Goal: Complete application form

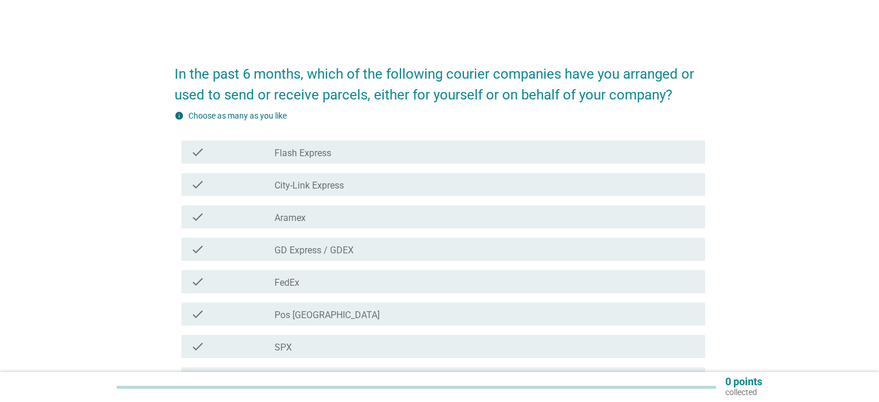
click at [365, 152] on div "check_box_outline_blank Flash Express" at bounding box center [485, 152] width 421 height 14
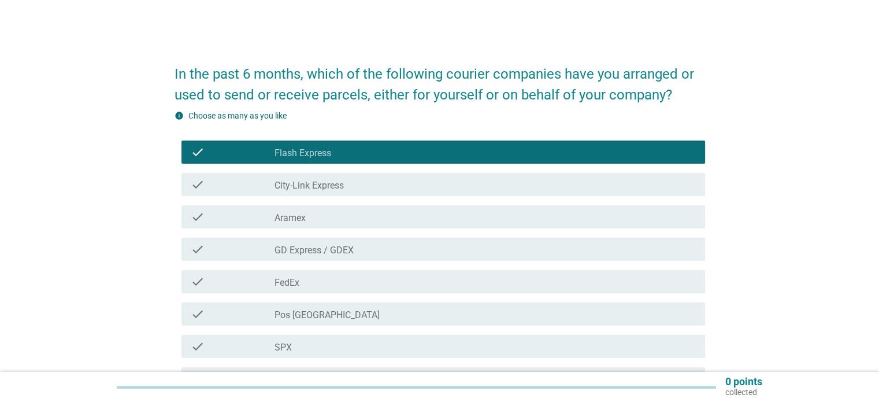
click at [338, 309] on div "check_box_outline_blank Pos [GEOGRAPHIC_DATA]" at bounding box center [485, 314] width 421 height 14
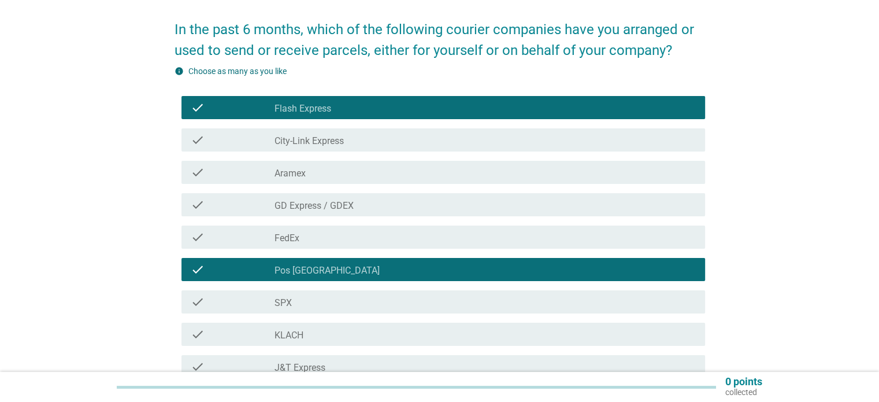
scroll to position [116, 0]
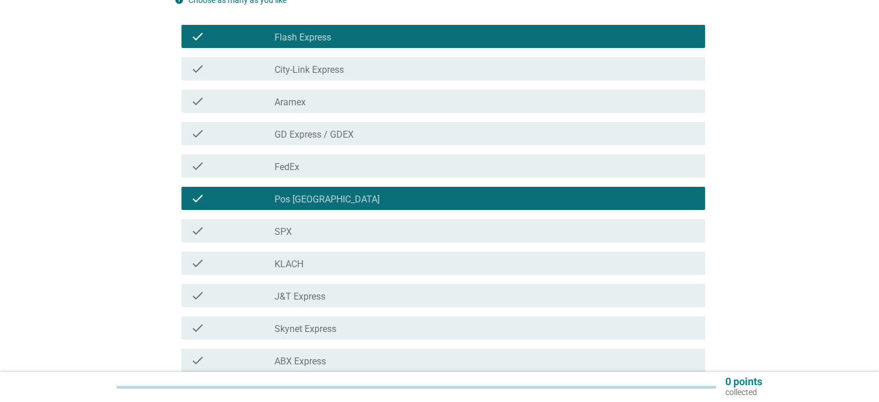
click at [341, 230] on div "check_box_outline_blank SPX" at bounding box center [485, 231] width 421 height 14
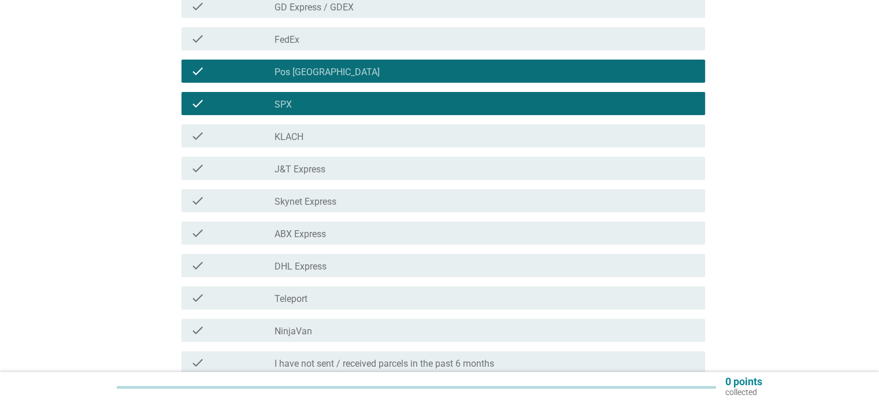
scroll to position [289, 0]
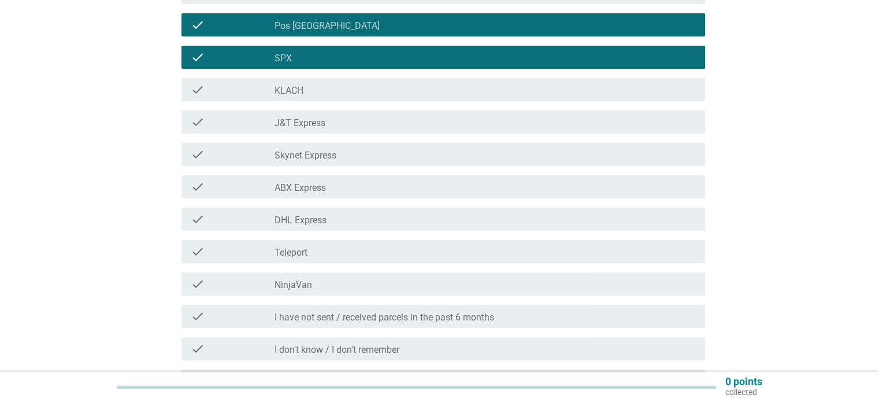
click at [352, 120] on div "check_box_outline_blank J&T Express" at bounding box center [485, 122] width 421 height 14
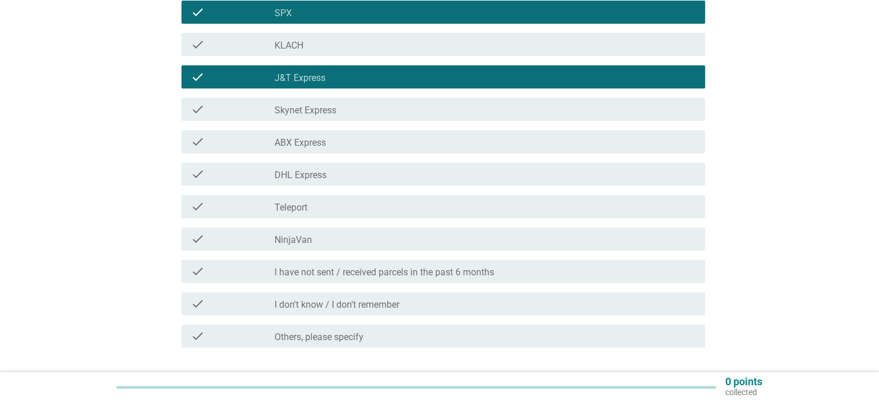
scroll to position [347, 0]
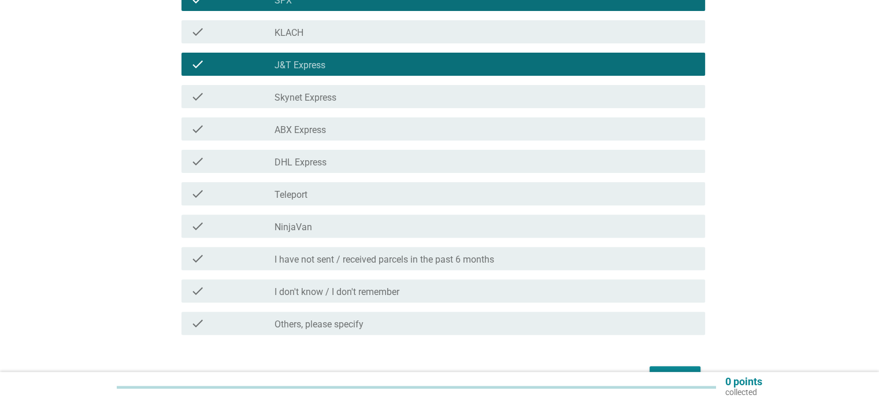
click at [354, 157] on div "check_box_outline_blank DHL Express" at bounding box center [485, 161] width 421 height 14
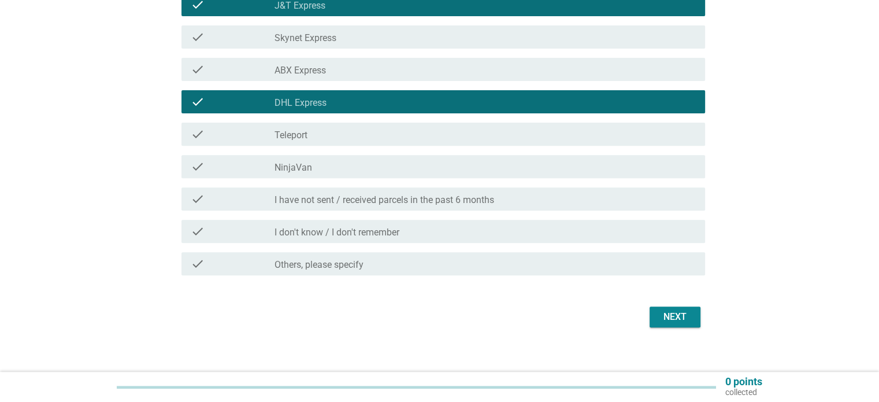
scroll to position [417, 0]
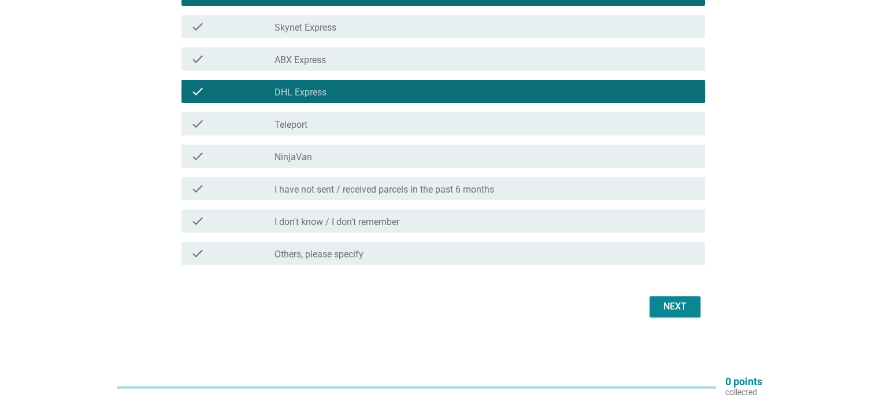
click at [682, 307] on div "Next" at bounding box center [675, 306] width 32 height 14
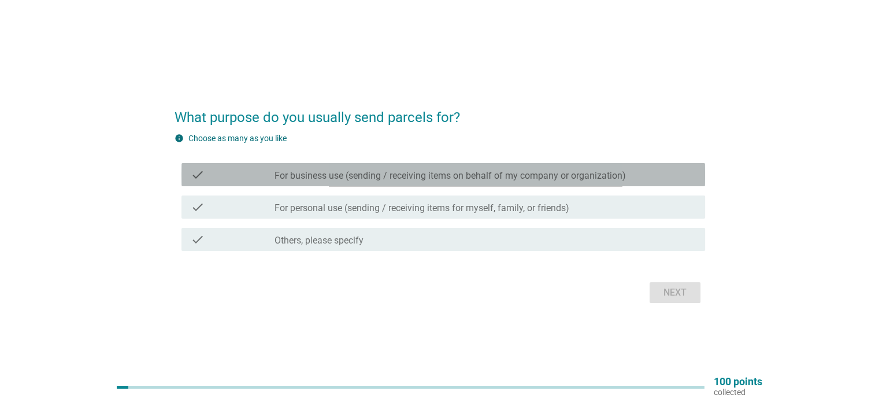
click at [432, 177] on label "For business use (sending / receiving items on behalf of my company or organiza…" at bounding box center [451, 176] width 352 height 12
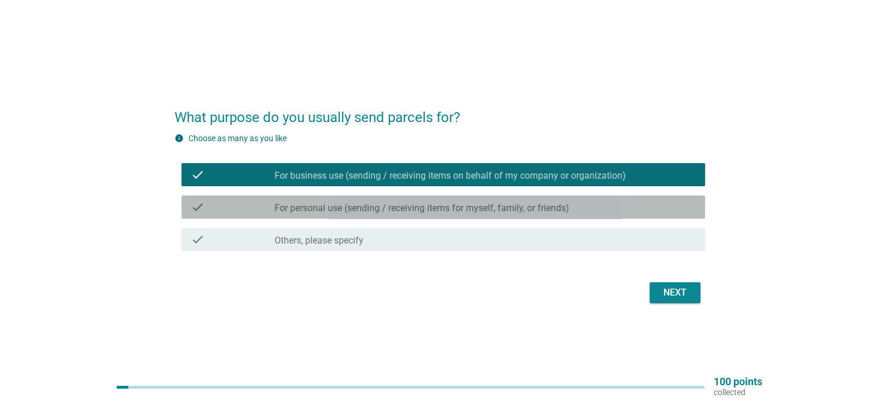
click at [419, 210] on label "For personal use (sending / receiving items for myself, family, or friends)" at bounding box center [422, 208] width 295 height 12
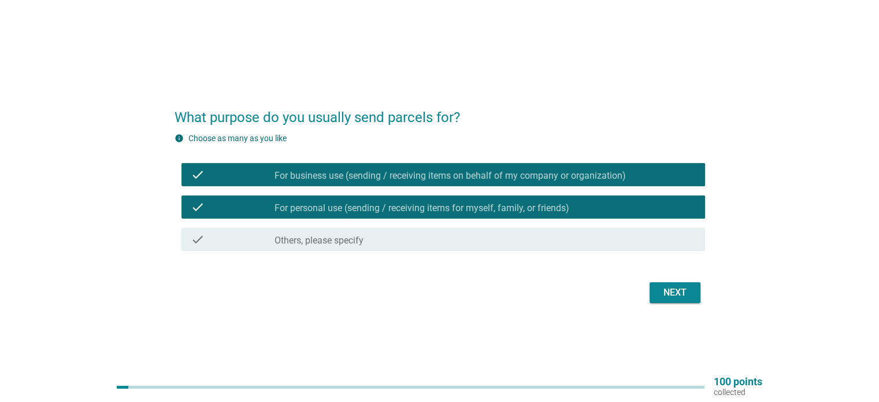
click at [675, 291] on div "Next" at bounding box center [675, 293] width 32 height 14
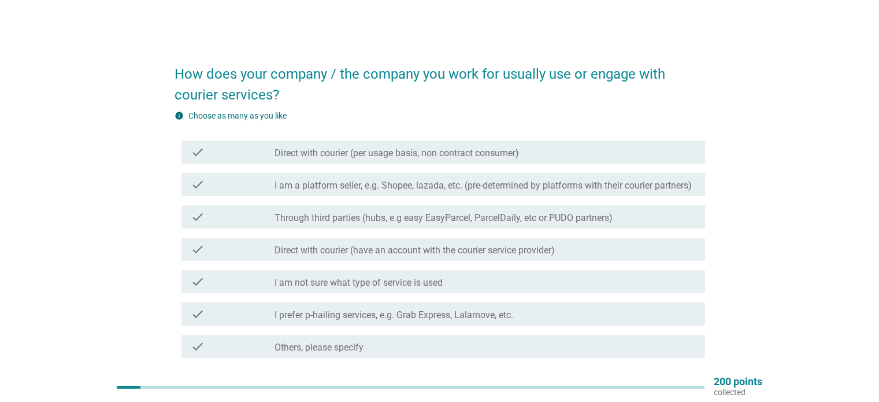
click at [338, 159] on div "check check_box_outline_blank Direct with courier (per usage basis, non contrac…" at bounding box center [444, 151] width 524 height 23
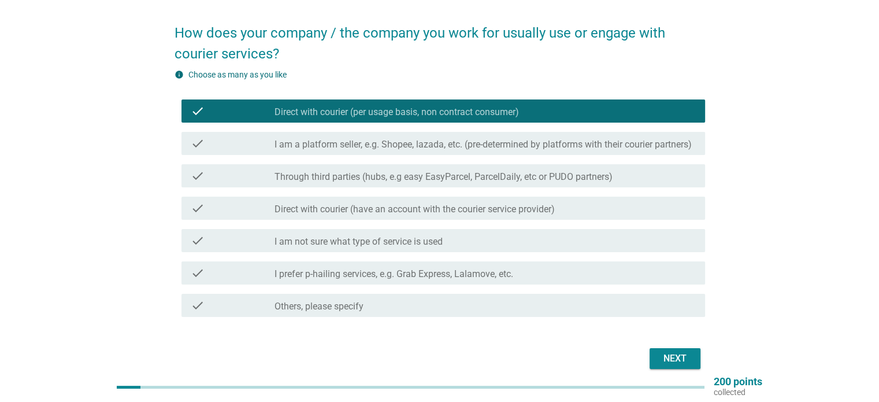
scroll to position [58, 0]
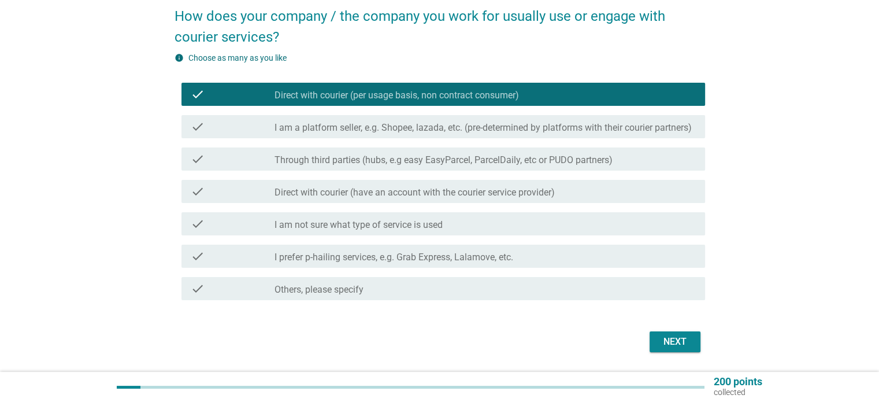
click at [384, 166] on label "Through third parties (hubs, e.g easy EasyParcel, ParcelDaily, etc or PUDO part…" at bounding box center [444, 160] width 338 height 12
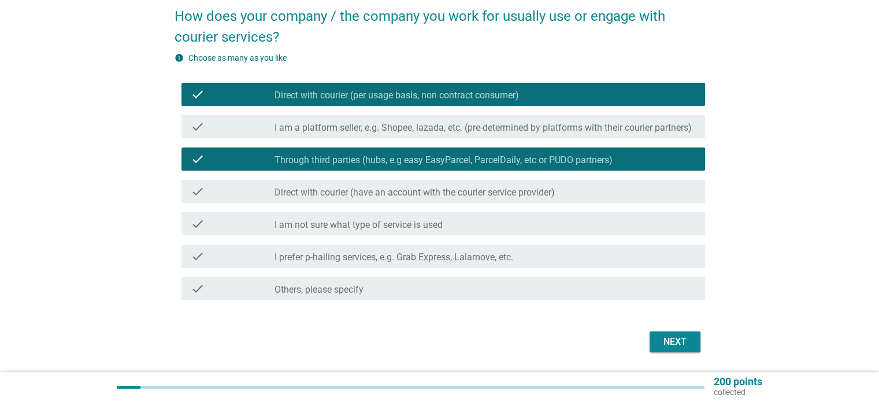
click at [694, 352] on button "Next" at bounding box center [675, 341] width 51 height 21
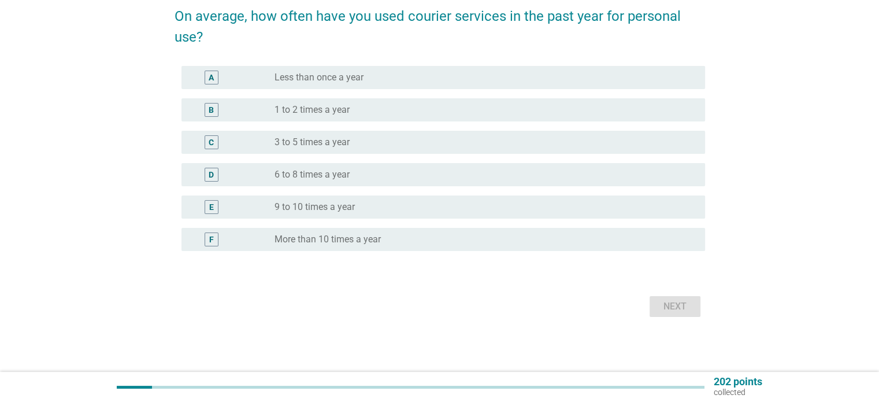
scroll to position [0, 0]
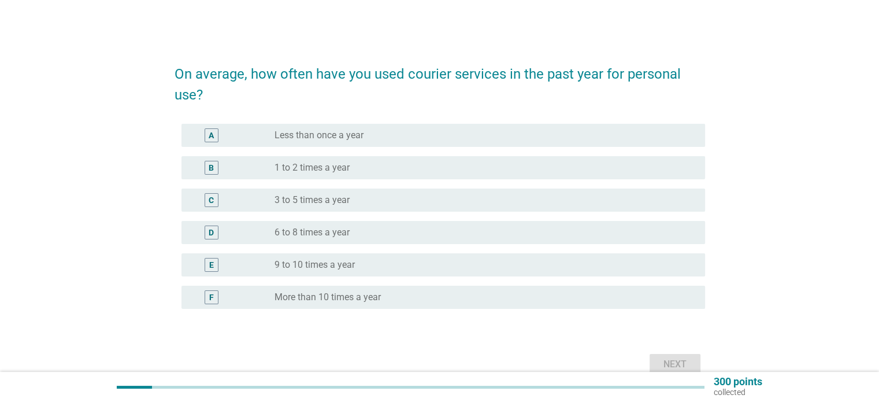
click at [345, 263] on label "9 to 10 times a year" at bounding box center [315, 265] width 80 height 12
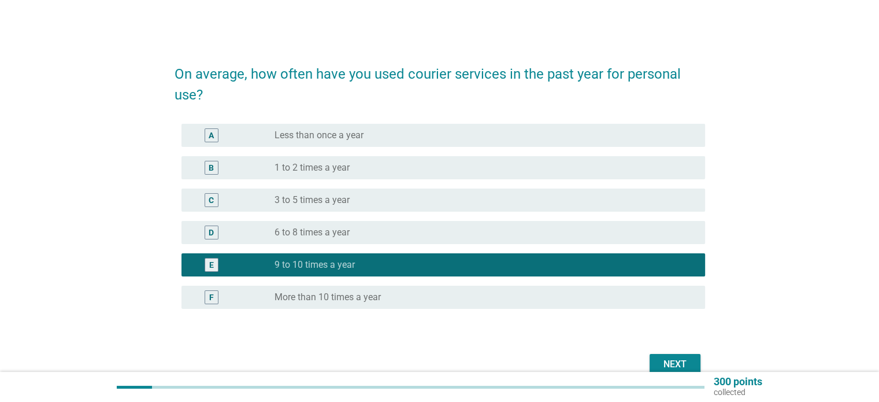
click at [422, 284] on div "F radio_button_unchecked More than 10 times a year" at bounding box center [440, 297] width 531 height 32
click at [421, 301] on div "radio_button_unchecked More than 10 times a year" at bounding box center [481, 297] width 412 height 12
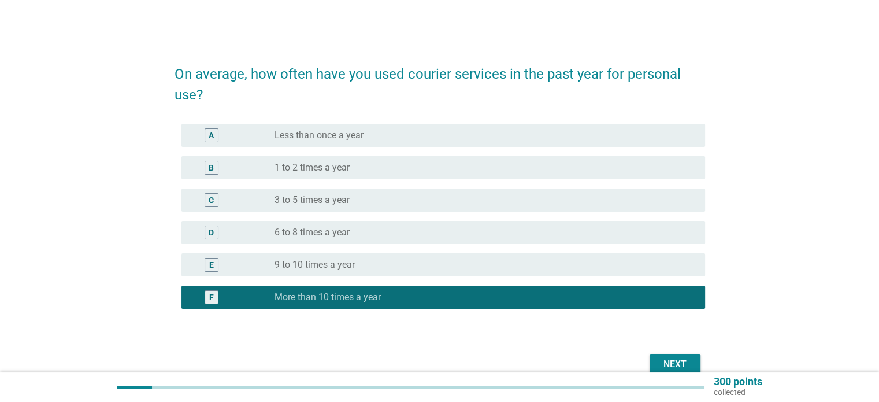
click at [685, 367] on div "Next" at bounding box center [675, 364] width 32 height 14
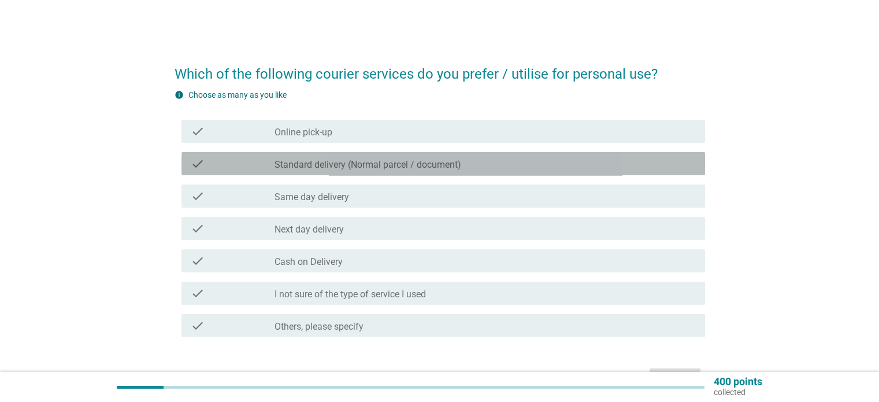
click at [354, 171] on div "check check_box_outline_blank Standard delivery (Normal parcel / document)" at bounding box center [444, 163] width 524 height 23
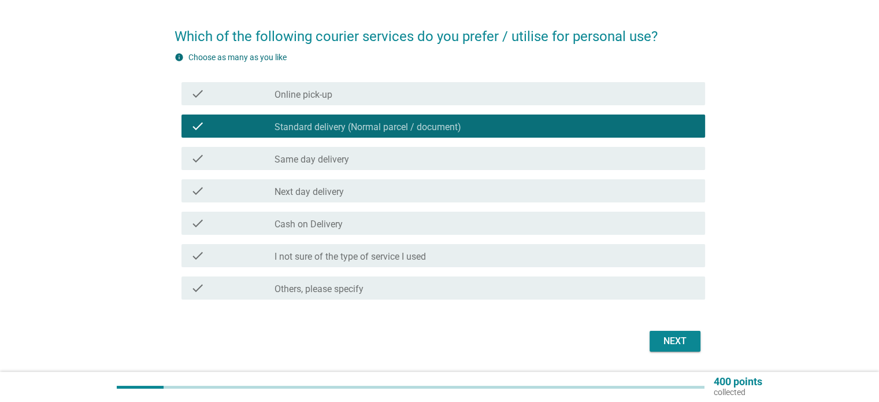
scroll to position [58, 0]
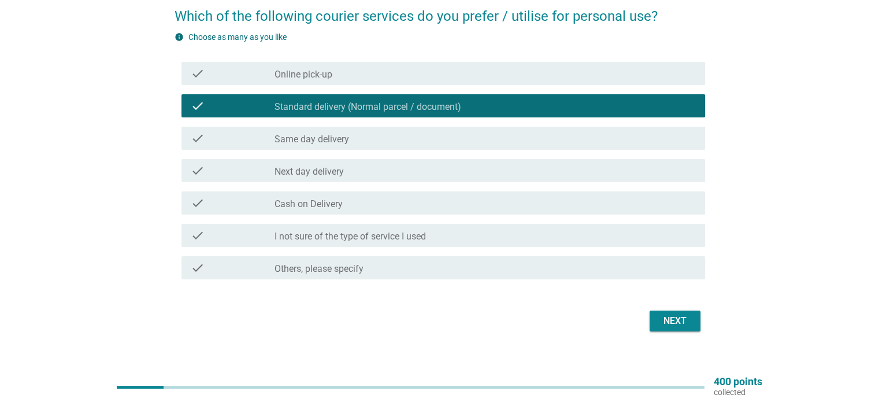
click at [349, 173] on div "check_box_outline_blank Next day delivery" at bounding box center [485, 171] width 421 height 14
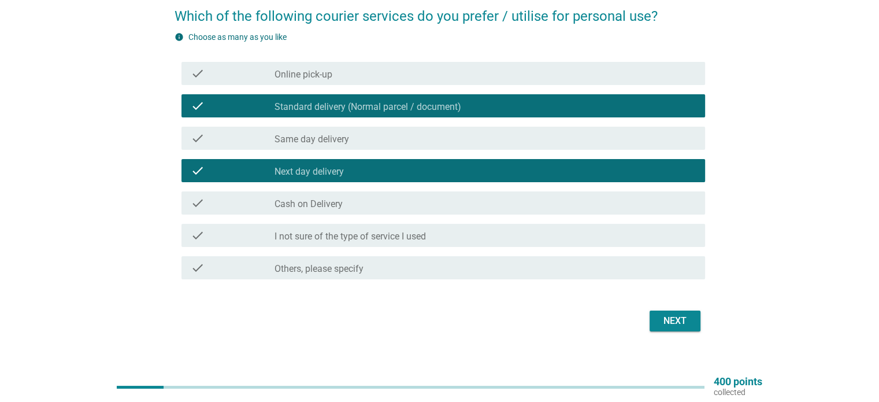
click at [354, 138] on div "check_box_outline_blank Same day delivery" at bounding box center [485, 138] width 421 height 14
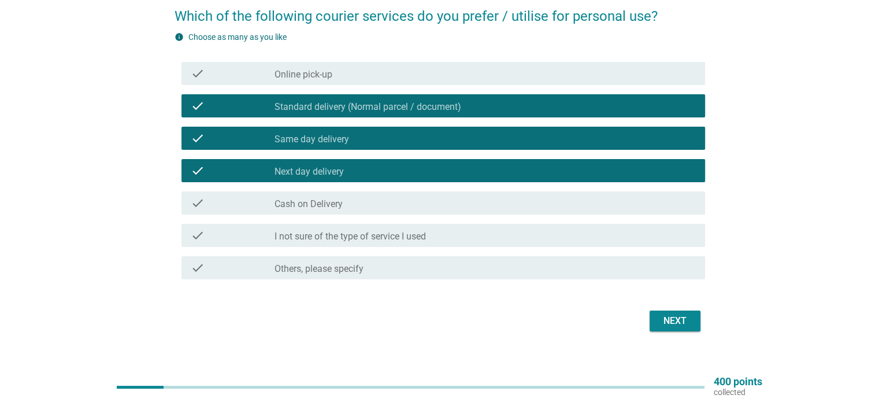
click at [350, 151] on div "check check_box_outline_blank Same day delivery" at bounding box center [440, 138] width 531 height 32
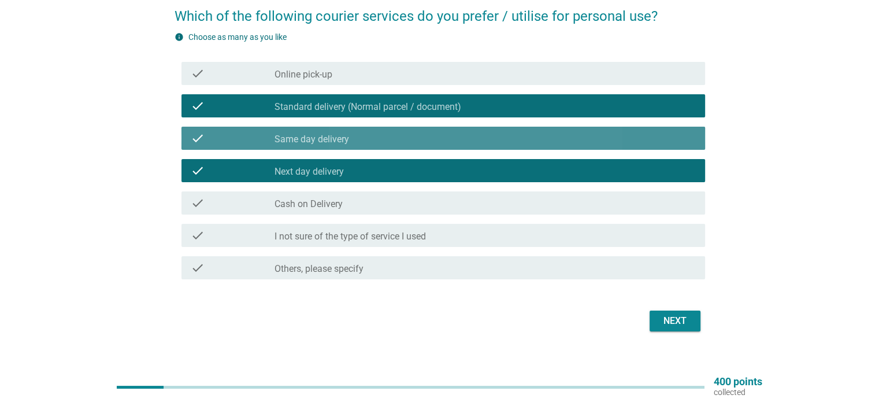
click at [354, 144] on div "check_box_outline_blank Same day delivery" at bounding box center [485, 138] width 421 height 14
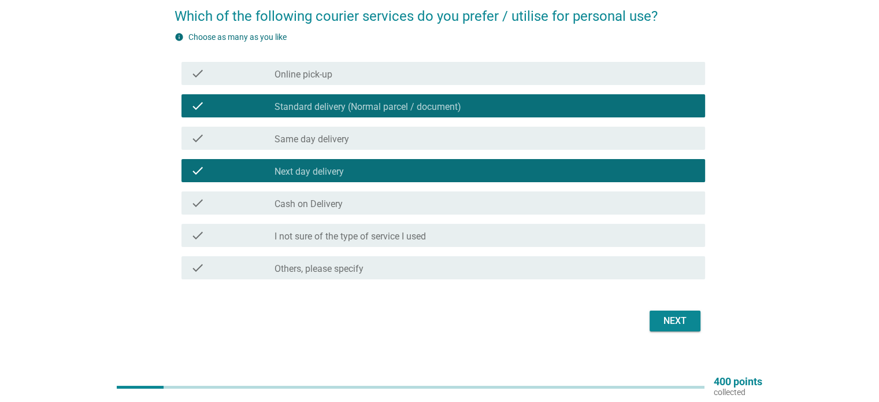
click at [682, 314] on div "Next" at bounding box center [675, 321] width 32 height 14
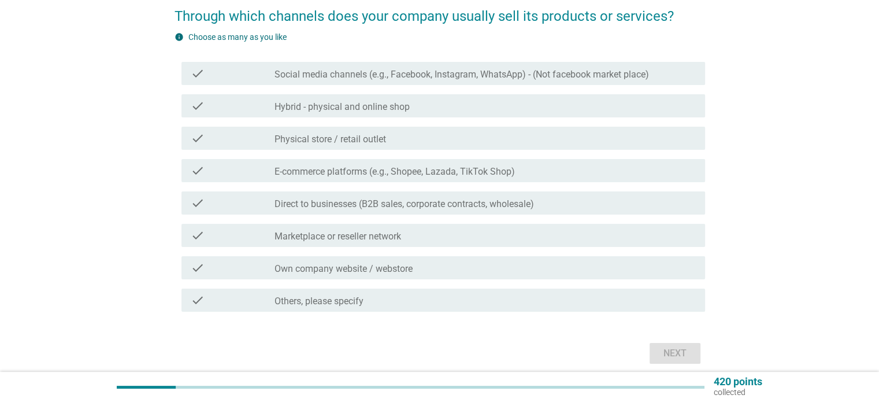
scroll to position [0, 0]
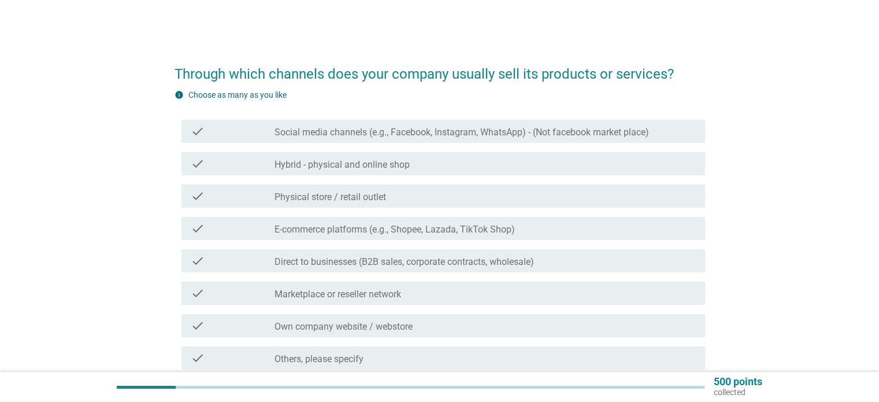
click at [338, 131] on label "Social media channels (e.g., Facebook, Instagram, WhatsApp) - (Not facebook mar…" at bounding box center [462, 133] width 375 height 12
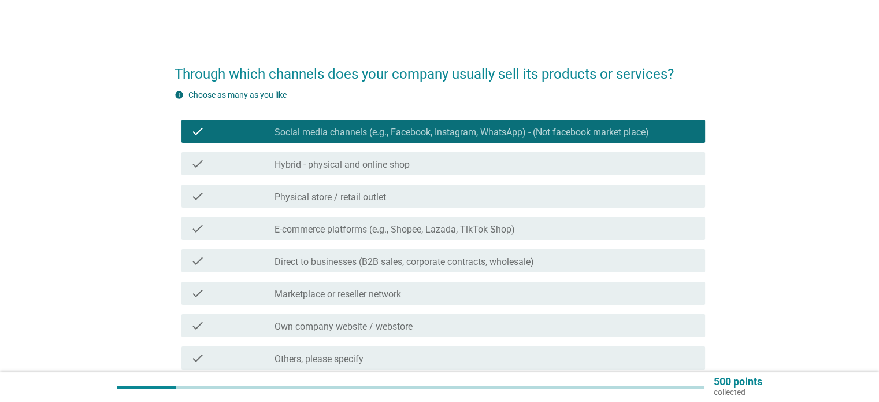
click at [338, 131] on label "Social media channels (e.g., Facebook, Instagram, WhatsApp) - (Not facebook mar…" at bounding box center [462, 133] width 375 height 12
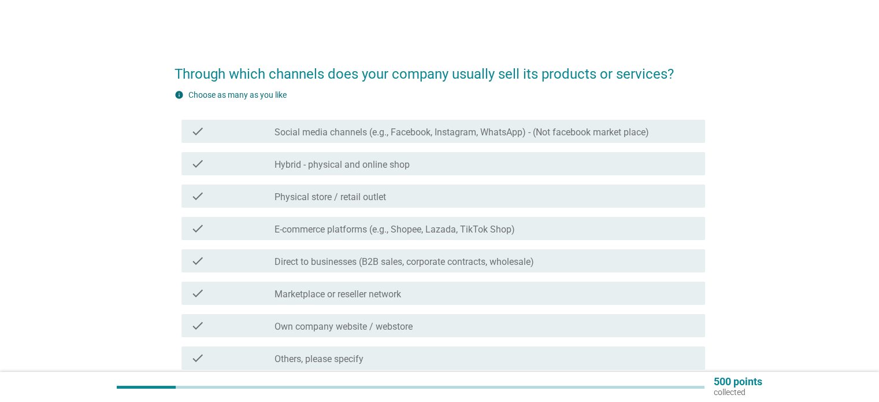
click at [338, 231] on label "E-commerce platforms (e.g., Shopee, Lazada, TikTok Shop)" at bounding box center [395, 230] width 241 height 12
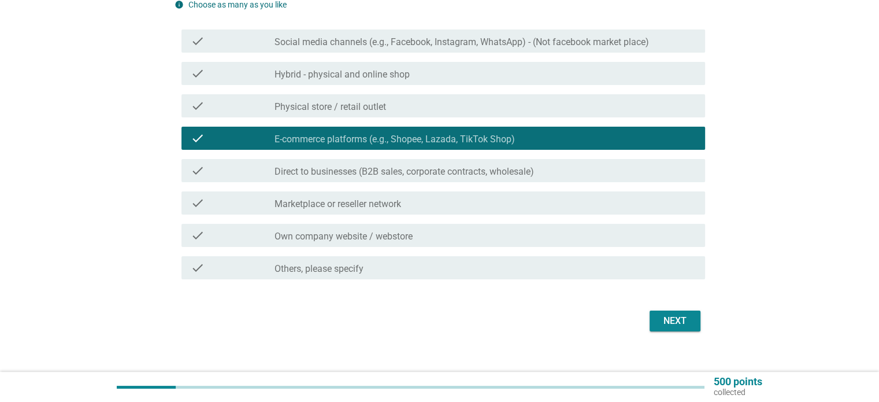
scroll to position [105, 0]
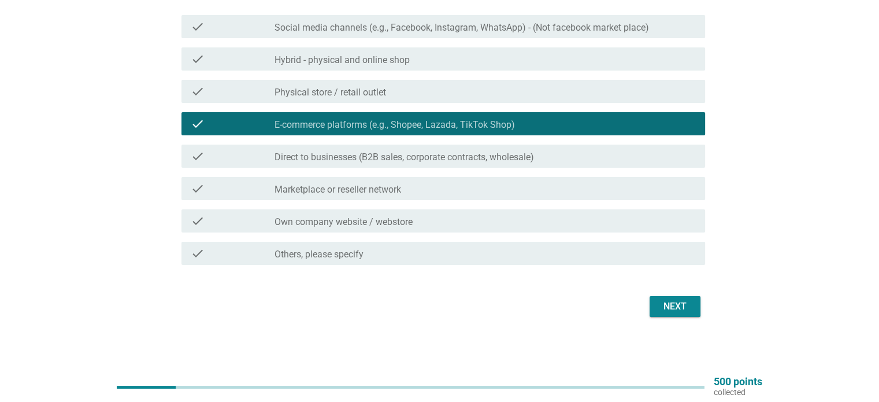
click at [676, 308] on div "Next" at bounding box center [675, 306] width 32 height 14
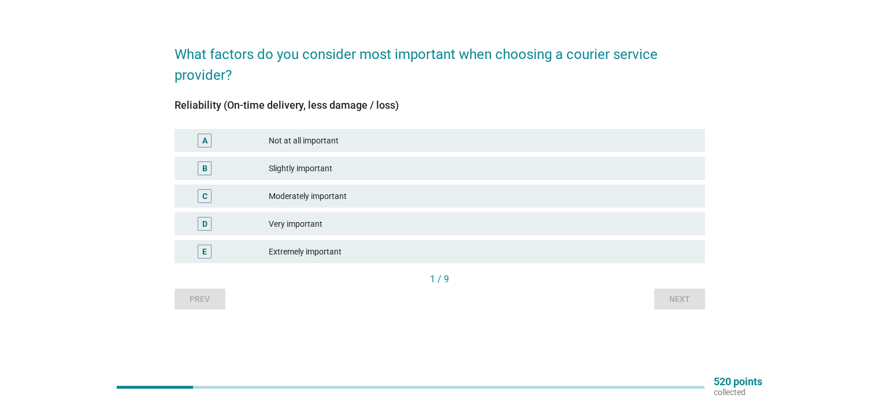
scroll to position [0, 0]
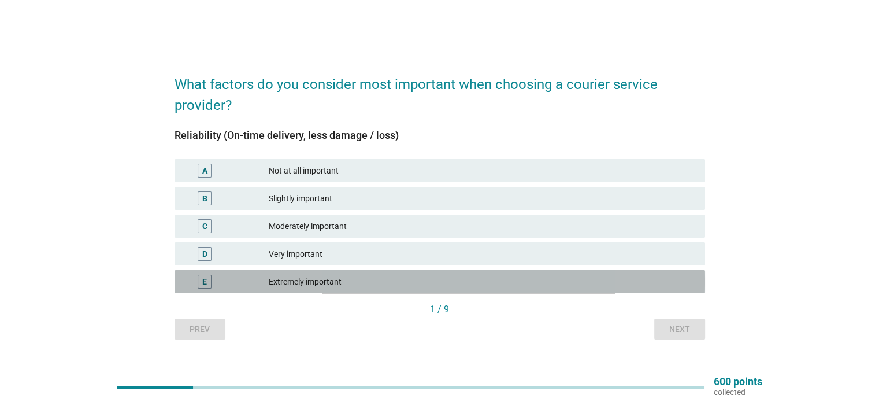
click at [312, 279] on div "Extremely important" at bounding box center [482, 282] width 427 height 14
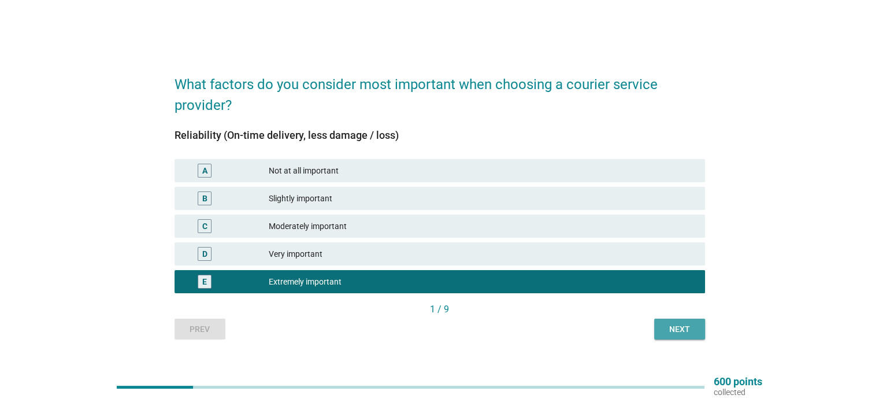
click at [691, 330] on div "Next" at bounding box center [680, 329] width 32 height 12
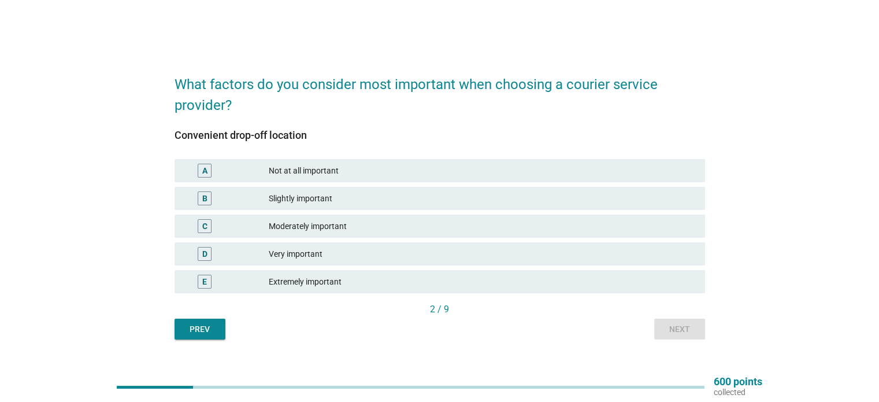
click at [291, 279] on div "Extremely important" at bounding box center [482, 282] width 427 height 14
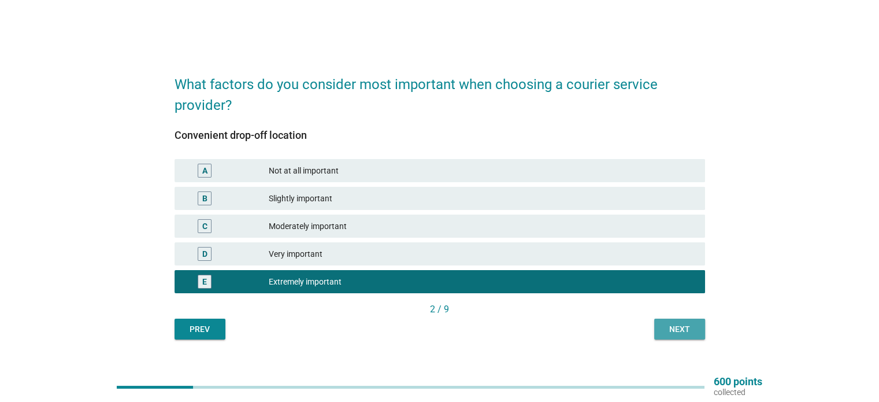
click at [675, 325] on div "Next" at bounding box center [680, 329] width 32 height 12
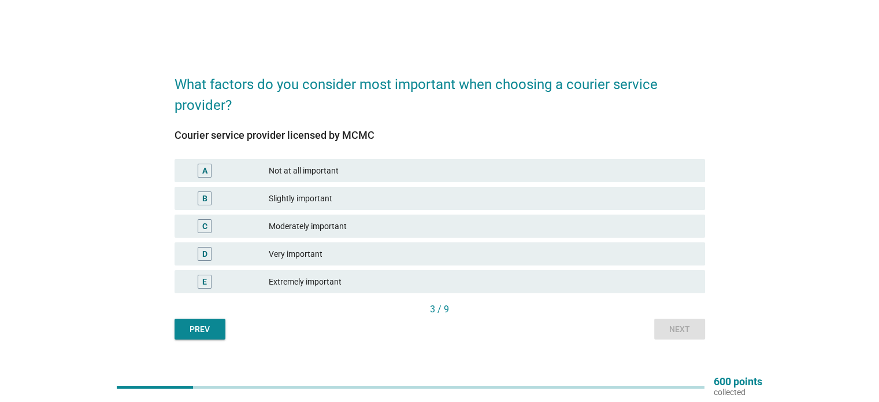
click at [310, 278] on div "Extremely important" at bounding box center [482, 282] width 427 height 14
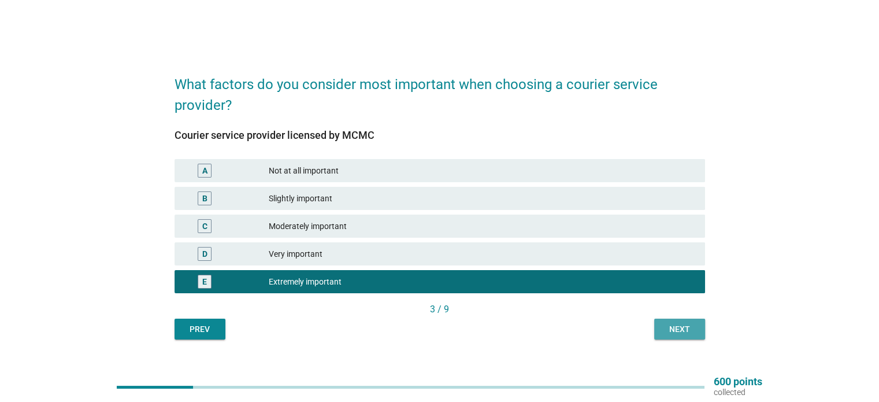
click at [673, 325] on div "Next" at bounding box center [680, 329] width 32 height 12
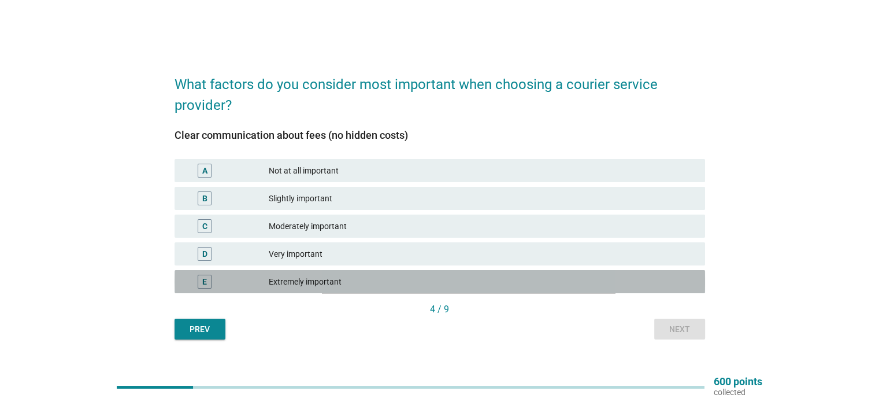
click at [312, 276] on div "Extremely important" at bounding box center [482, 282] width 427 height 14
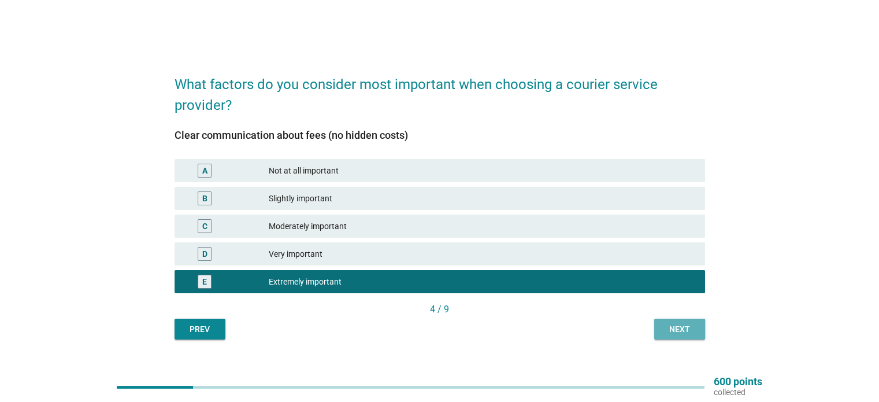
click at [689, 325] on div "Next" at bounding box center [680, 329] width 32 height 12
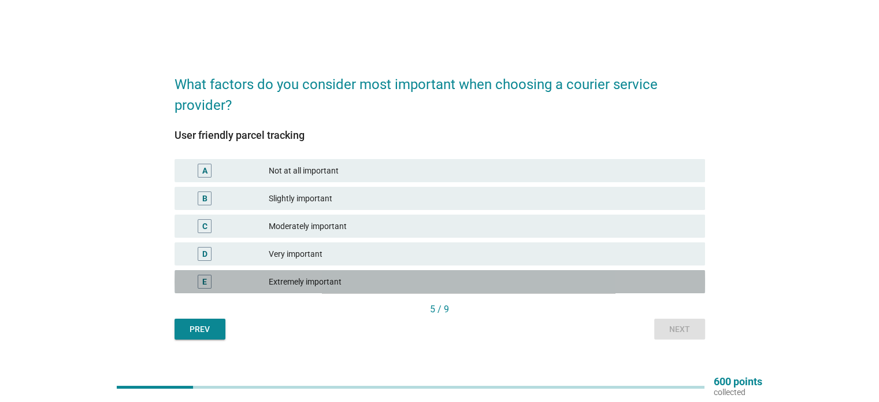
click at [326, 273] on div "E Extremely important" at bounding box center [440, 281] width 531 height 23
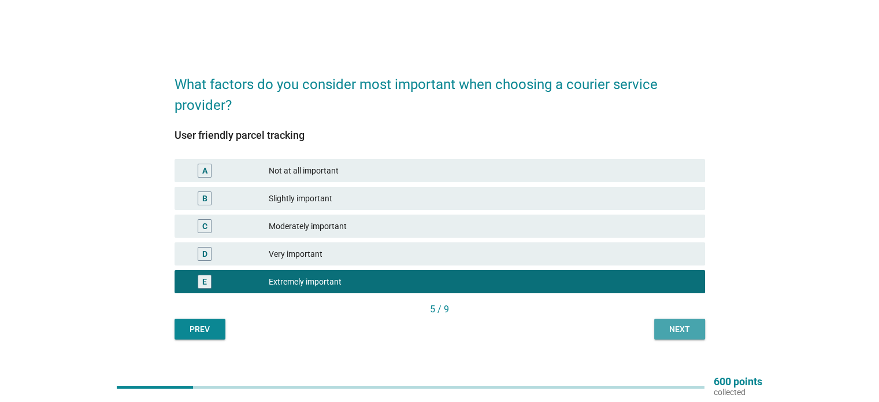
click at [702, 324] on button "Next" at bounding box center [679, 329] width 51 height 21
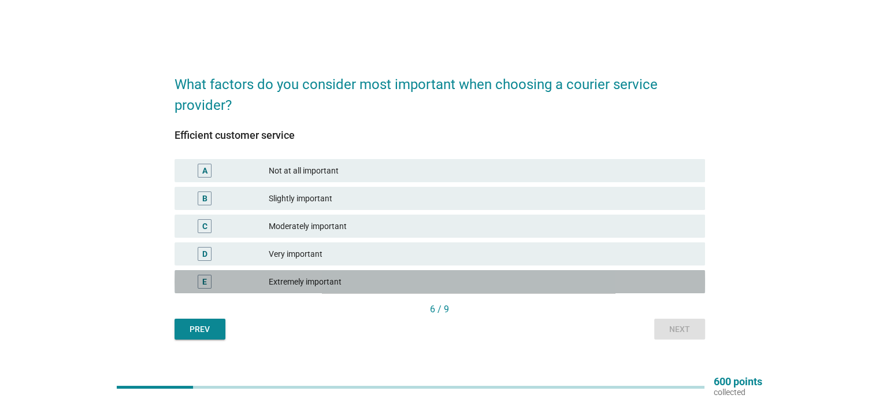
click at [299, 283] on div "Extremely important" at bounding box center [482, 282] width 427 height 14
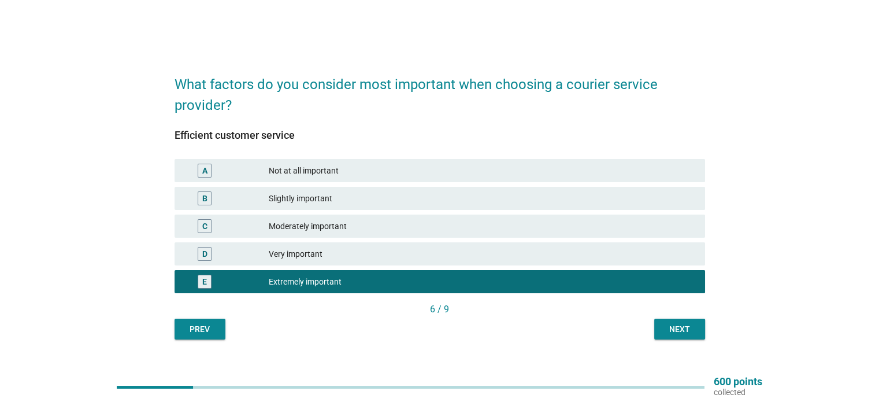
click at [692, 327] on div "Next" at bounding box center [680, 329] width 32 height 12
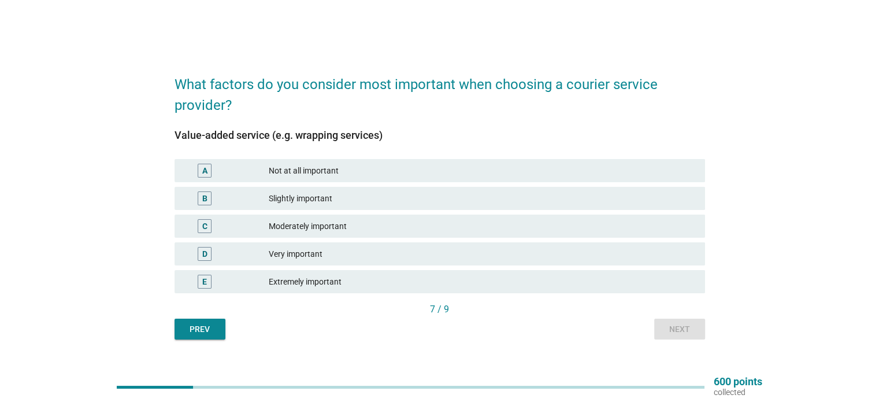
click at [331, 253] on div "Very important" at bounding box center [482, 254] width 427 height 14
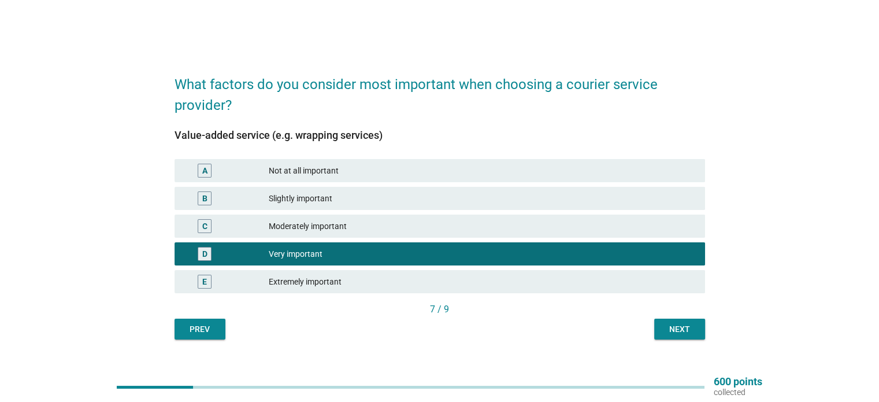
click at [665, 327] on div "Next" at bounding box center [680, 329] width 32 height 12
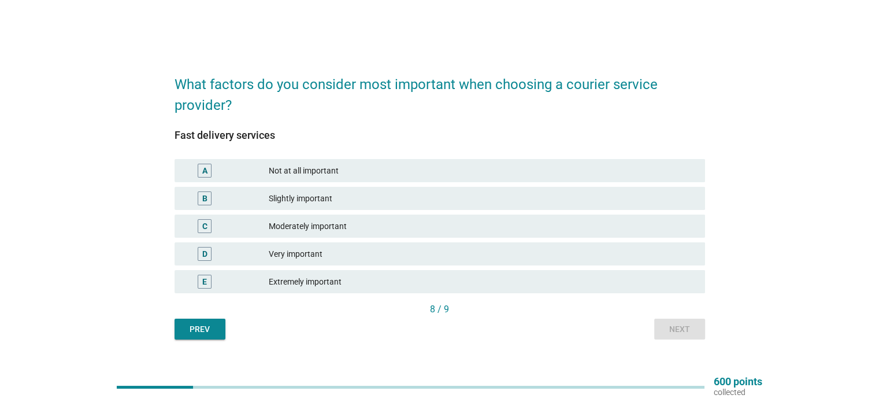
click at [356, 289] on div "E Extremely important" at bounding box center [440, 281] width 531 height 23
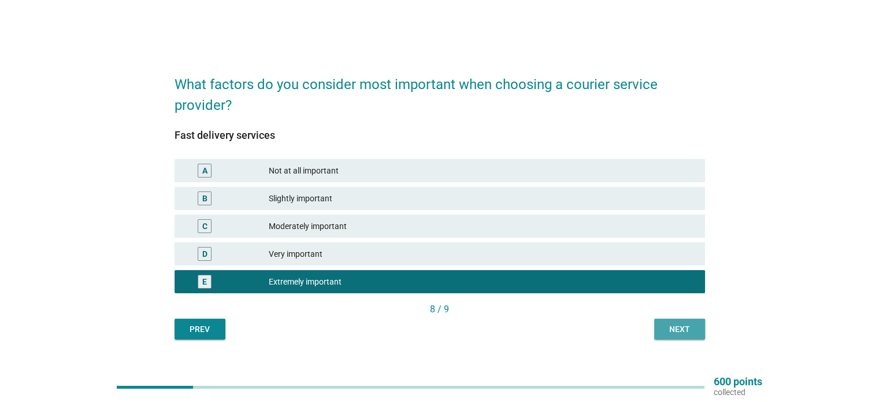
click at [695, 335] on button "Next" at bounding box center [679, 329] width 51 height 21
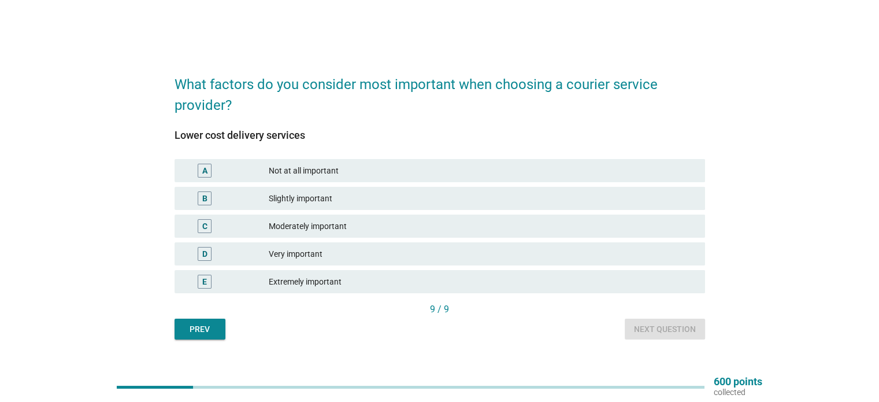
click at [357, 251] on div "Very important" at bounding box center [482, 254] width 427 height 14
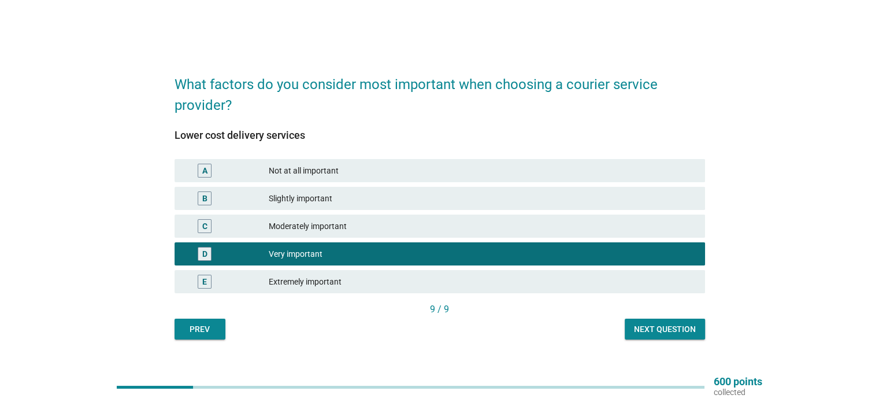
click at [652, 329] on div "Next question" at bounding box center [665, 329] width 62 height 12
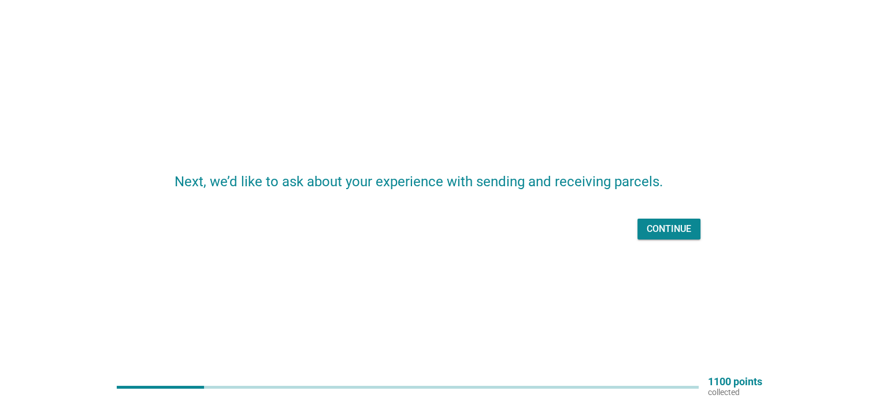
click at [665, 224] on div "Continue" at bounding box center [669, 229] width 45 height 14
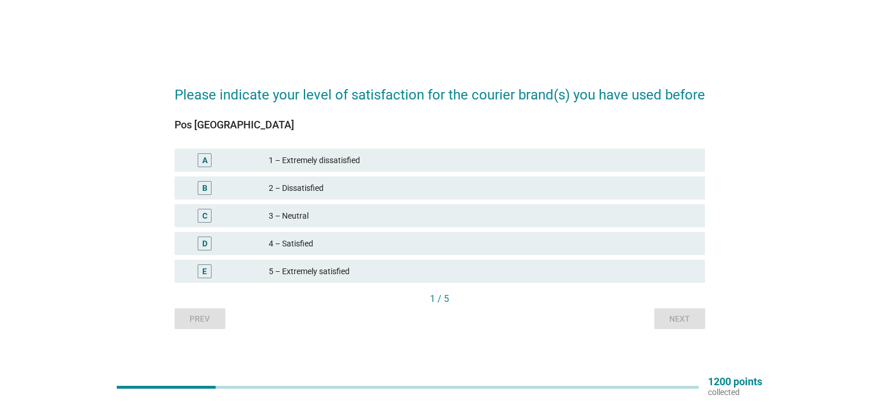
click at [334, 243] on div "4 – Satisfied" at bounding box center [482, 243] width 427 height 14
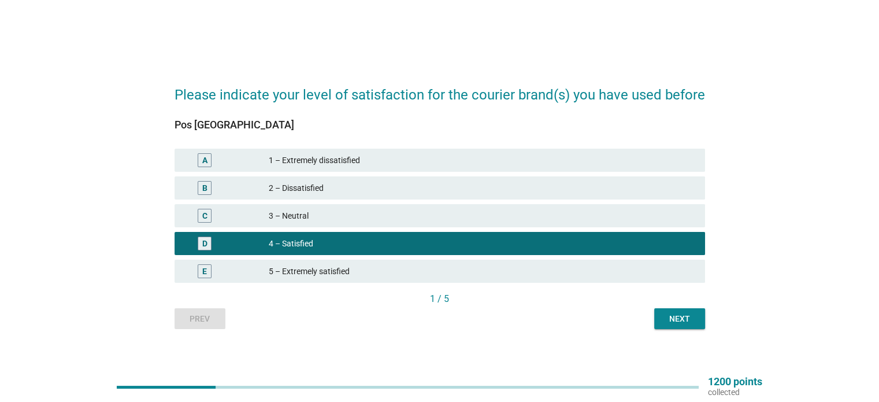
click at [684, 318] on div "Next" at bounding box center [680, 319] width 32 height 12
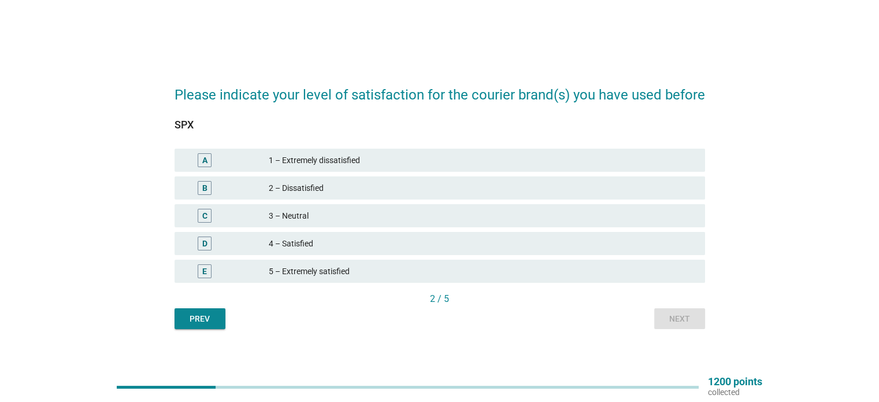
click at [414, 268] on div "5 – Extremely satisfied" at bounding box center [482, 271] width 427 height 14
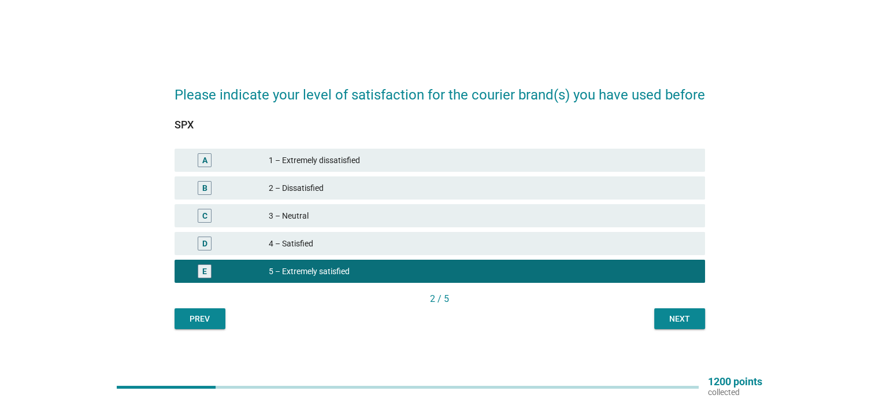
click at [659, 313] on button "Next" at bounding box center [679, 318] width 51 height 21
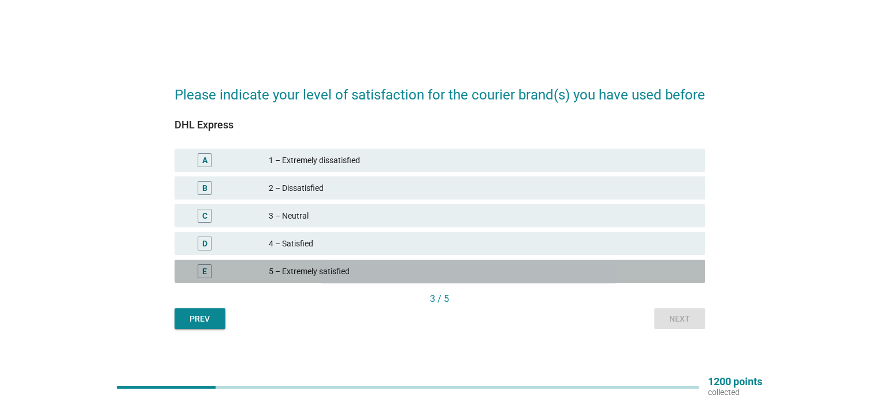
click at [384, 271] on div "5 – Extremely satisfied" at bounding box center [482, 271] width 427 height 14
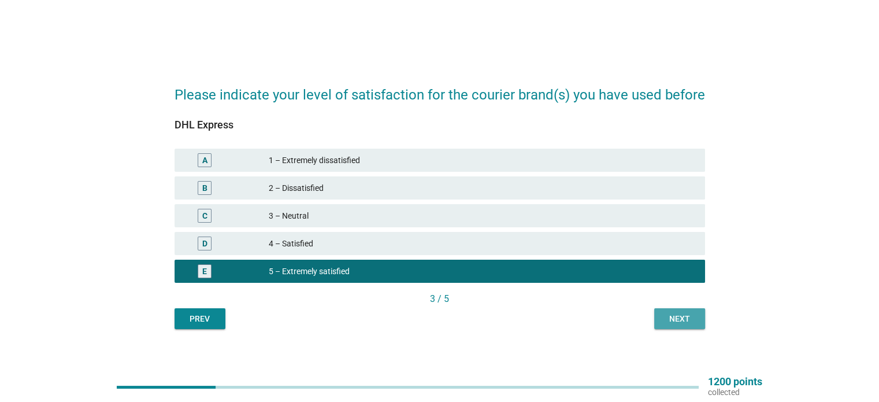
click at [680, 321] on div "Next" at bounding box center [680, 319] width 32 height 12
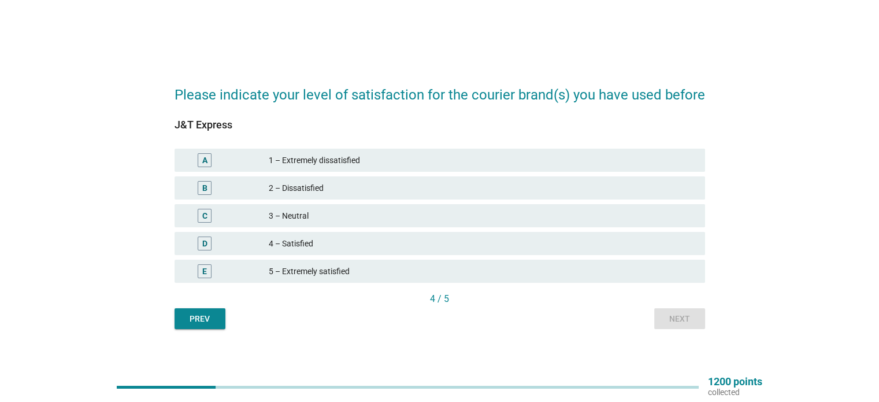
click at [402, 267] on div "5 – Extremely satisfied" at bounding box center [482, 271] width 427 height 14
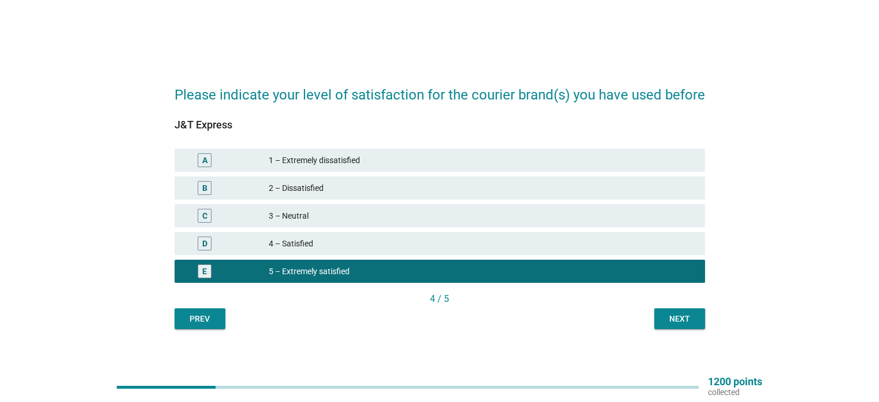
click at [689, 323] on div "Next" at bounding box center [680, 319] width 32 height 12
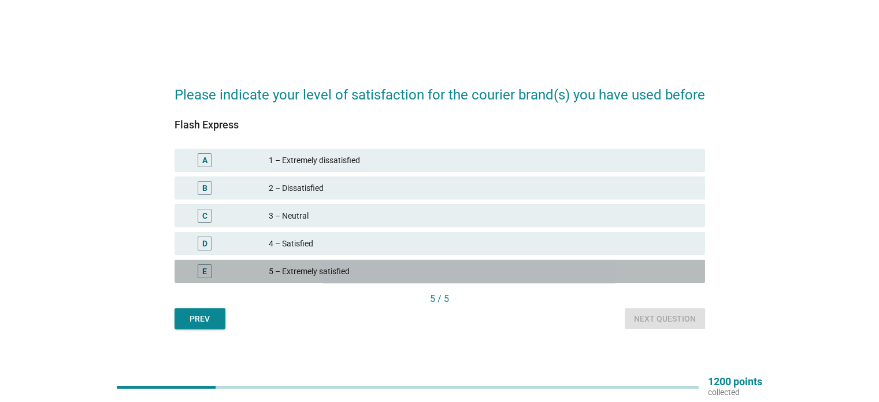
click at [381, 270] on div "5 – Extremely satisfied" at bounding box center [482, 271] width 427 height 14
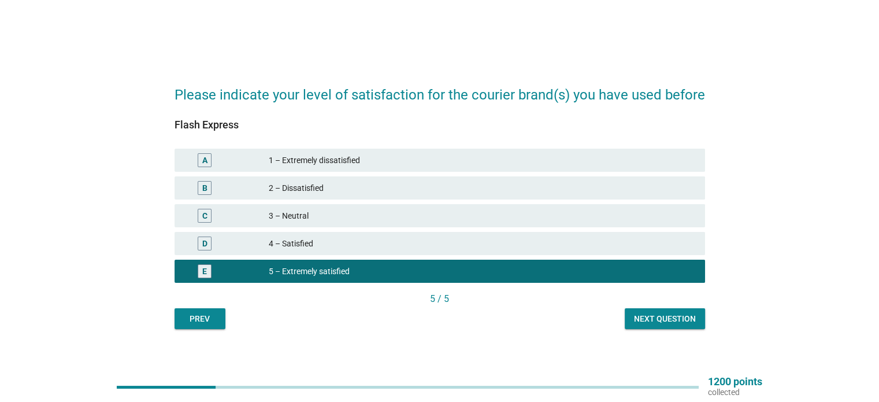
click at [659, 318] on div "Next question" at bounding box center [665, 319] width 62 height 12
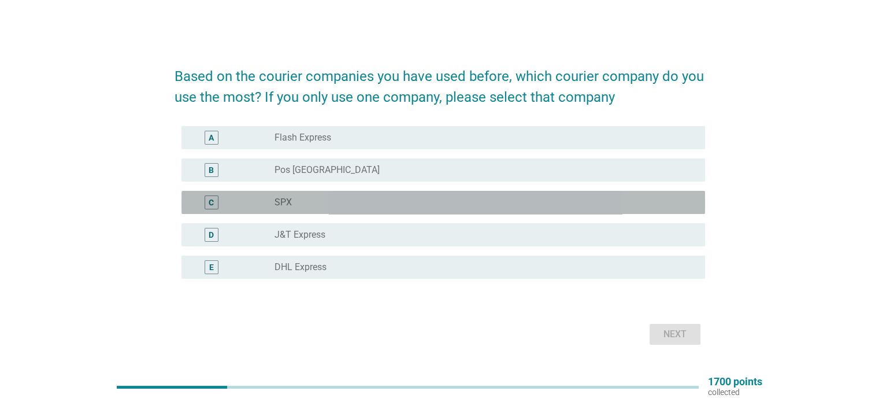
click at [330, 208] on div "radio_button_unchecked SPX" at bounding box center [481, 203] width 412 height 12
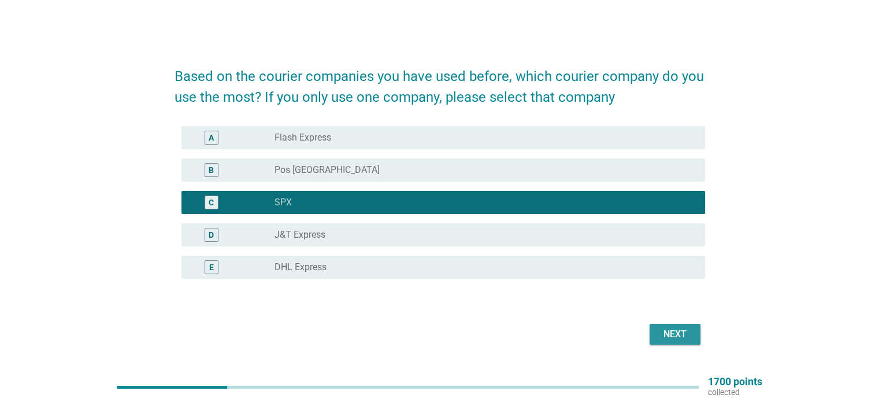
click at [674, 331] on div "Next" at bounding box center [675, 334] width 32 height 14
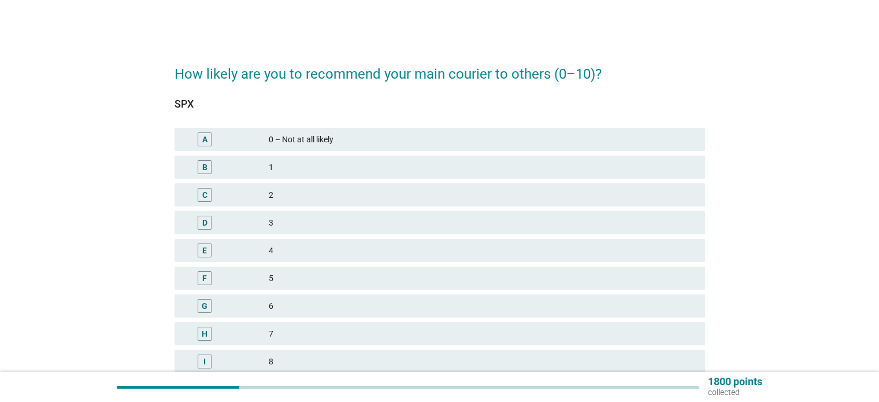
scroll to position [97, 0]
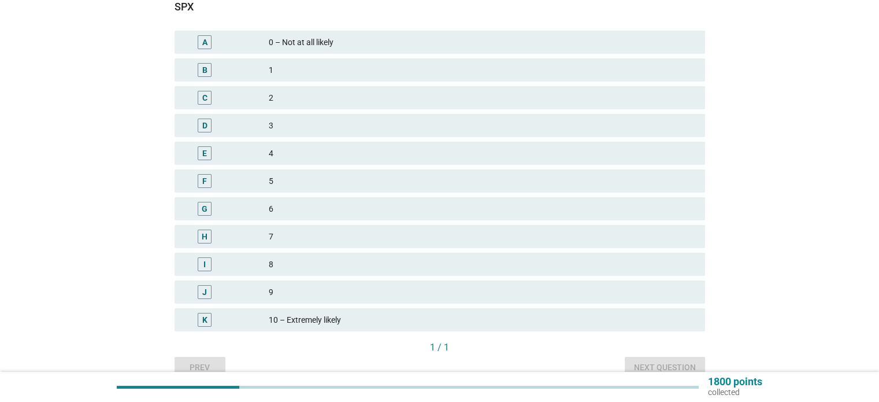
drag, startPoint x: 444, startPoint y: 322, endPoint x: 452, endPoint y: 322, distance: 8.1
click at [445, 322] on div "10 – Extremely likely" at bounding box center [482, 320] width 427 height 14
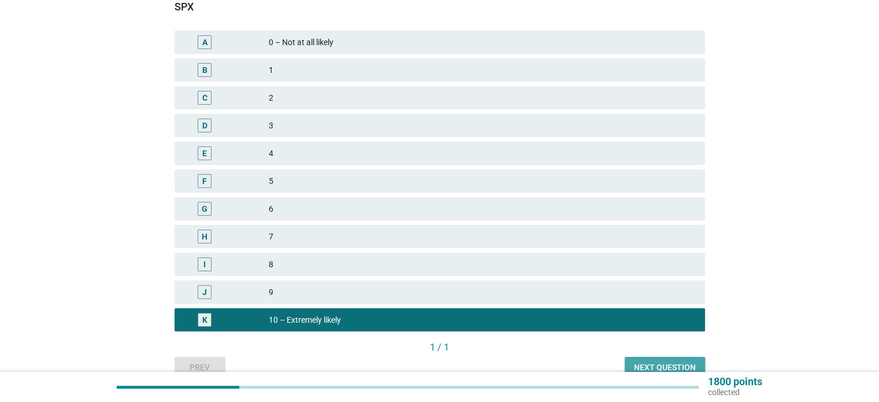
click at [674, 360] on button "Next question" at bounding box center [665, 367] width 80 height 21
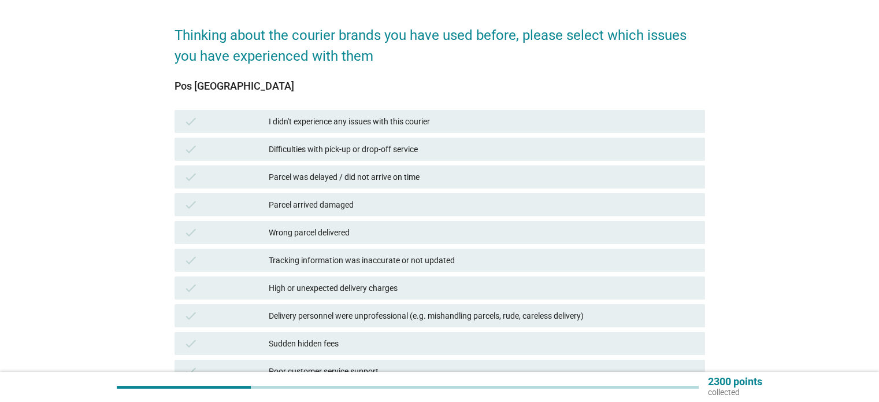
scroll to position [58, 0]
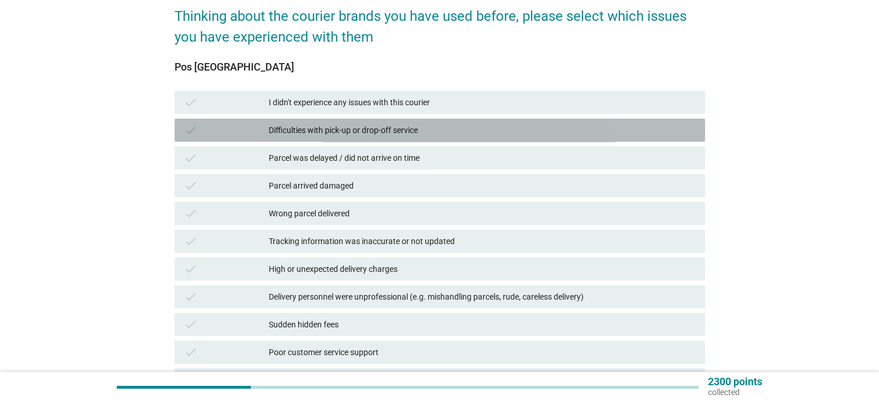
click at [409, 135] on div "Difficulties with pick-up or drop-off service" at bounding box center [482, 130] width 427 height 14
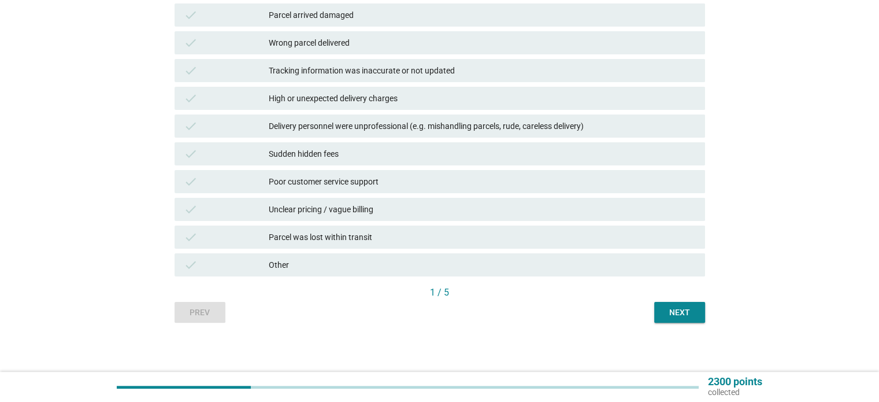
scroll to position [231, 0]
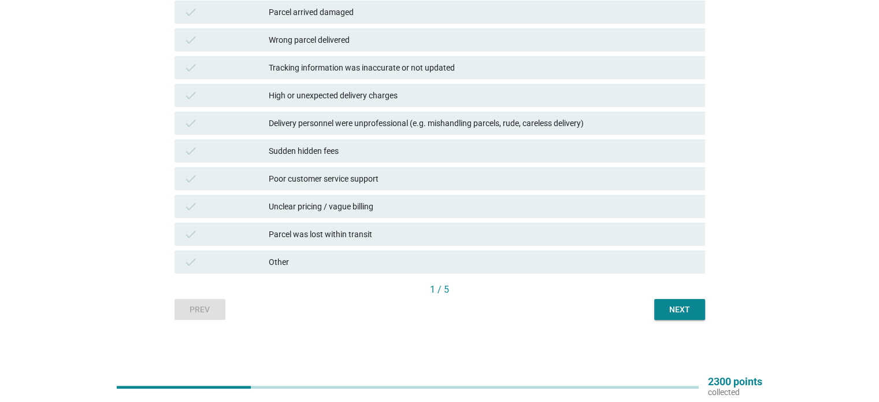
click at [652, 304] on div "Prev Next" at bounding box center [440, 309] width 531 height 21
click at [669, 306] on div "Next" at bounding box center [680, 310] width 32 height 12
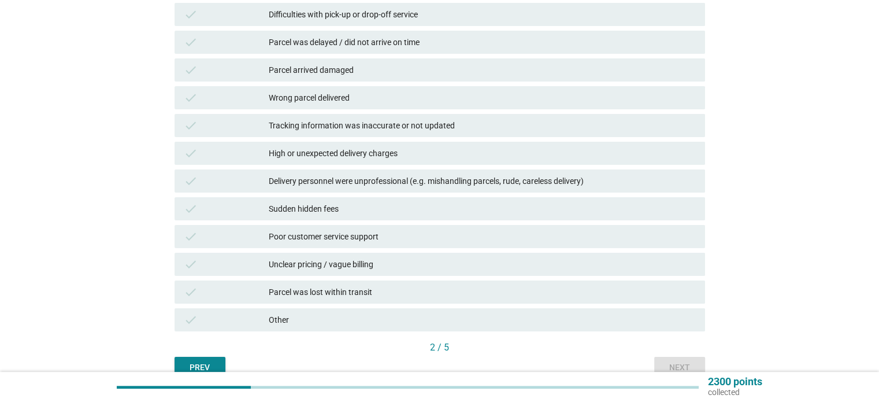
scroll to position [116, 0]
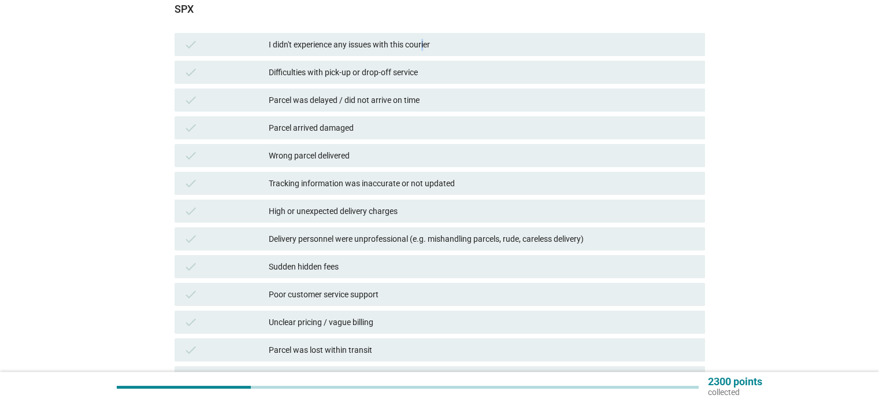
click at [425, 46] on div "I didn't experience any issues with this courier" at bounding box center [482, 45] width 427 height 14
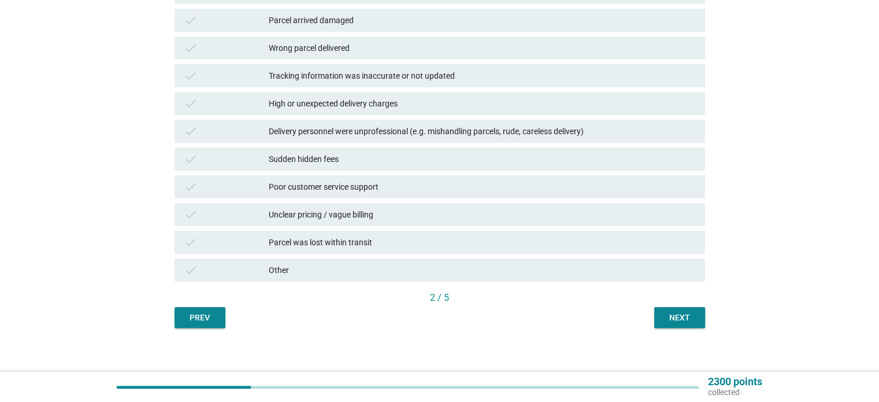
scroll to position [231, 0]
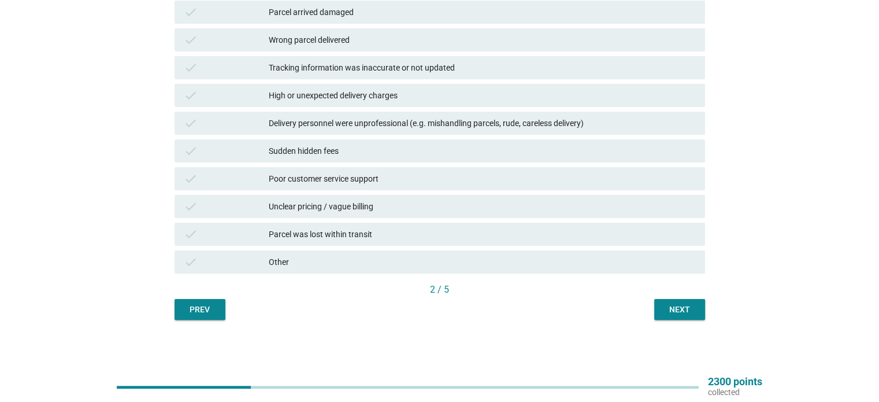
click at [693, 313] on div "Next" at bounding box center [680, 310] width 32 height 12
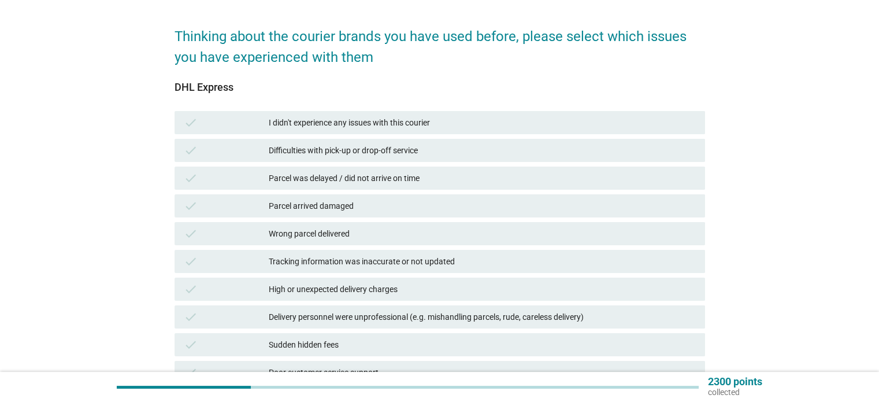
scroll to position [58, 0]
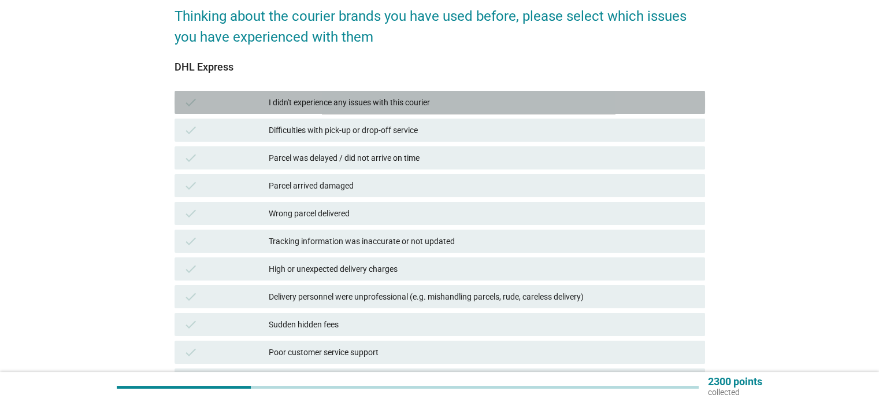
click at [473, 111] on div "check I didn't experience any issues with this courier" at bounding box center [440, 102] width 531 height 23
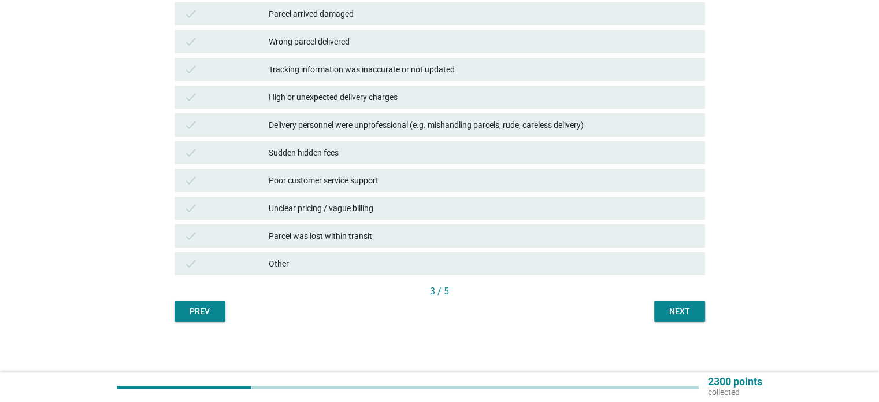
scroll to position [231, 0]
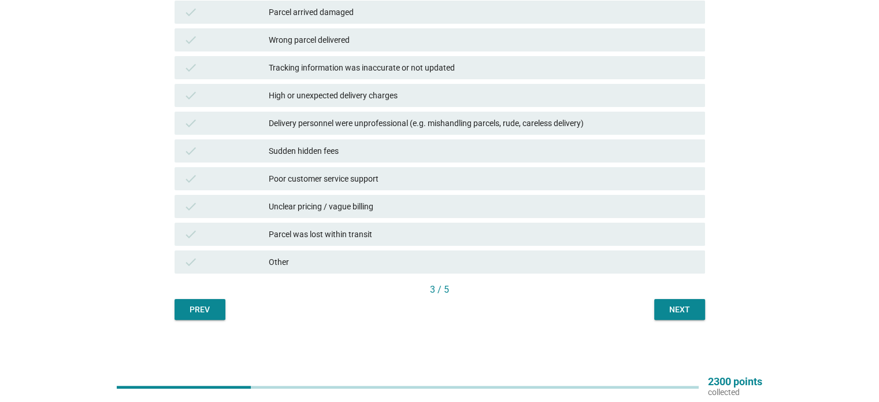
click at [690, 291] on div "3 / 5" at bounding box center [440, 290] width 531 height 14
click at [690, 307] on div "Next" at bounding box center [680, 310] width 32 height 12
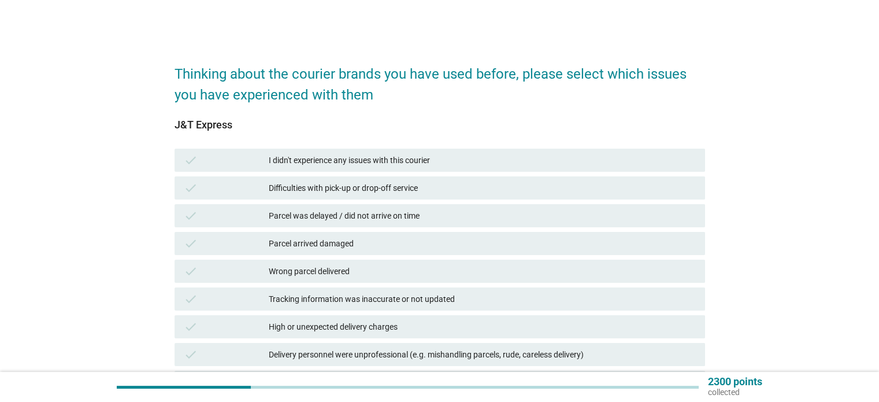
click at [358, 158] on div "I didn't experience any issues with this courier" at bounding box center [482, 160] width 427 height 14
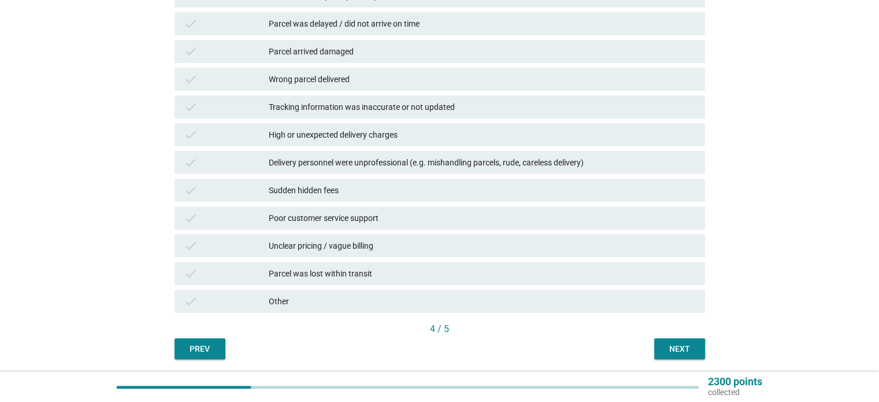
scroll to position [231, 0]
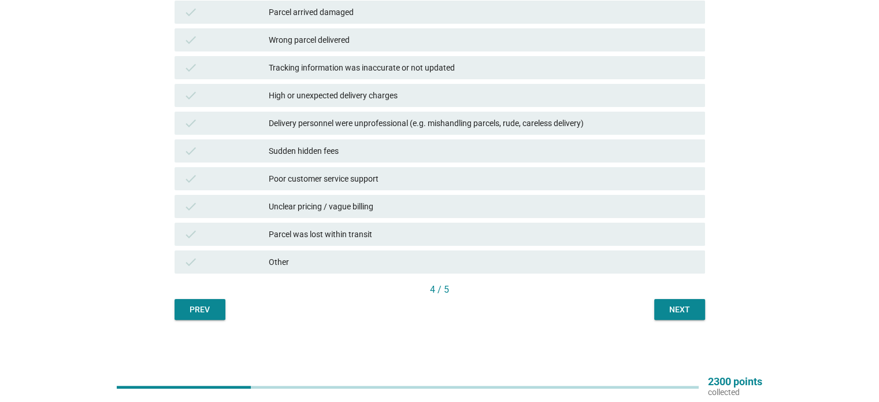
click at [682, 306] on div "Next" at bounding box center [680, 310] width 32 height 12
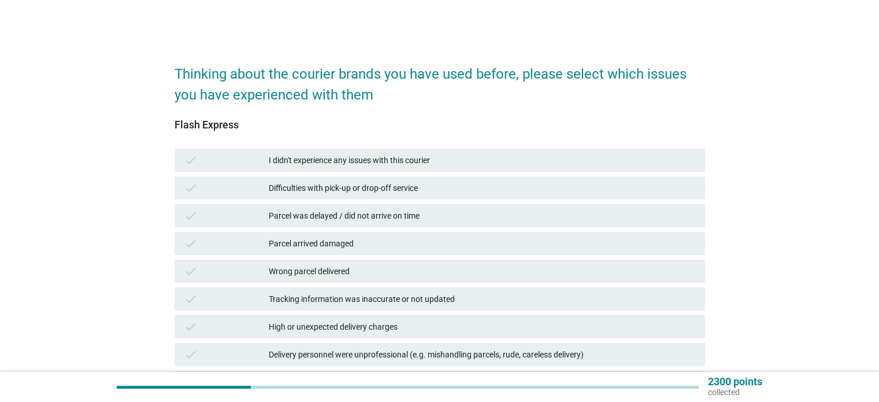
click at [443, 164] on div "I didn't experience any issues with this courier" at bounding box center [482, 160] width 427 height 14
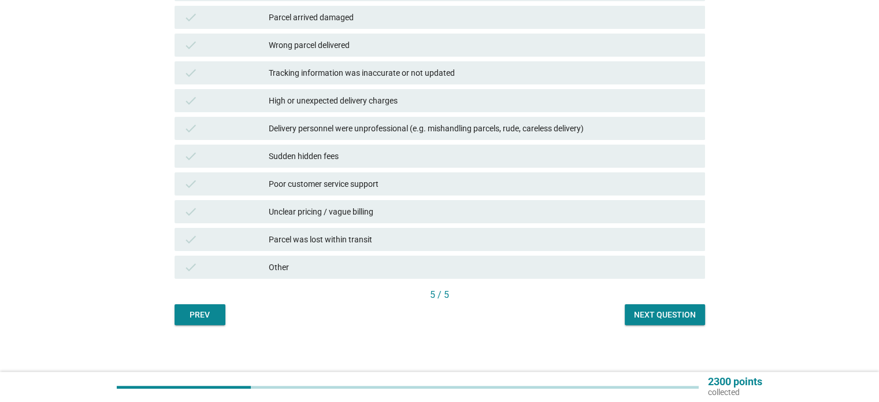
scroll to position [231, 0]
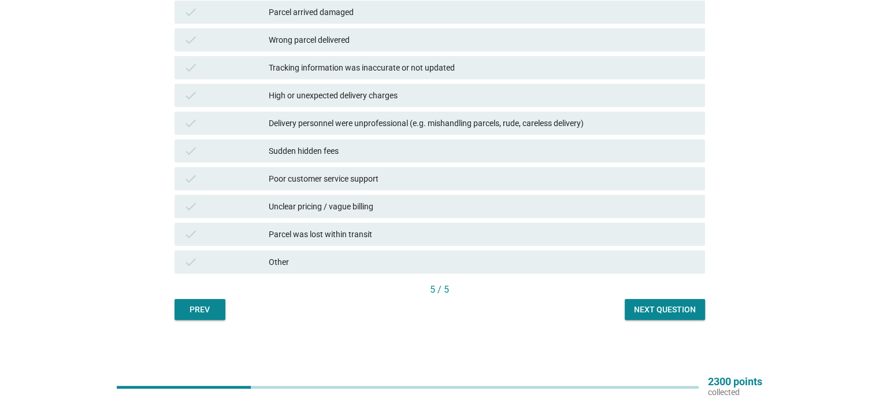
click at [680, 314] on div "Next question" at bounding box center [665, 310] width 62 height 12
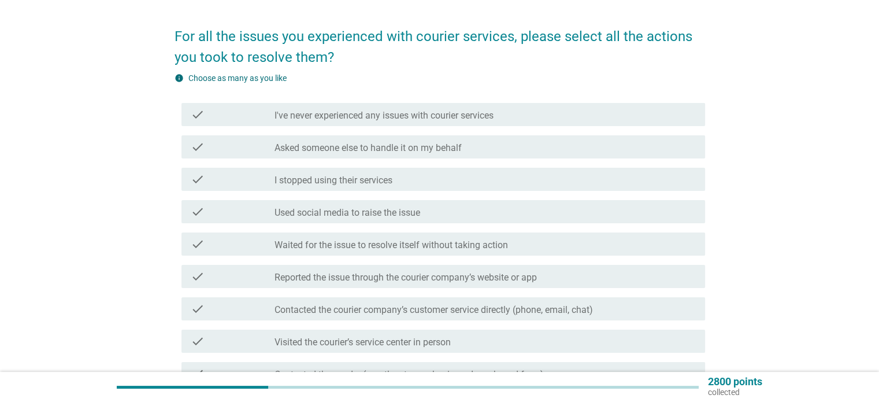
scroll to position [58, 0]
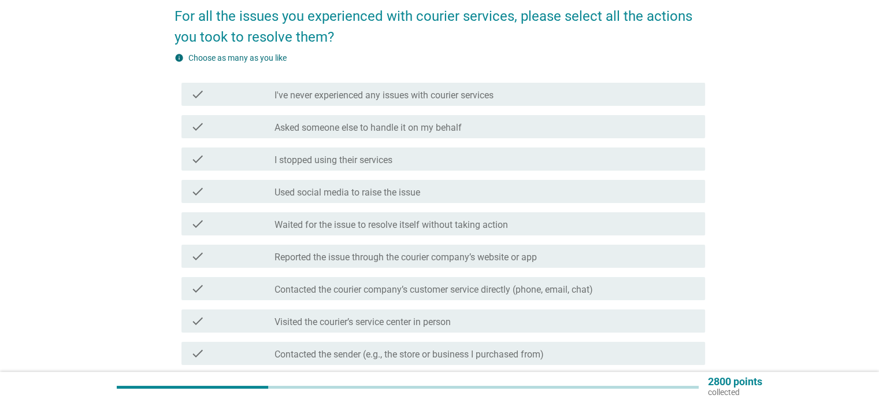
click at [367, 162] on label "I stopped using their services" at bounding box center [334, 160] width 118 height 12
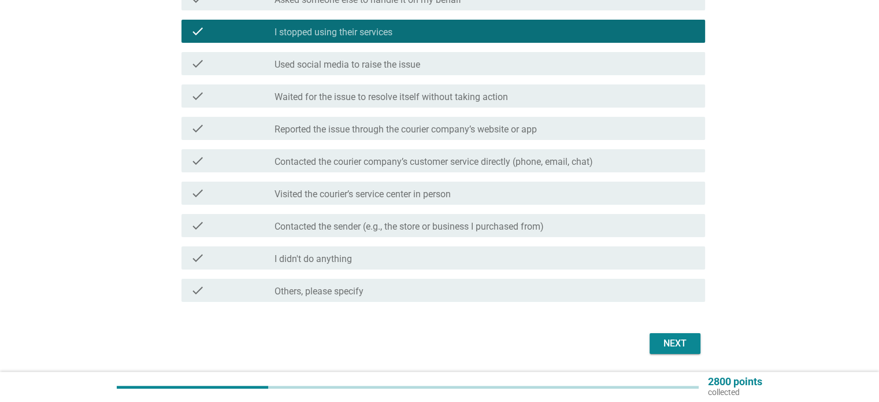
scroll to position [223, 0]
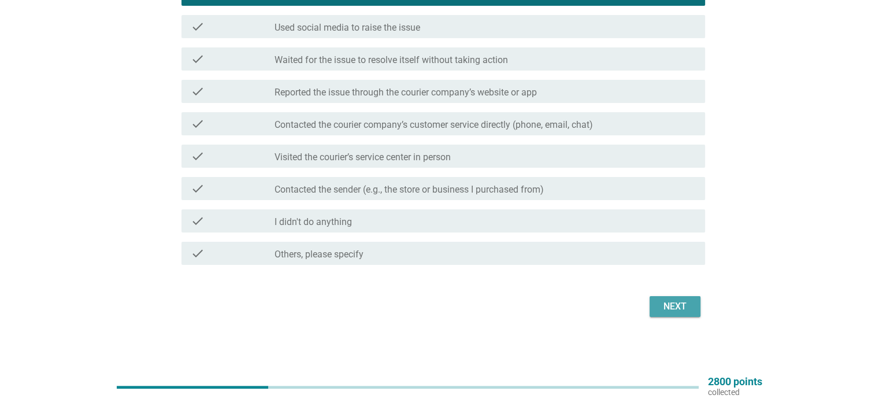
click at [691, 309] on button "Next" at bounding box center [675, 306] width 51 height 21
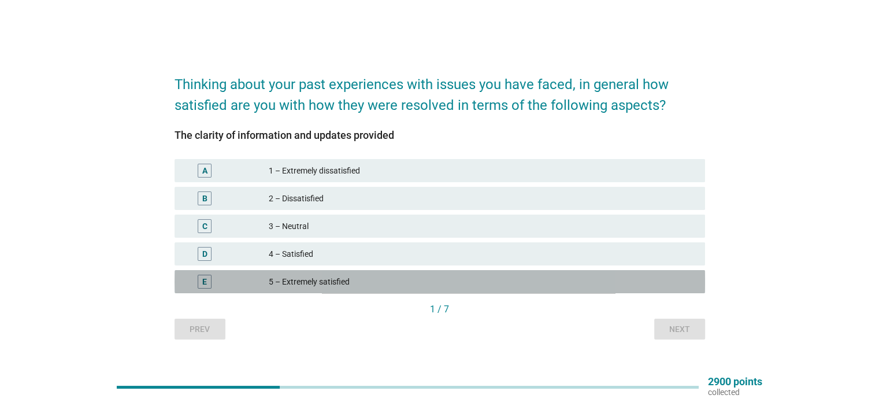
click at [299, 279] on div "5 – Extremely satisfied" at bounding box center [482, 282] width 427 height 14
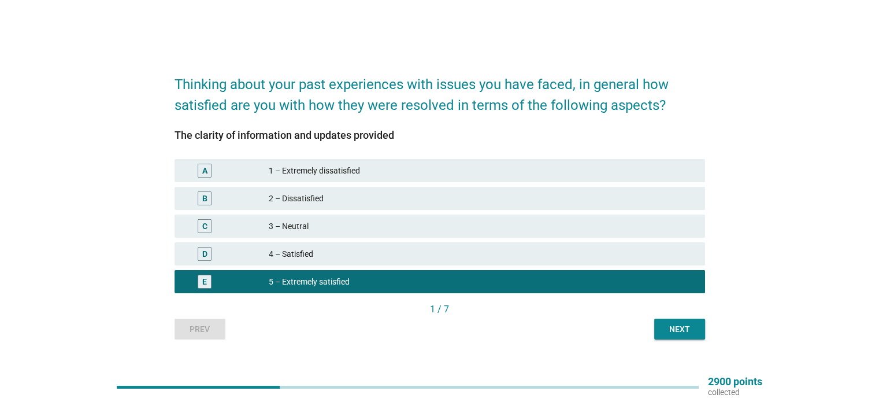
click at [687, 332] on div "Next" at bounding box center [680, 329] width 32 height 12
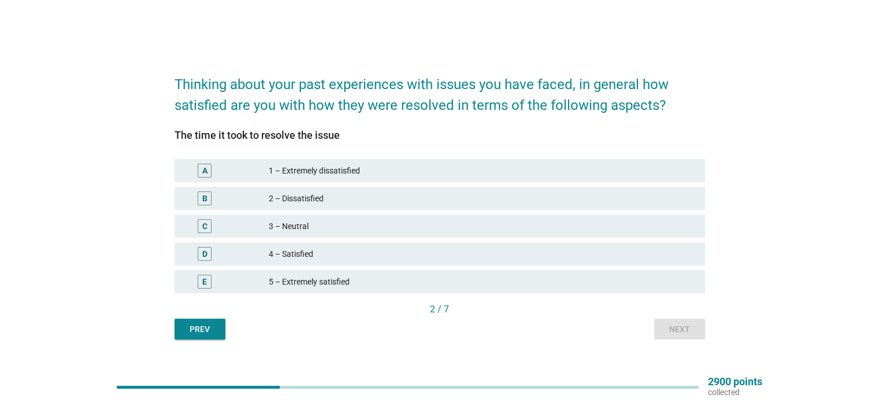
click at [397, 256] on div "4 – Satisfied" at bounding box center [482, 254] width 427 height 14
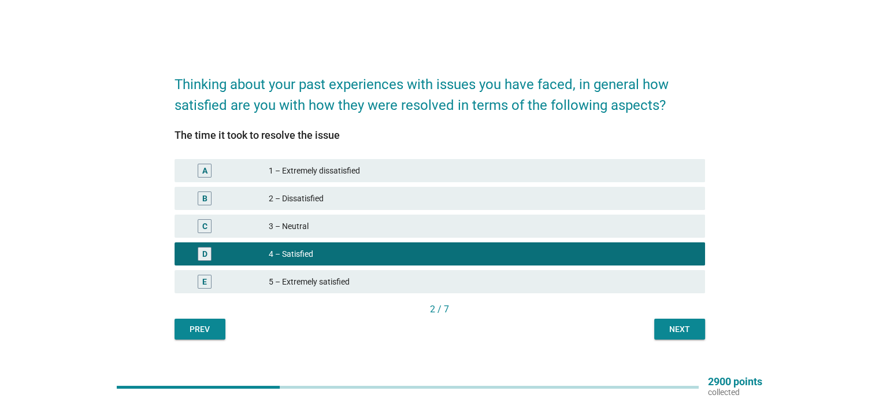
click at [671, 319] on button "Next" at bounding box center [679, 329] width 51 height 21
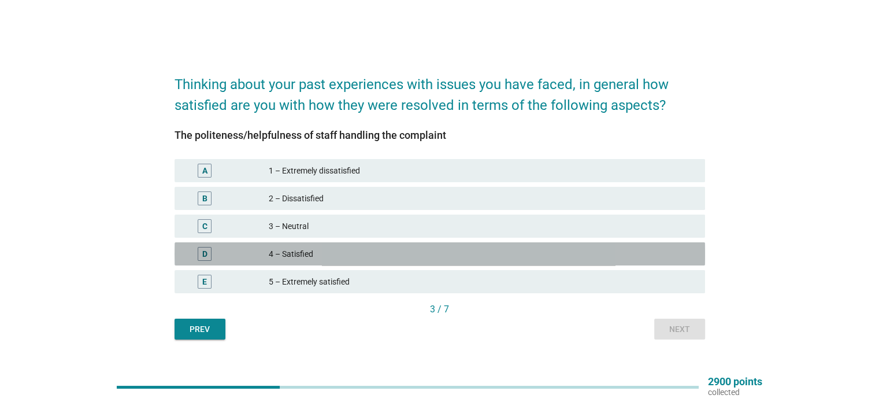
click at [378, 253] on div "4 – Satisfied" at bounding box center [482, 254] width 427 height 14
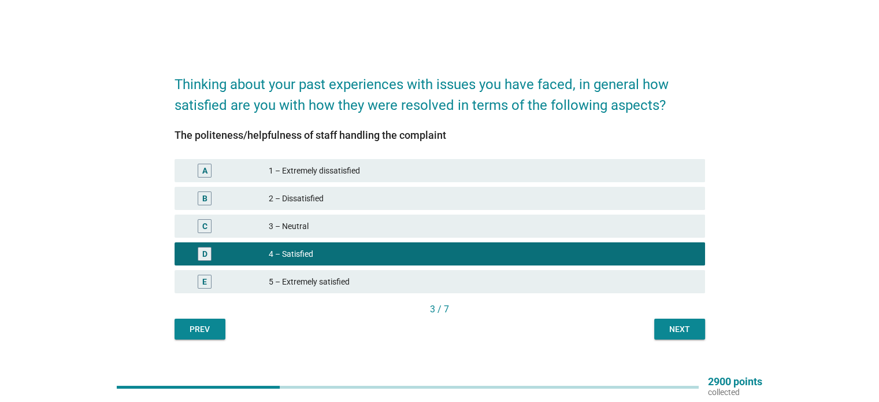
click at [690, 328] on div "Next" at bounding box center [680, 329] width 32 height 12
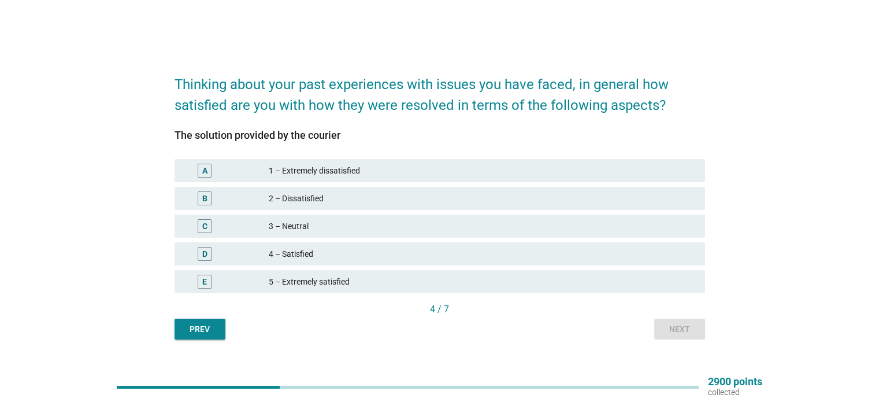
click at [358, 280] on div "5 – Extremely satisfied" at bounding box center [482, 282] width 427 height 14
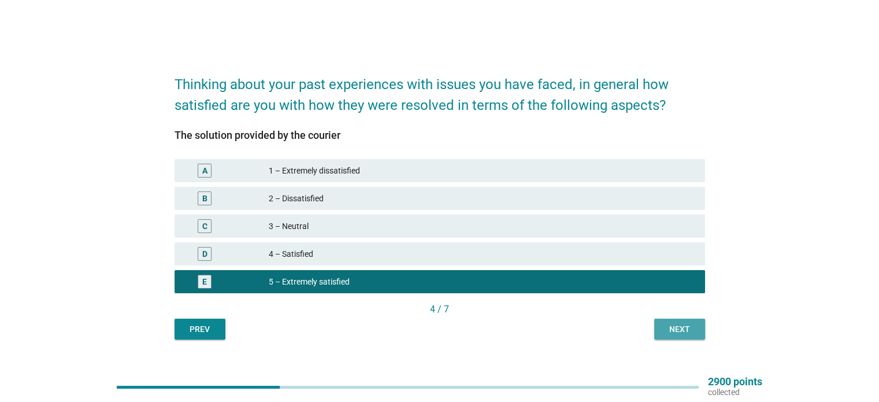
click at [696, 329] on button "Next" at bounding box center [679, 329] width 51 height 21
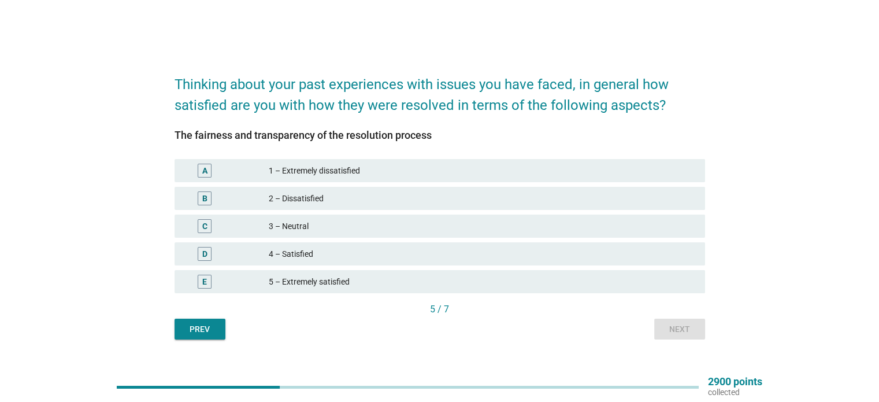
click at [351, 256] on div "4 – Satisfied" at bounding box center [482, 254] width 427 height 14
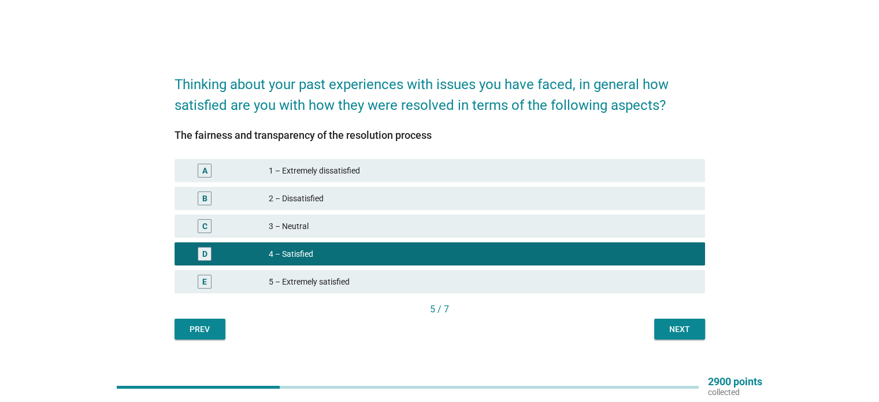
click at [697, 316] on div "5 / 7" at bounding box center [440, 310] width 531 height 16
click at [688, 327] on div "Next" at bounding box center [680, 329] width 32 height 12
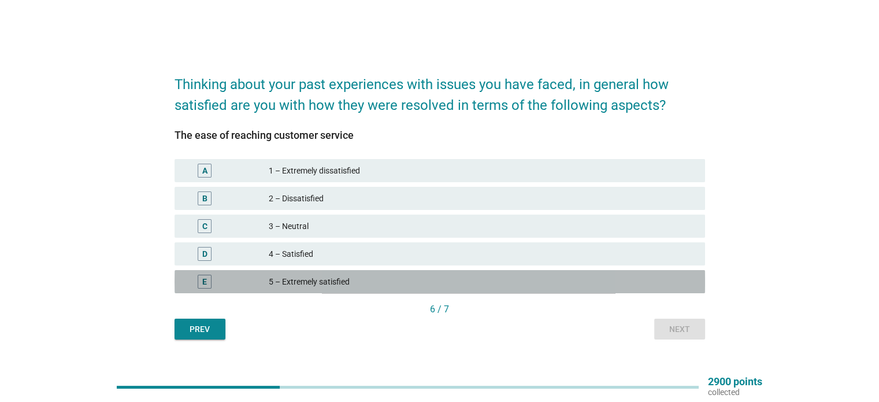
click at [406, 278] on div "5 – Extremely satisfied" at bounding box center [482, 282] width 427 height 14
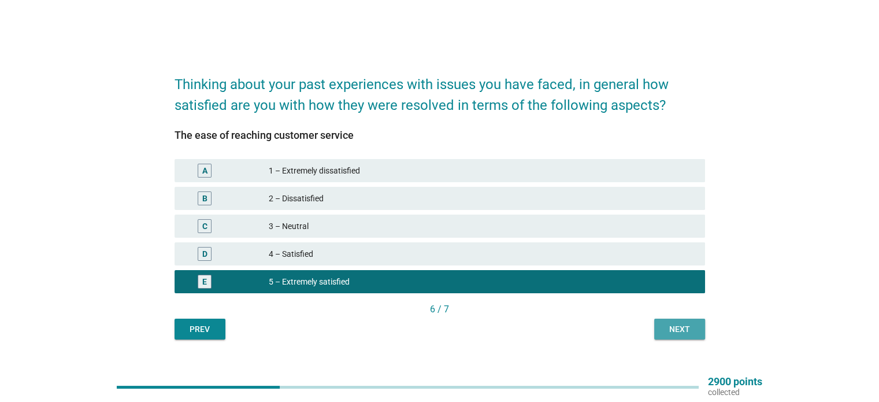
click at [682, 332] on div "Next" at bounding box center [680, 329] width 32 height 12
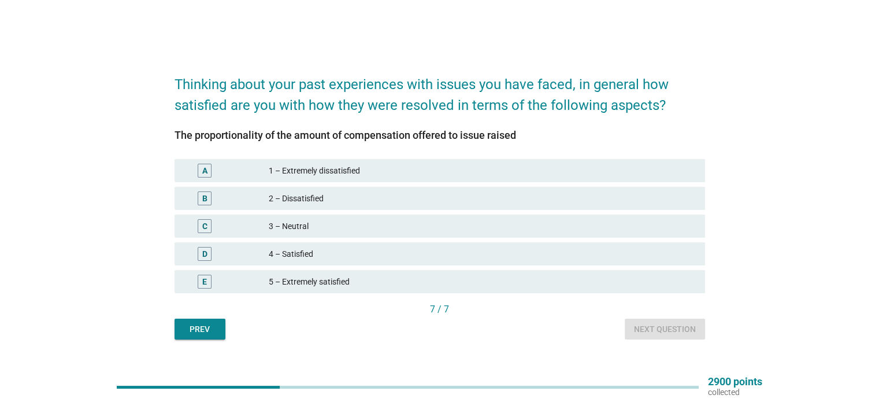
click at [401, 279] on div "5 – Extremely satisfied" at bounding box center [482, 282] width 427 height 14
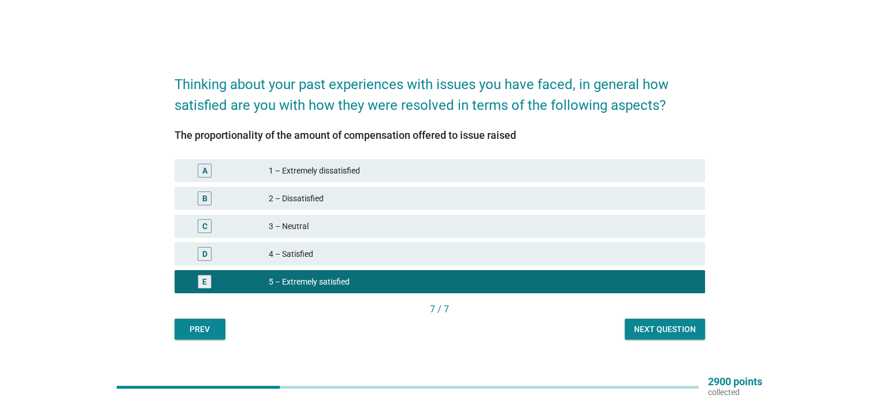
click at [331, 225] on div "3 – Neutral" at bounding box center [482, 226] width 427 height 14
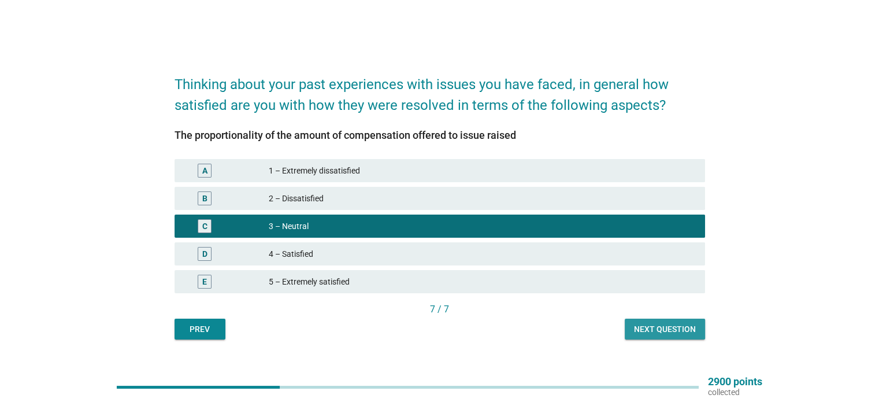
click at [667, 326] on div "Next question" at bounding box center [665, 329] width 62 height 12
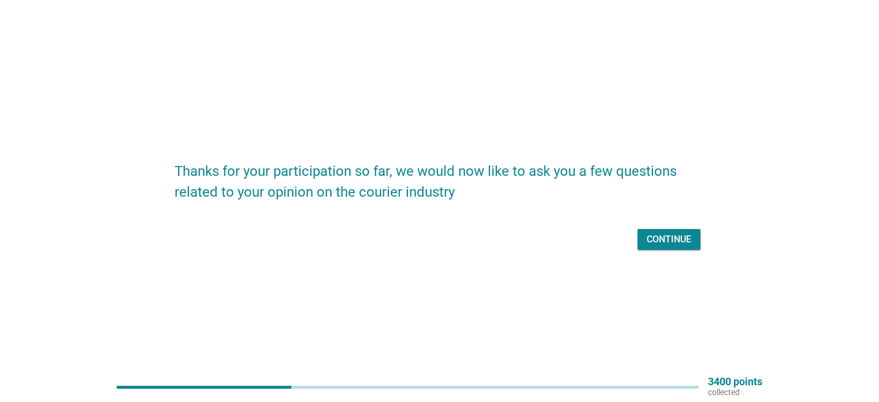
click at [679, 238] on div "Continue" at bounding box center [669, 239] width 45 height 14
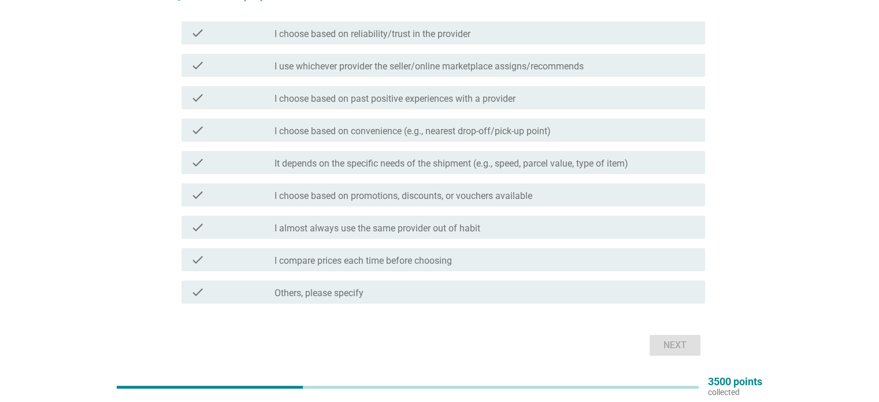
scroll to position [42, 0]
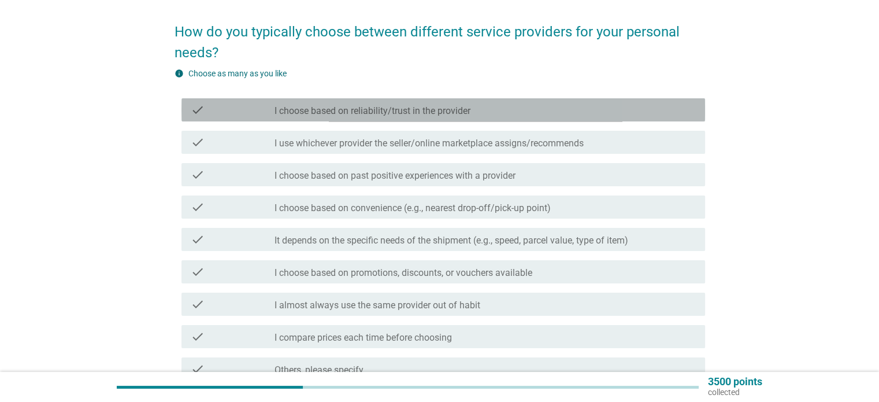
click at [436, 109] on label "I choose based on reliability/trust in the provider" at bounding box center [373, 111] width 196 height 12
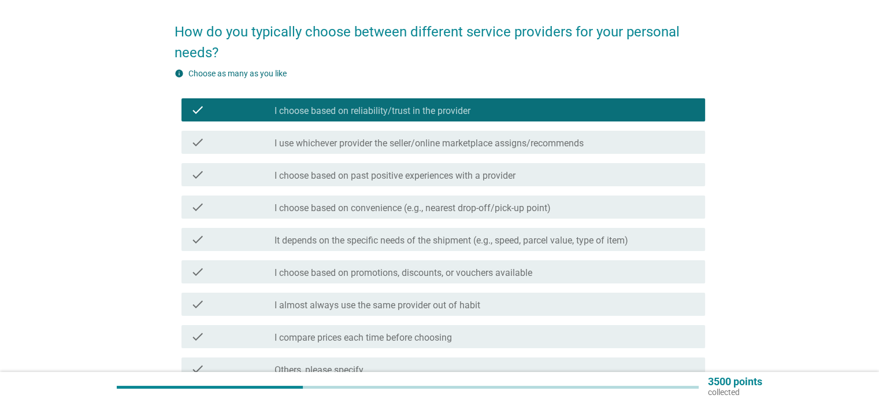
click at [430, 178] on label "I choose based on past positive experiences with a provider" at bounding box center [395, 176] width 241 height 12
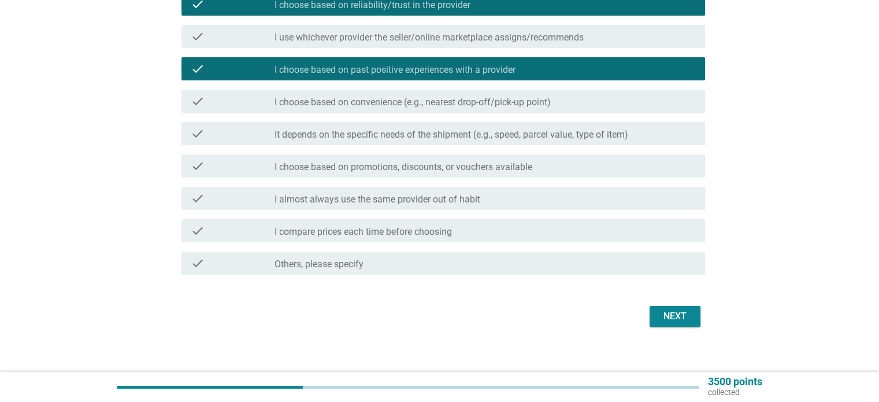
scroll to position [158, 0]
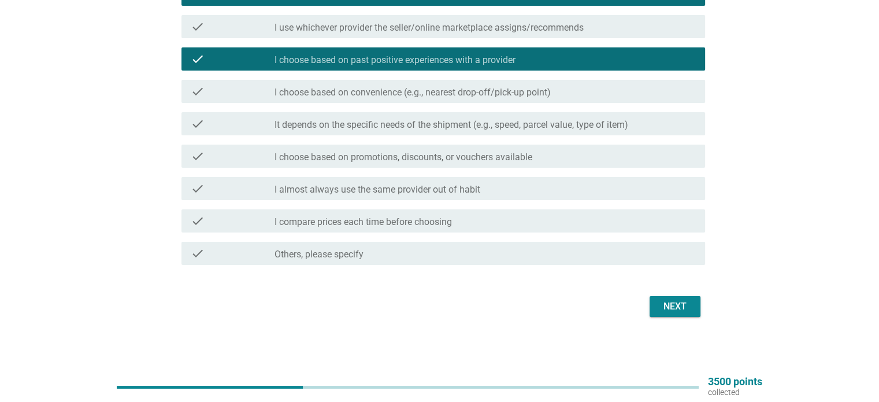
click at [377, 188] on label "I almost always use the same provider out of habit" at bounding box center [378, 190] width 206 height 12
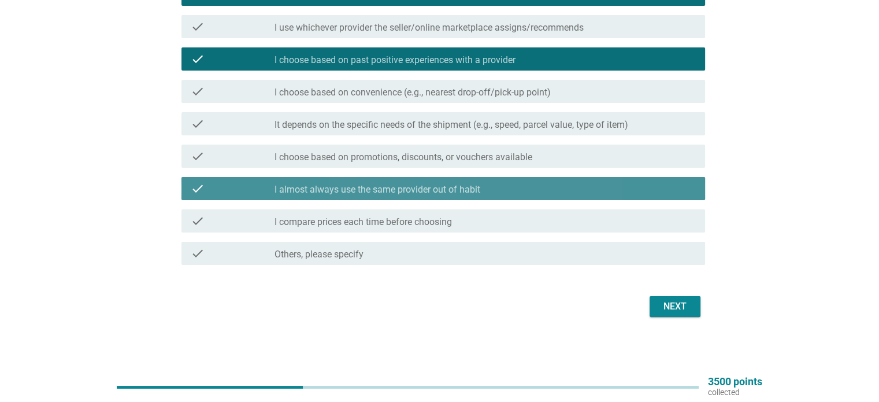
click at [382, 194] on label "I almost always use the same provider out of habit" at bounding box center [378, 190] width 206 height 12
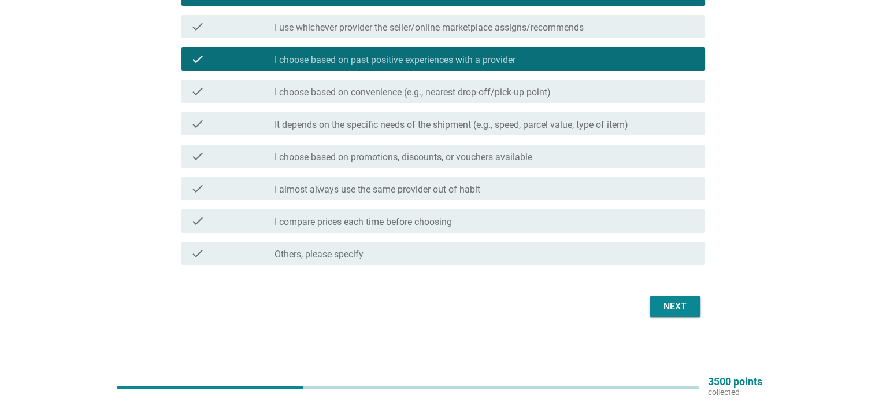
click at [672, 305] on div "Next" at bounding box center [675, 306] width 32 height 14
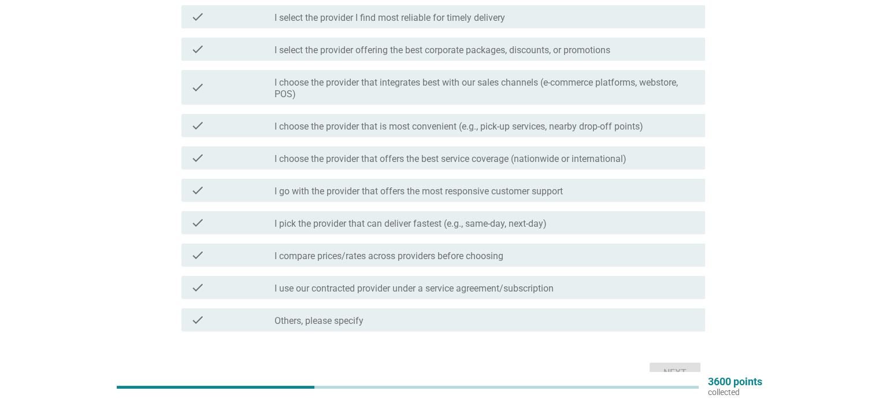
scroll to position [116, 0]
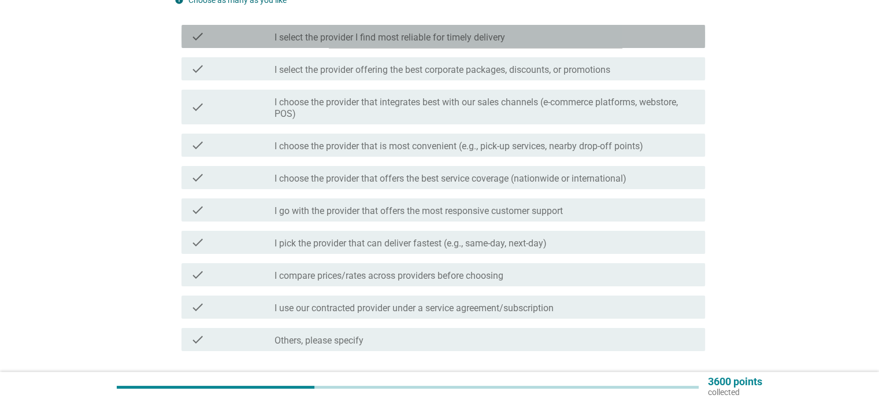
click at [408, 38] on label "I select the provider I find most reliable for timely delivery" at bounding box center [390, 38] width 231 height 12
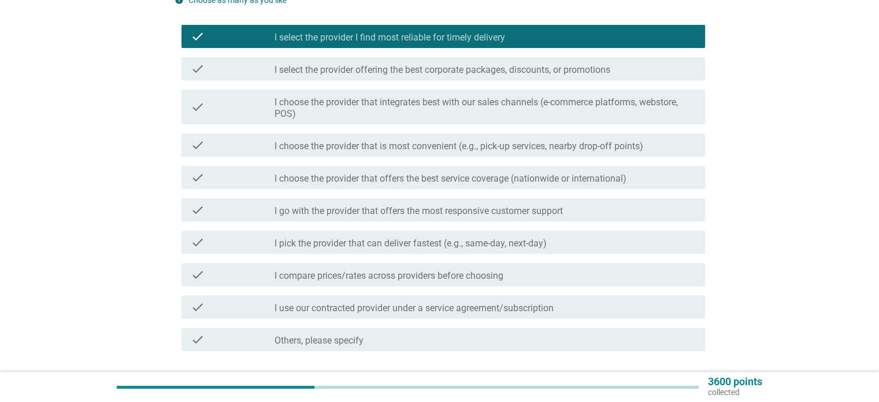
click at [417, 41] on label "I select the provider I find most reliable for timely delivery" at bounding box center [390, 38] width 231 height 12
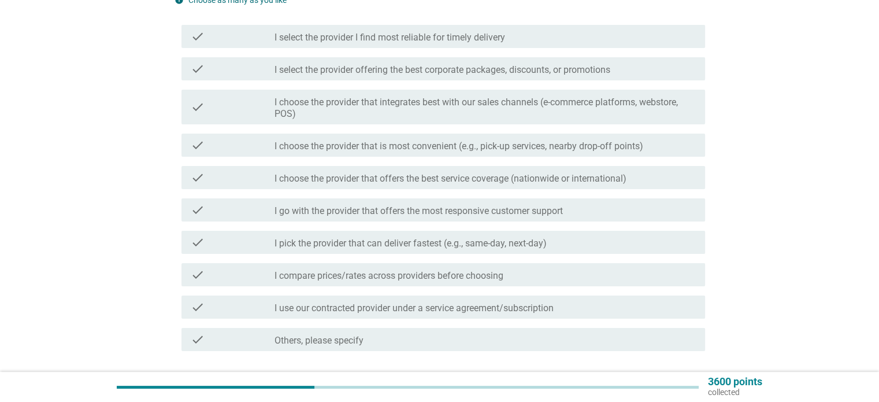
click at [370, 69] on label "I select the provider offering the best corporate packages, discounts, or promo…" at bounding box center [443, 70] width 336 height 12
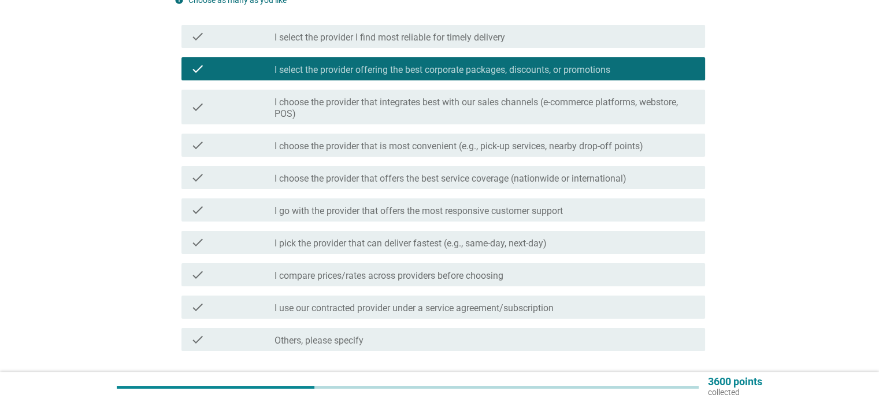
click at [370, 69] on label "I select the provider offering the best corporate packages, discounts, or promo…" at bounding box center [443, 70] width 336 height 12
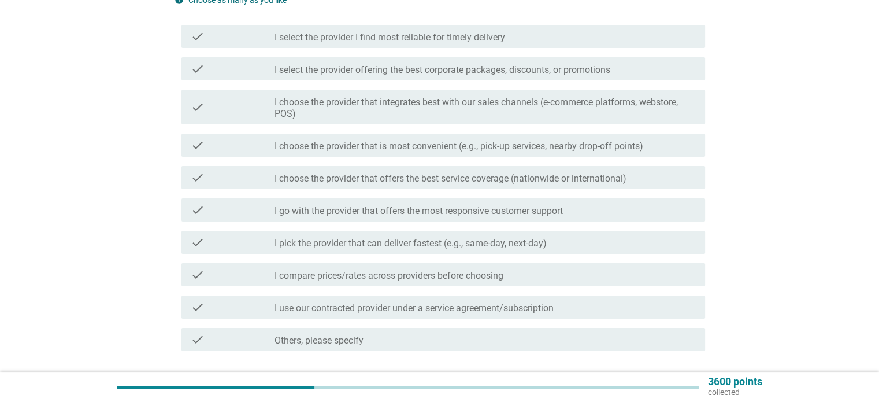
click at [369, 148] on label "I choose the provider that is most convenient (e.g., pick-up services, nearby d…" at bounding box center [459, 146] width 369 height 12
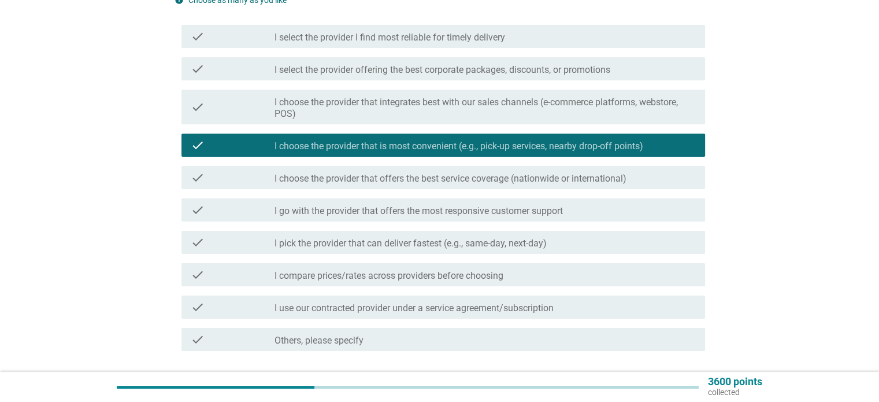
click at [378, 182] on label "I choose the provider that offers the best service coverage (nationwide or inte…" at bounding box center [451, 179] width 352 height 12
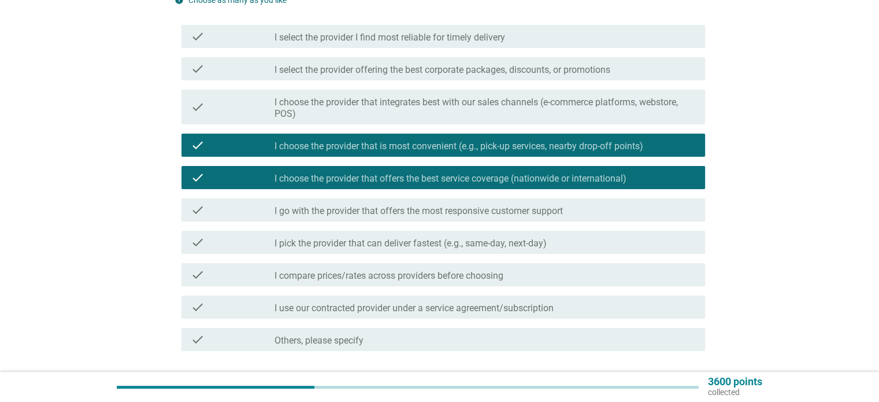
click at [357, 289] on div "check check_box_outline_blank I compare prices/rates across providers before ch…" at bounding box center [440, 274] width 531 height 32
click at [364, 279] on label "I compare prices/rates across providers before choosing" at bounding box center [389, 276] width 229 height 12
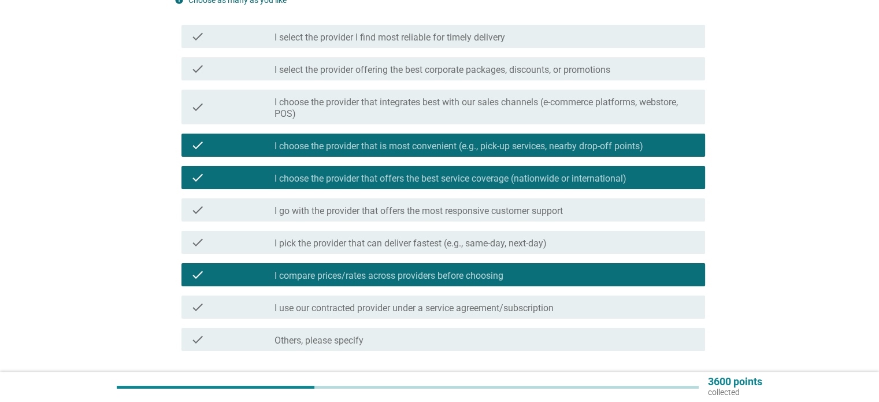
click at [364, 279] on label "I compare prices/rates across providers before choosing" at bounding box center [389, 276] width 229 height 12
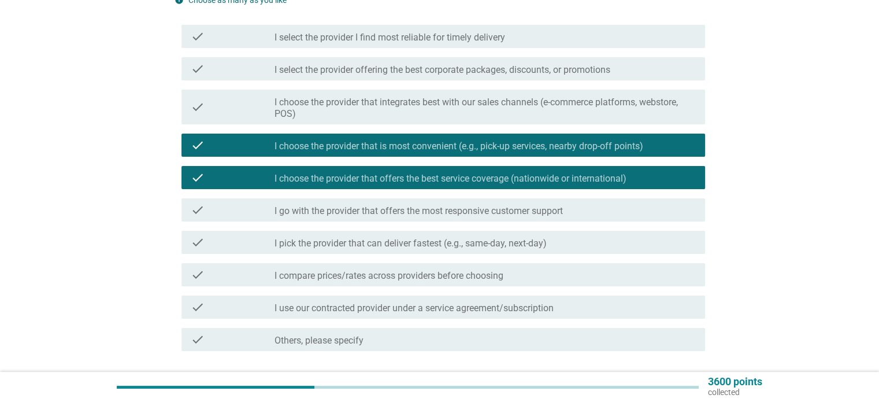
click at [362, 312] on label "I use our contracted provider under a service agreement/subscription" at bounding box center [414, 308] width 279 height 12
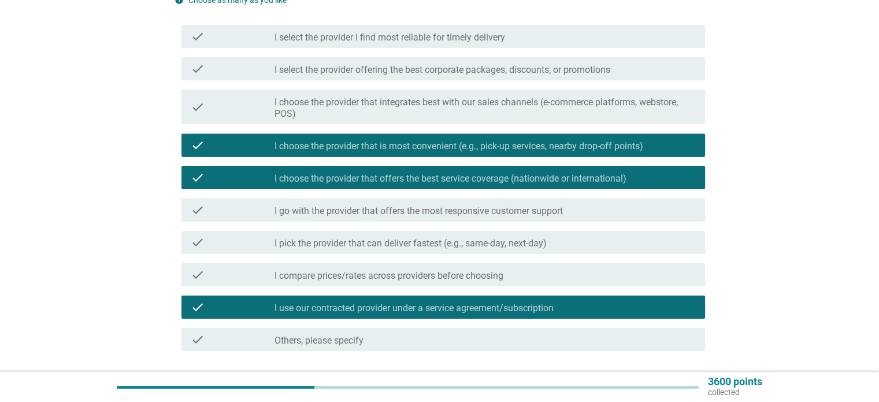
click at [362, 312] on label "I use our contracted provider under a service agreement/subscription" at bounding box center [414, 308] width 279 height 12
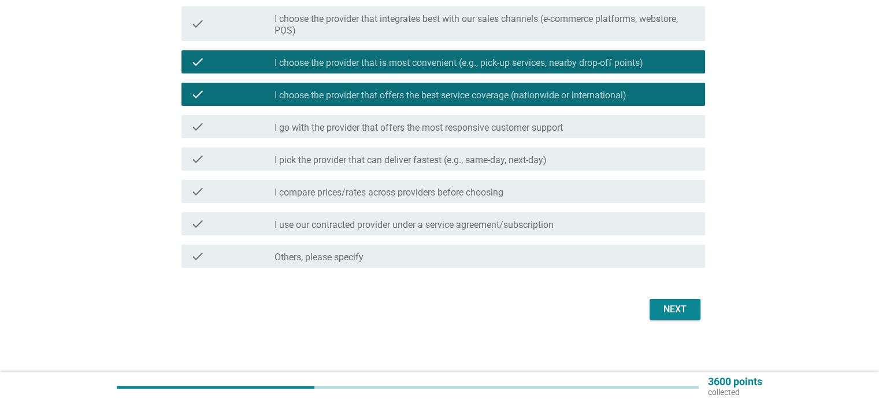
scroll to position [202, 0]
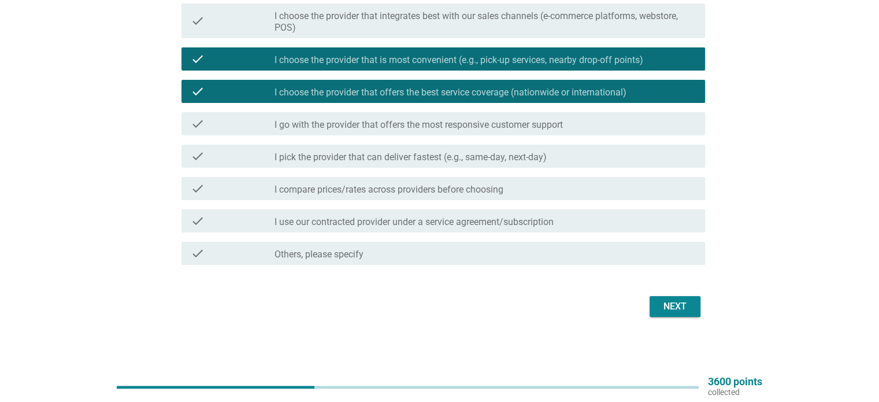
click at [671, 299] on div "Next" at bounding box center [675, 306] width 32 height 14
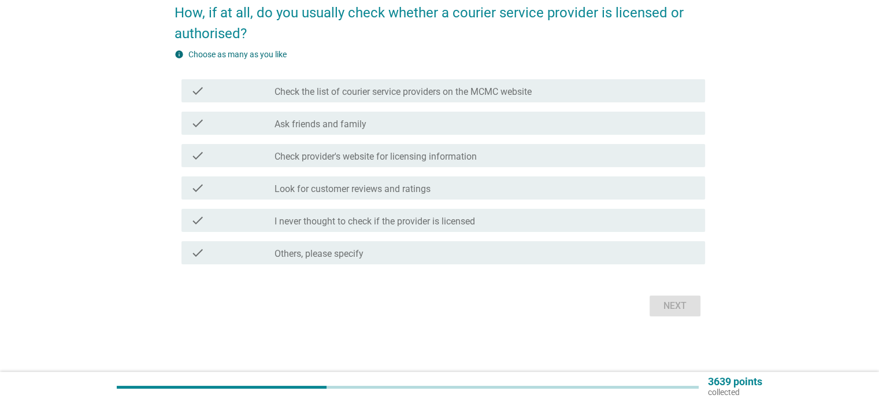
scroll to position [0, 0]
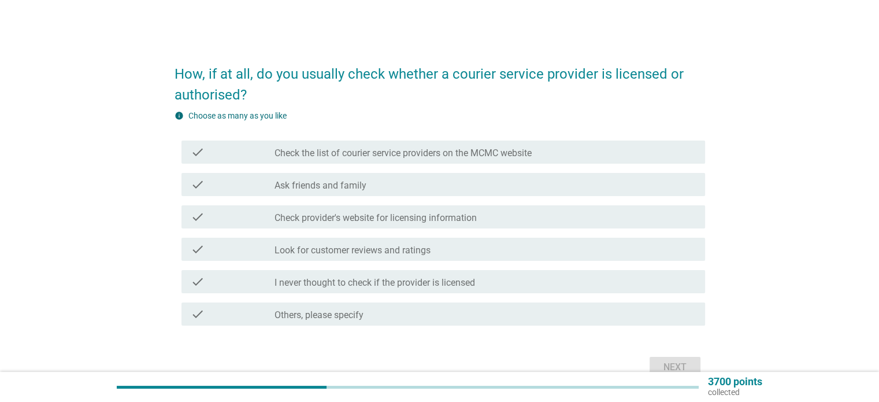
click at [342, 153] on label "Check the list of courier service providers on the MCMC website" at bounding box center [403, 153] width 257 height 12
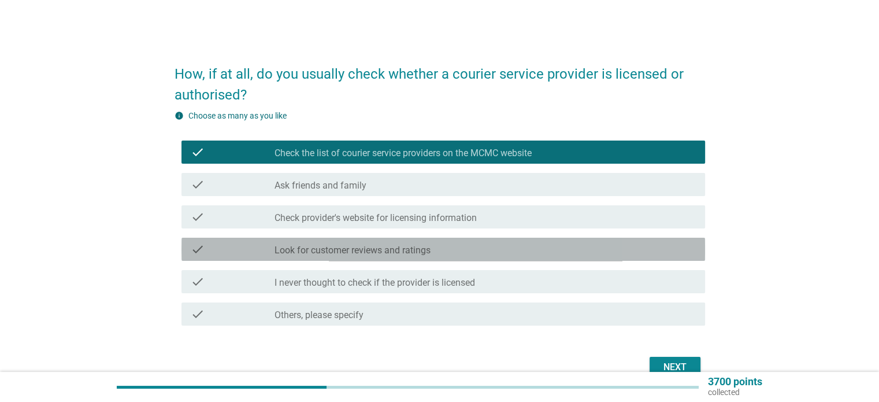
click at [315, 254] on label "Look for customer reviews and ratings" at bounding box center [353, 251] width 156 height 12
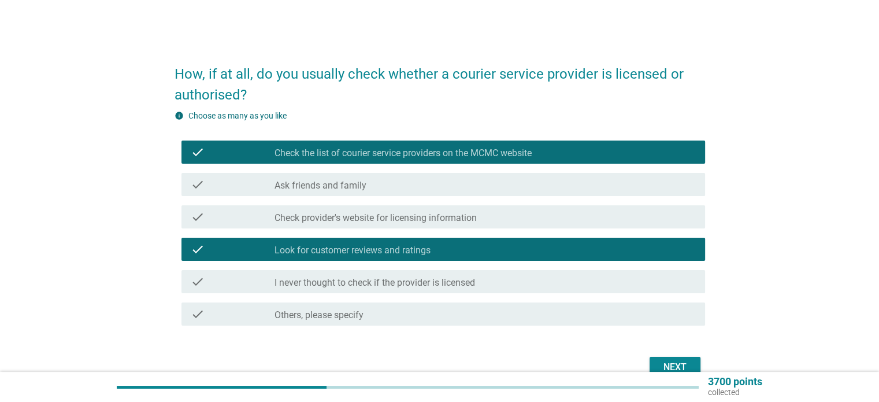
click at [671, 367] on div "Next" at bounding box center [675, 367] width 32 height 14
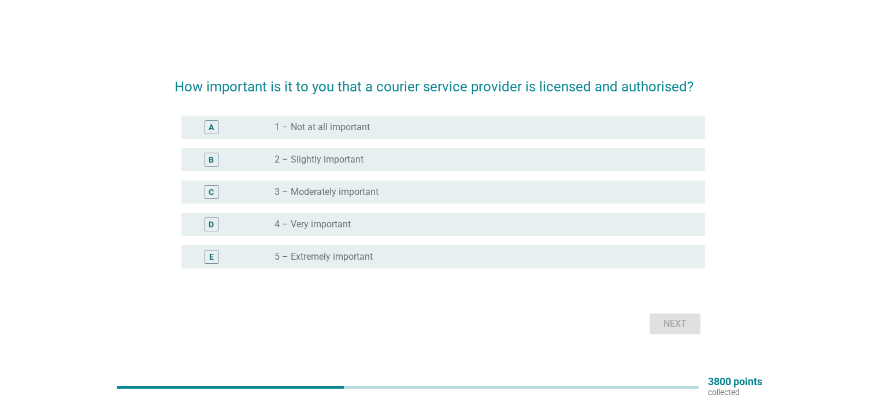
click at [313, 225] on label "4 – Very important" at bounding box center [313, 225] width 76 height 12
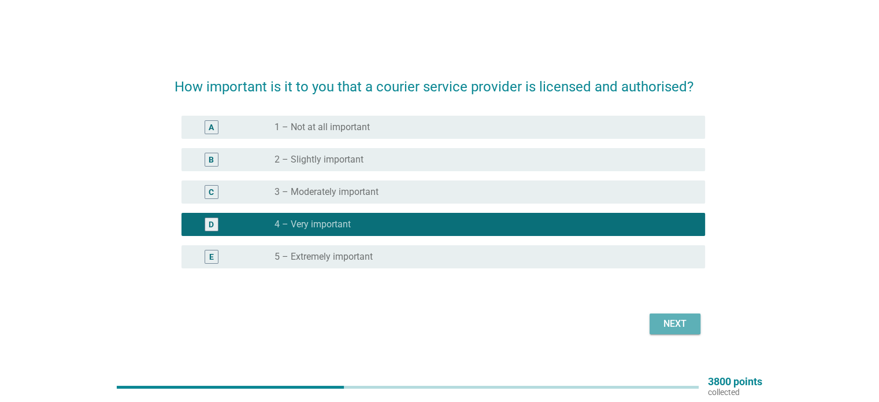
click at [663, 323] on div "Next" at bounding box center [675, 324] width 32 height 14
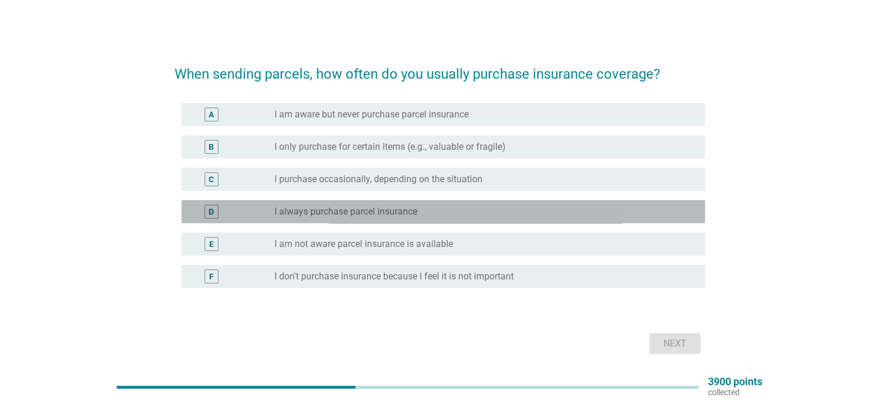
click at [311, 213] on label "I always purchase parcel insurance" at bounding box center [346, 212] width 143 height 12
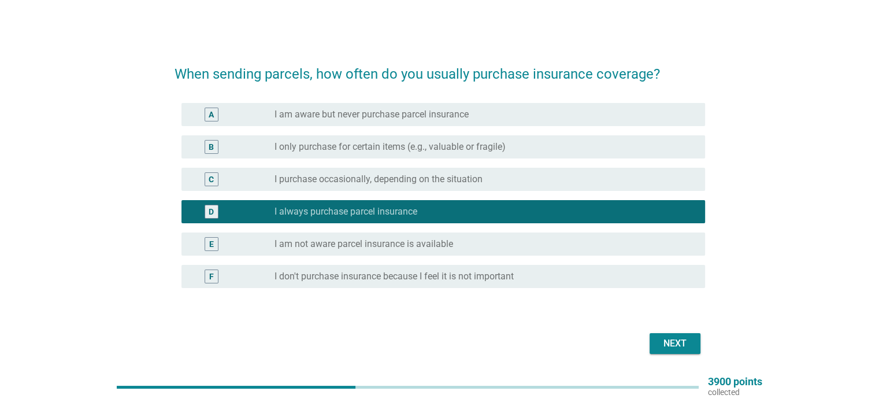
click at [680, 339] on div "Next" at bounding box center [675, 343] width 32 height 14
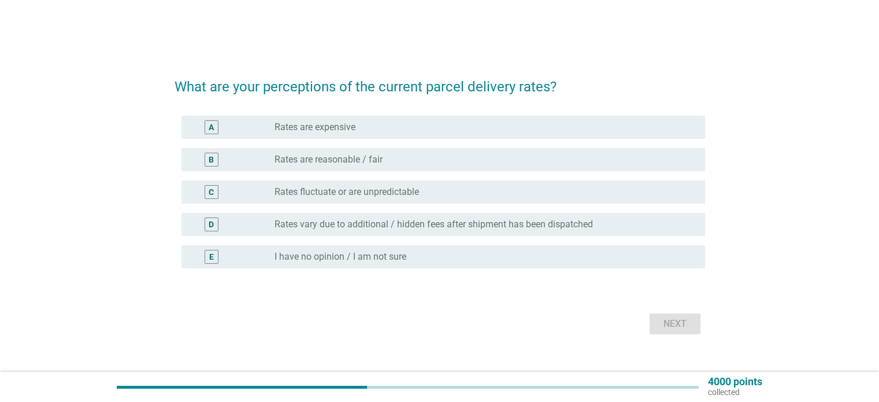
click at [332, 161] on label "Rates are reasonable / fair" at bounding box center [329, 160] width 108 height 12
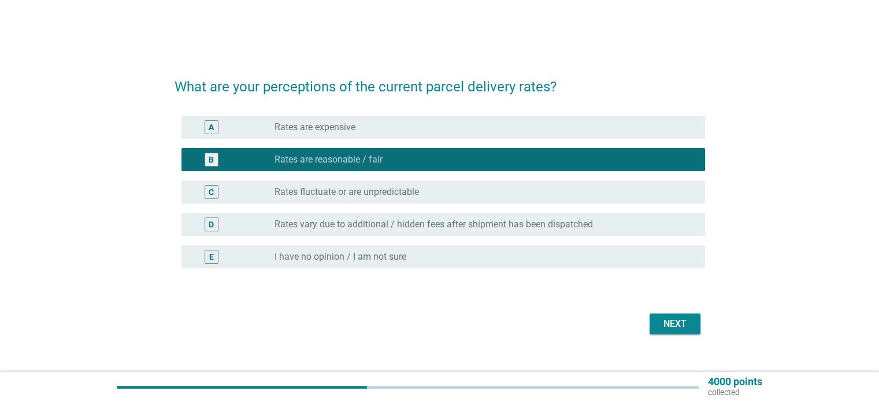
click at [682, 328] on div "Next" at bounding box center [675, 324] width 32 height 14
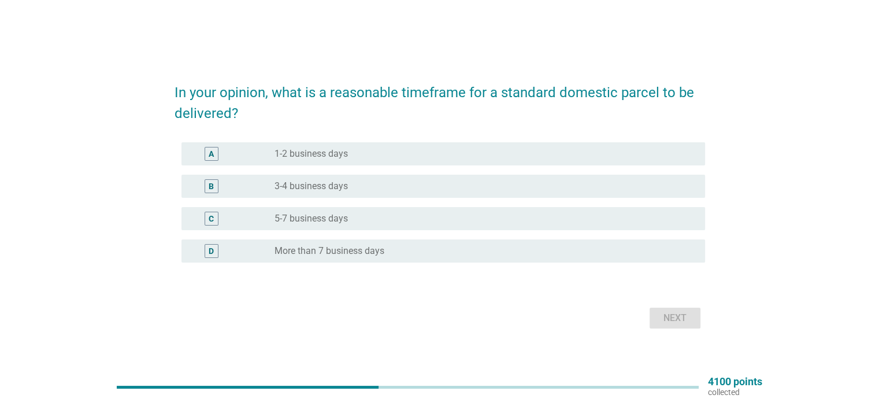
click at [294, 151] on label "1-2 business days" at bounding box center [311, 154] width 73 height 12
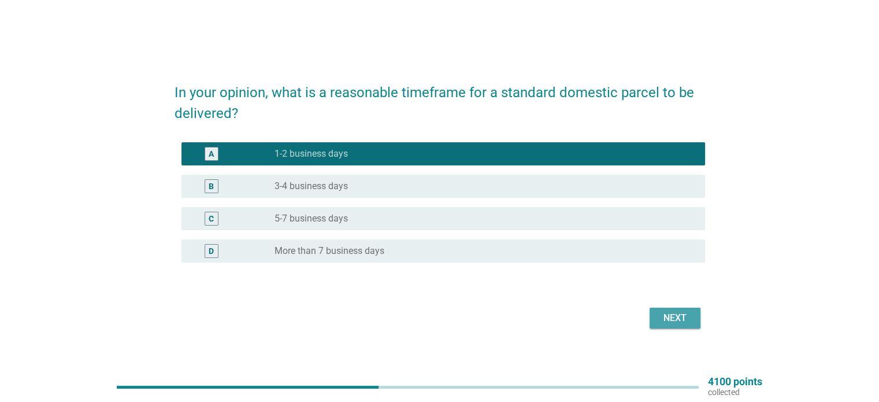
click at [678, 323] on div "Next" at bounding box center [675, 318] width 32 height 14
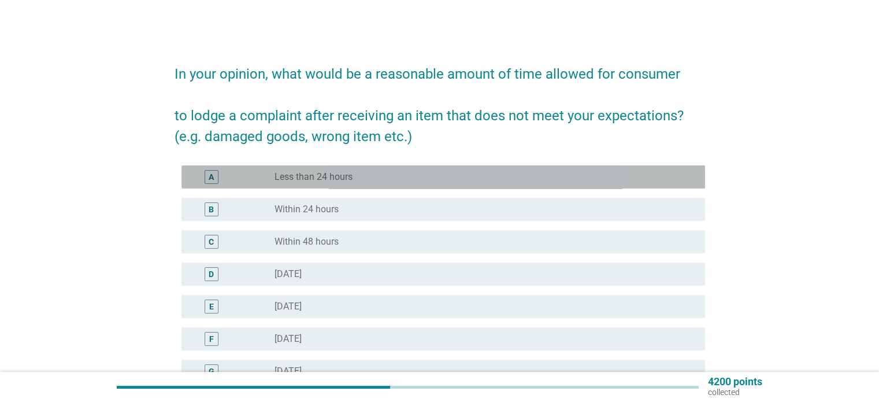
click at [284, 174] on label "Less than 24 hours" at bounding box center [314, 177] width 78 height 12
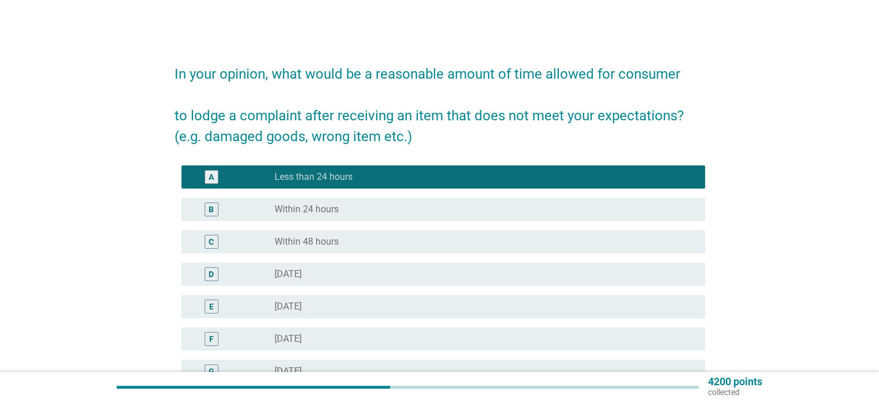
click at [305, 208] on label "Within 24 hours" at bounding box center [307, 210] width 64 height 12
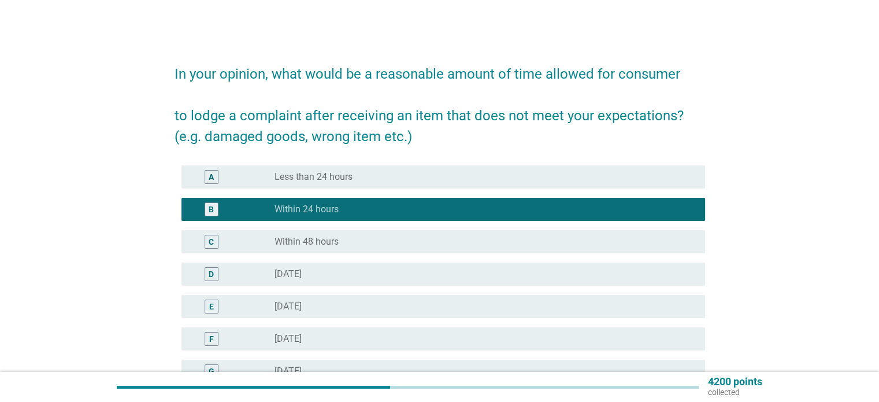
scroll to position [197, 0]
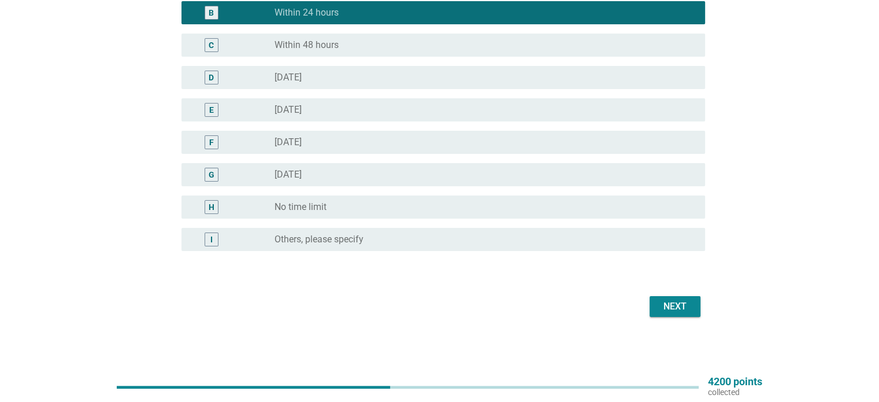
click at [667, 314] on button "Next" at bounding box center [675, 306] width 51 height 21
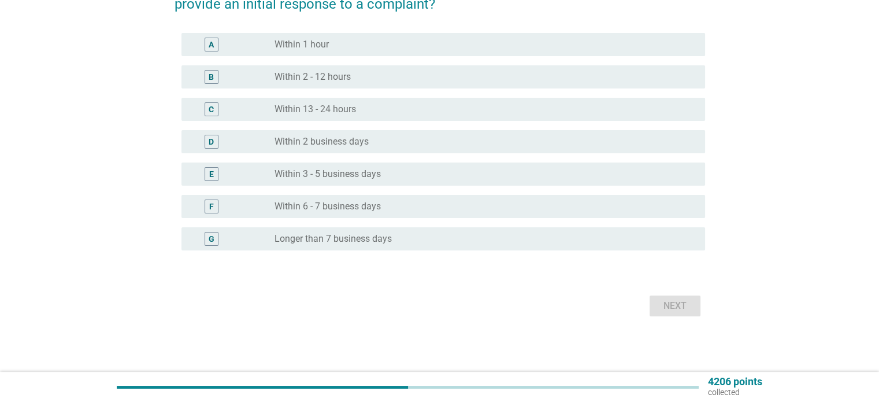
scroll to position [0, 0]
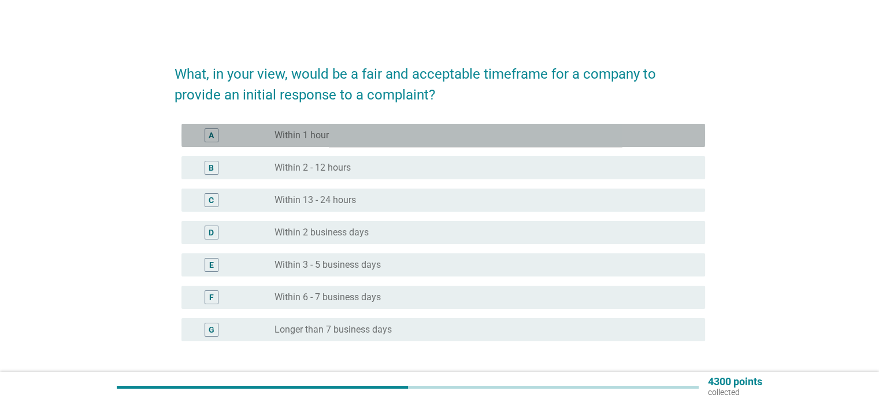
click at [289, 135] on label "Within 1 hour" at bounding box center [302, 136] width 54 height 12
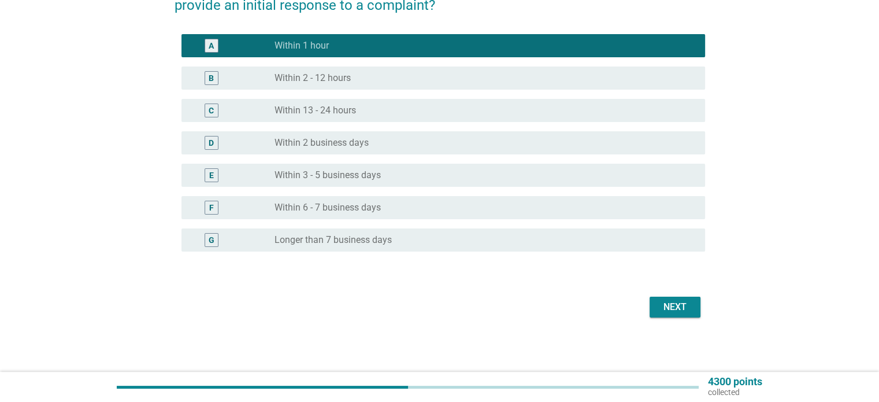
scroll to position [90, 0]
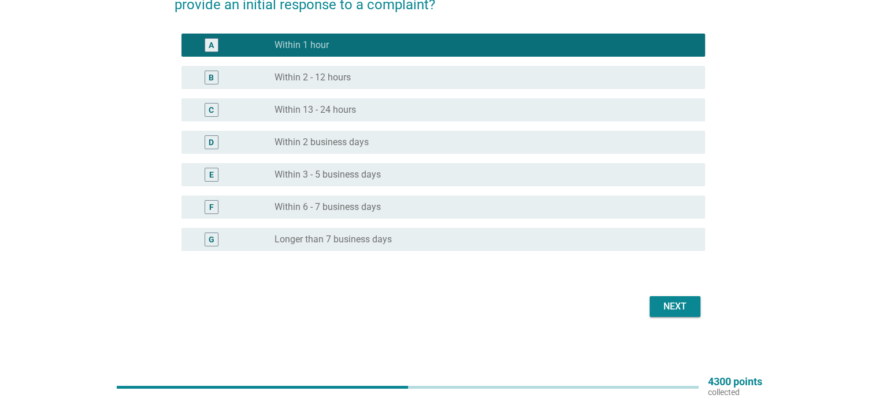
click at [678, 307] on div "Next" at bounding box center [675, 306] width 32 height 14
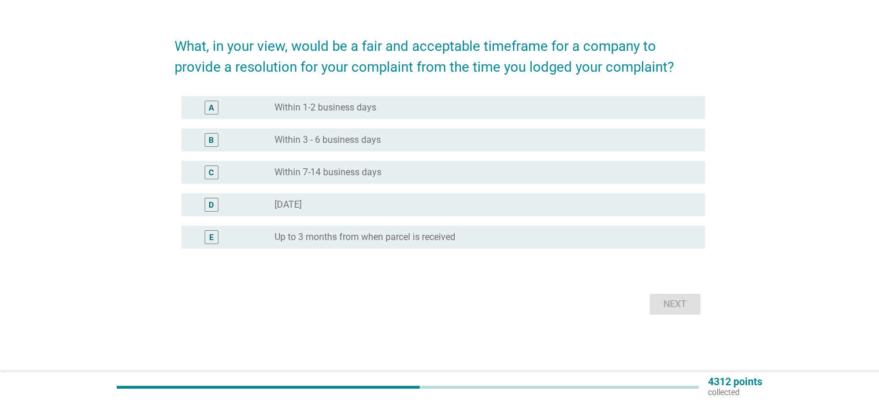
scroll to position [0, 0]
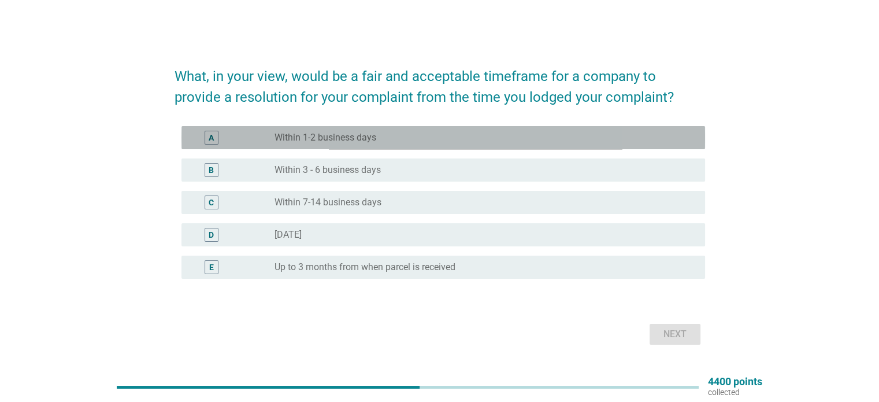
click at [326, 141] on label "Within 1-2 business days" at bounding box center [326, 138] width 102 height 12
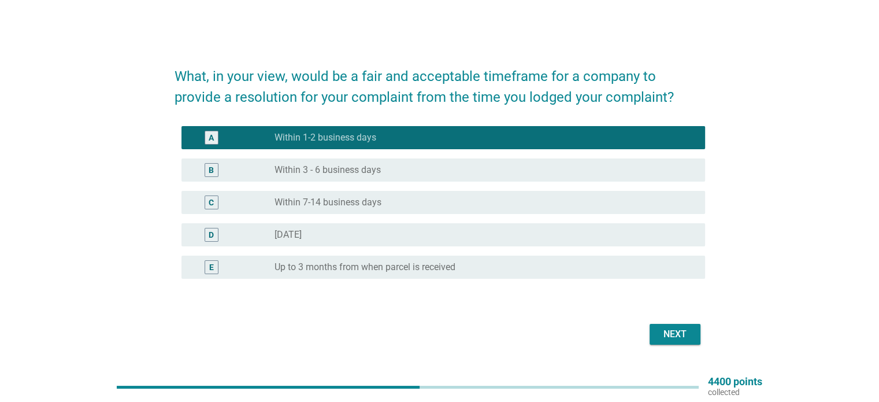
click at [669, 339] on div "Next" at bounding box center [675, 334] width 32 height 14
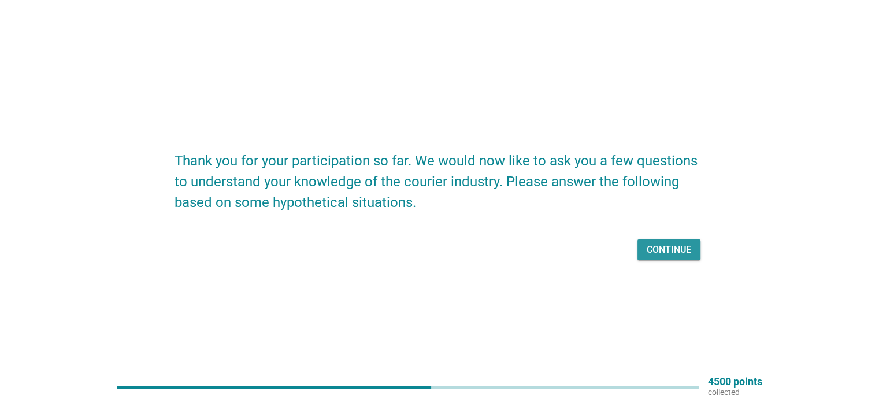
click at [660, 251] on div "Continue" at bounding box center [669, 250] width 45 height 14
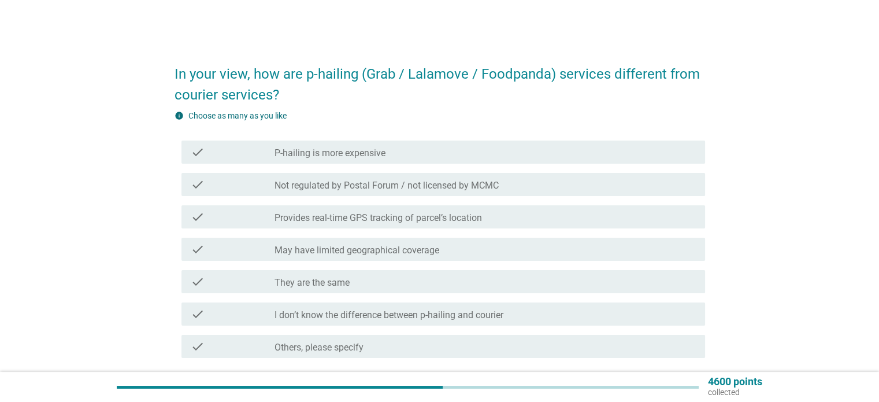
click at [342, 273] on div "check check_box_outline_blank They are the same" at bounding box center [444, 281] width 524 height 23
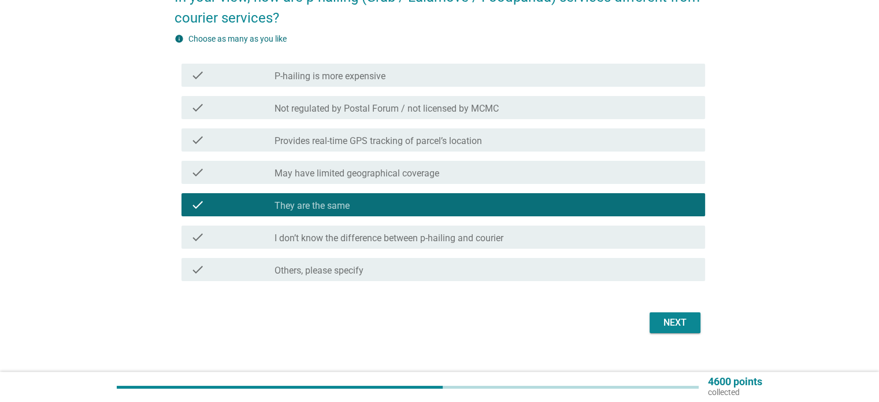
scroll to position [93, 0]
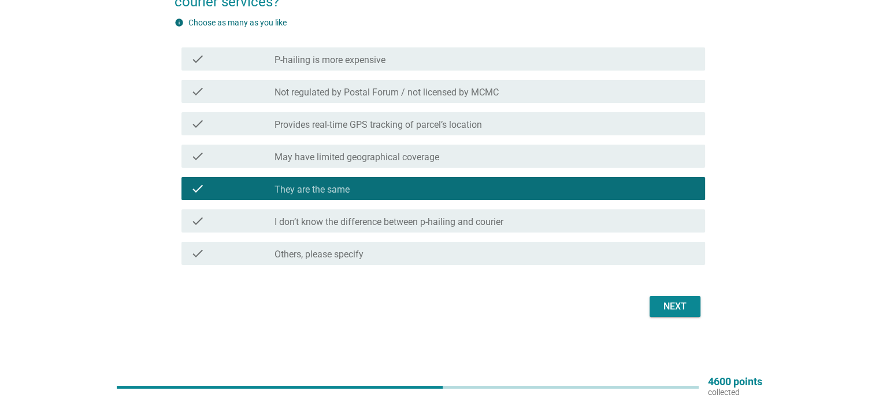
click at [672, 305] on div "Next" at bounding box center [675, 306] width 32 height 14
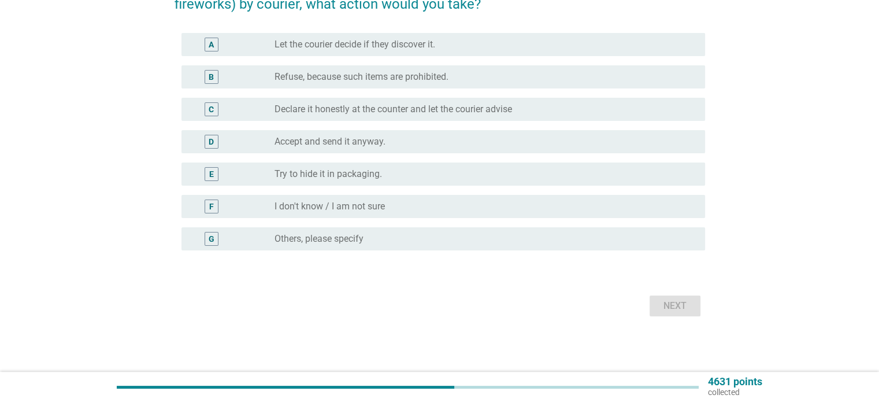
scroll to position [0, 0]
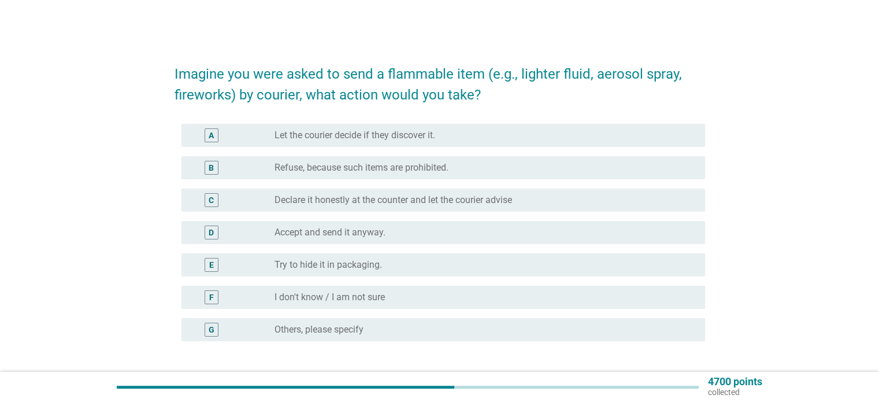
click at [312, 202] on label "Declare it honestly at the counter and let the courier advise" at bounding box center [394, 200] width 238 height 12
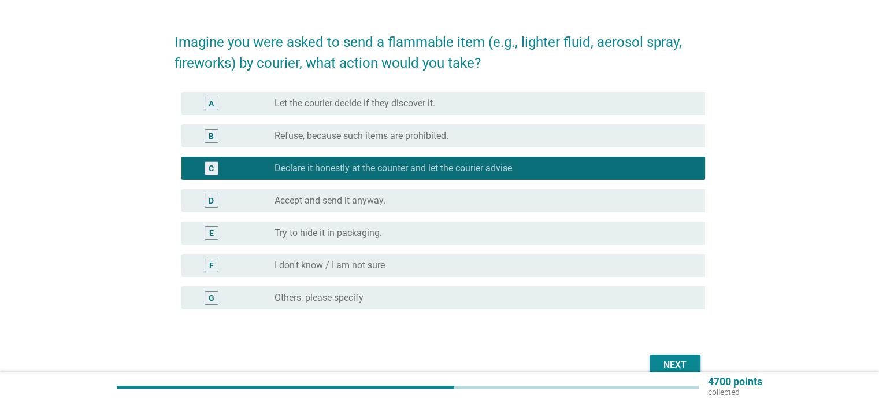
scroll to position [58, 0]
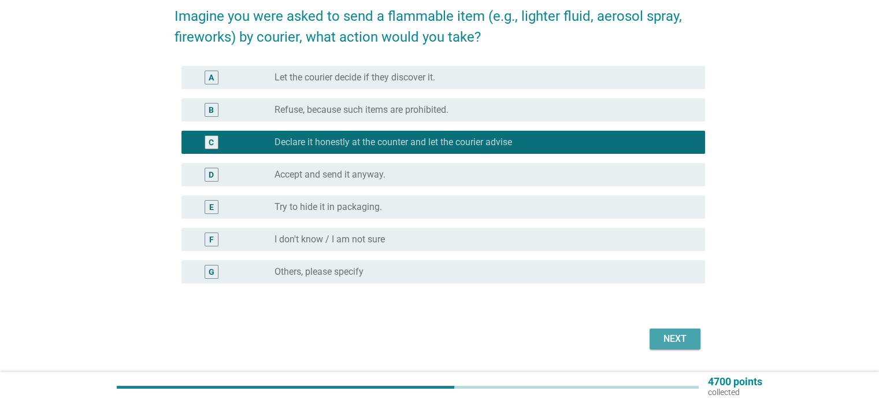
click at [668, 333] on div "Next" at bounding box center [675, 339] width 32 height 14
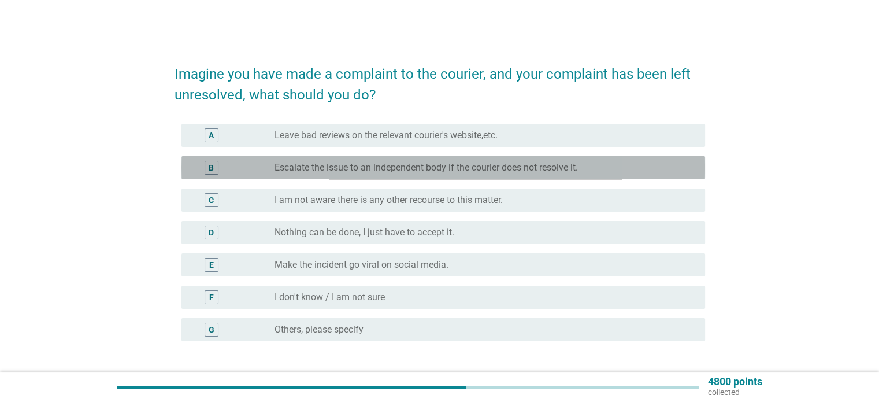
click at [345, 169] on label "Escalate the issue to an independent body if the courier does not resolve it." at bounding box center [427, 168] width 304 height 12
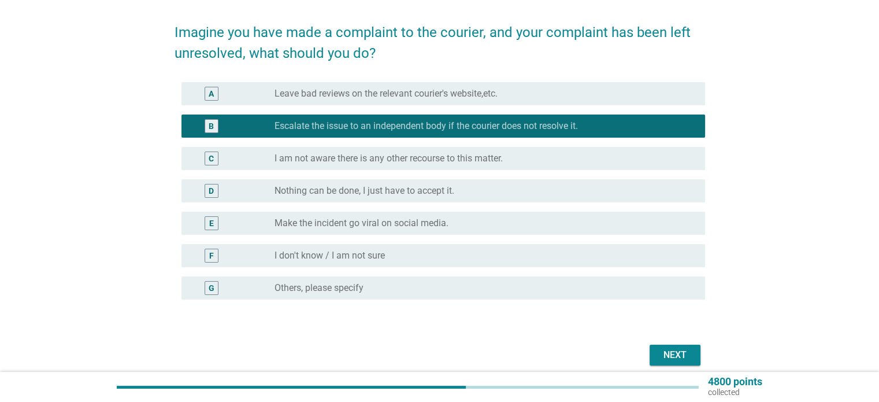
scroll to position [90, 0]
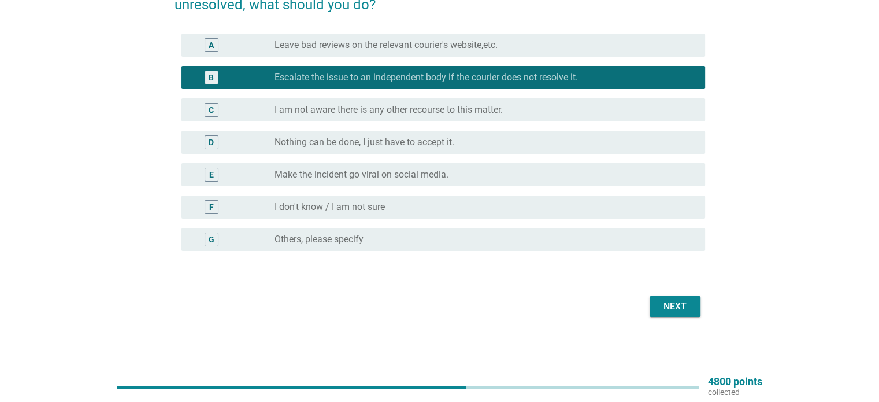
click at [663, 304] on div "Next" at bounding box center [675, 306] width 32 height 14
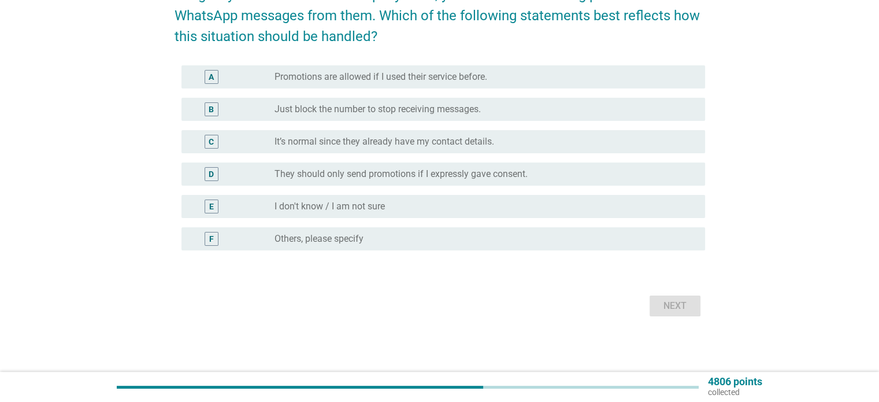
scroll to position [0, 0]
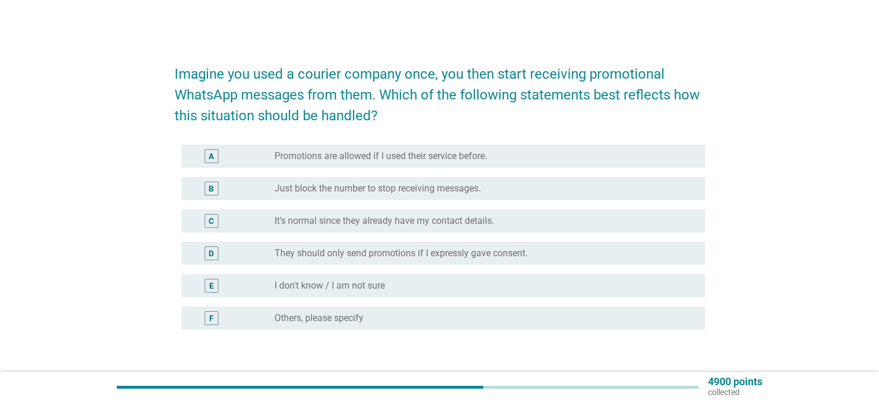
click at [370, 221] on label "It’s normal since they already have my contact details." at bounding box center [385, 221] width 220 height 12
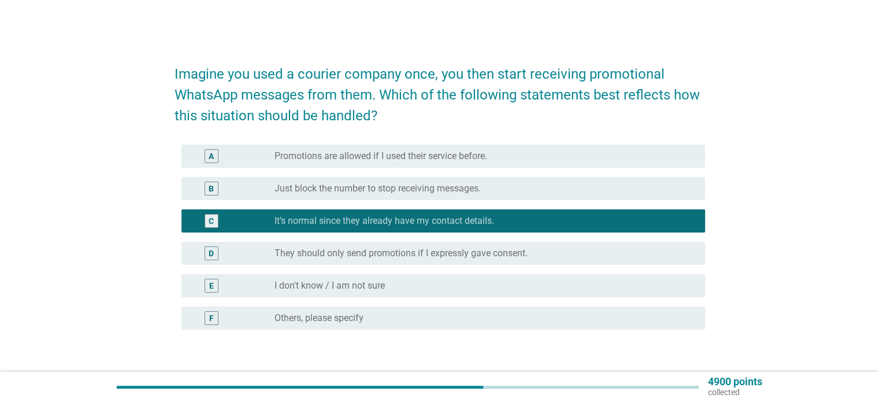
click at [442, 147] on div "A radio_button_unchecked Promotions are allowed if I used their service before." at bounding box center [444, 156] width 524 height 23
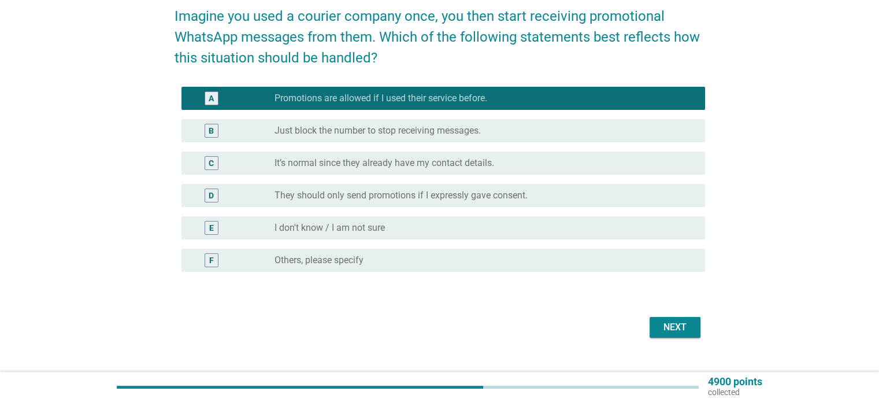
scroll to position [79, 0]
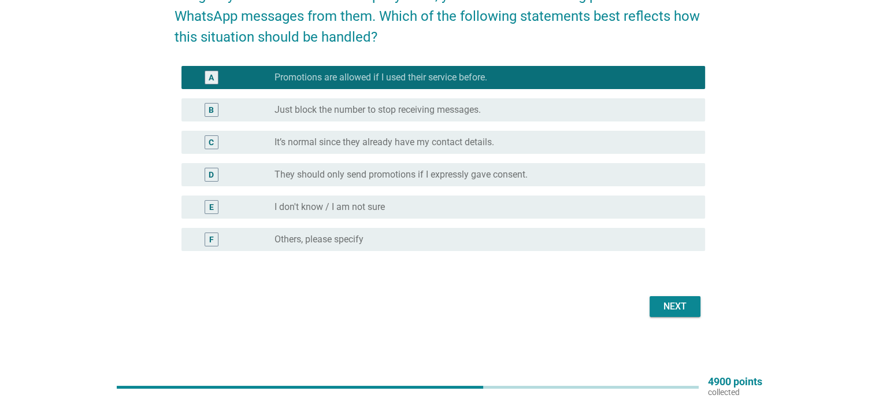
click at [678, 293] on div "Next" at bounding box center [440, 307] width 531 height 28
click at [682, 308] on div "Next" at bounding box center [675, 306] width 32 height 14
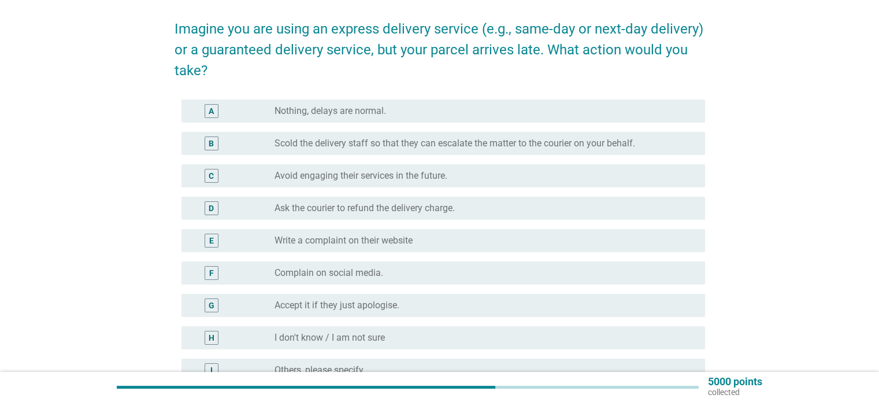
scroll to position [58, 0]
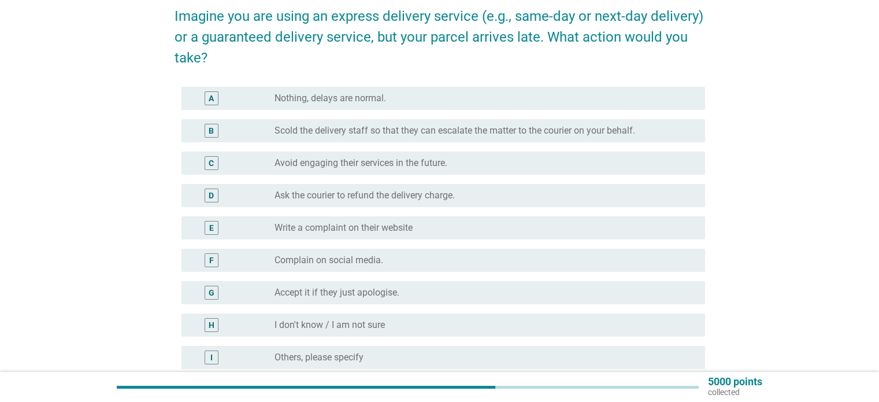
click at [315, 97] on label "Nothing, delays are normal." at bounding box center [331, 99] width 112 height 12
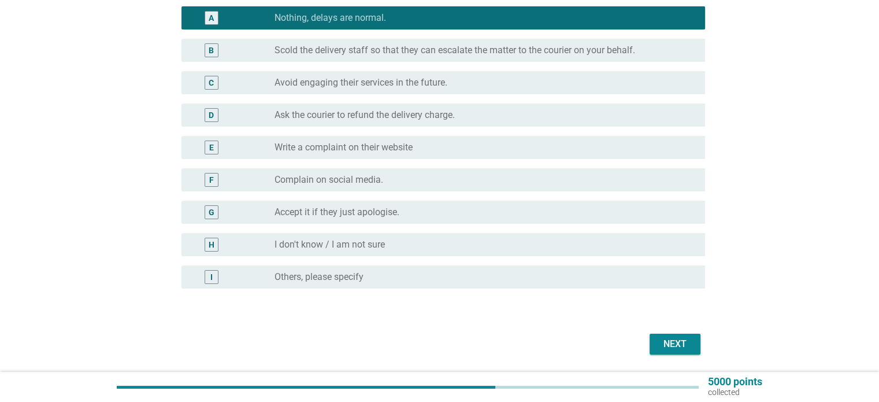
scroll to position [173, 0]
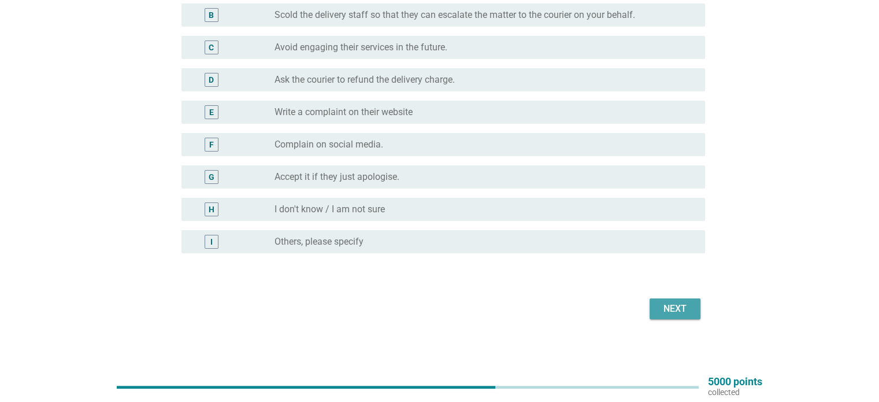
click at [688, 301] on button "Next" at bounding box center [675, 308] width 51 height 21
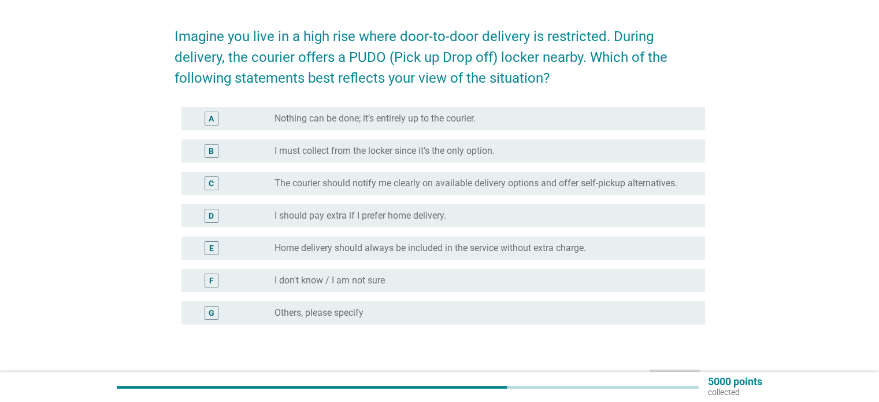
scroll to position [58, 0]
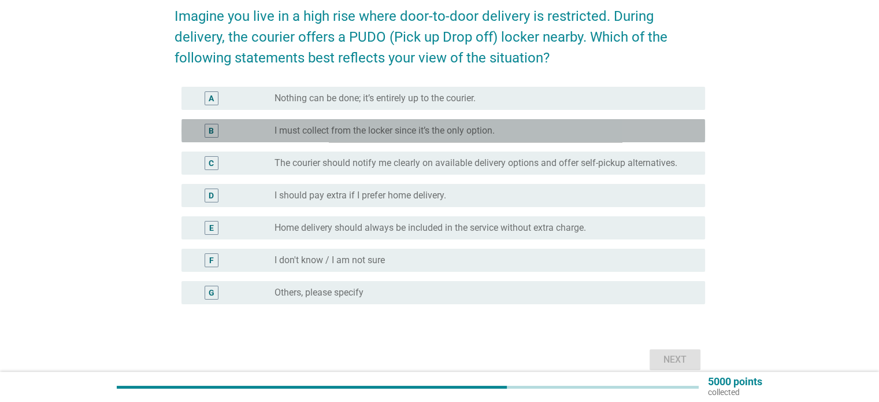
click at [319, 134] on label "I must collect from the locker since it’s the only option." at bounding box center [385, 131] width 220 height 12
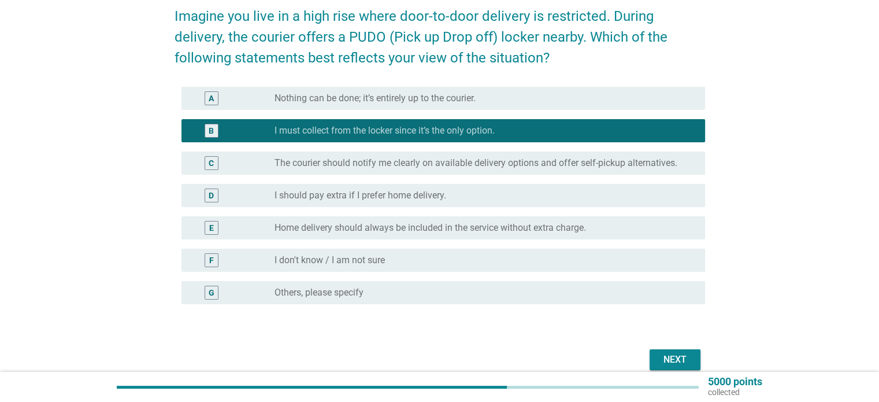
click at [674, 353] on div "Next" at bounding box center [675, 360] width 32 height 14
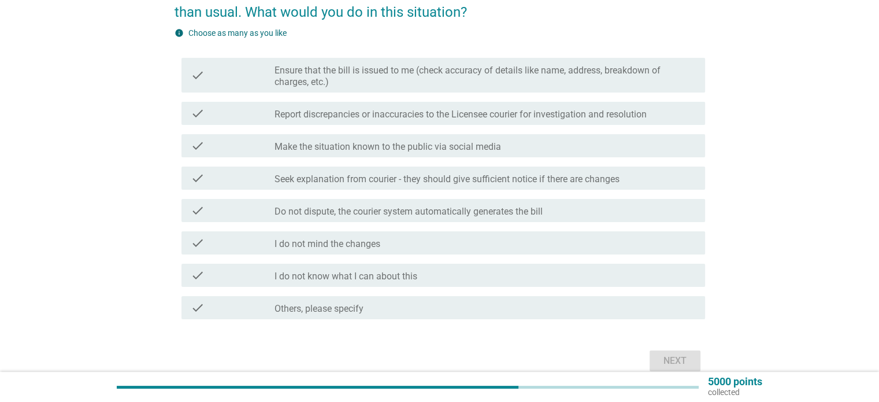
scroll to position [116, 0]
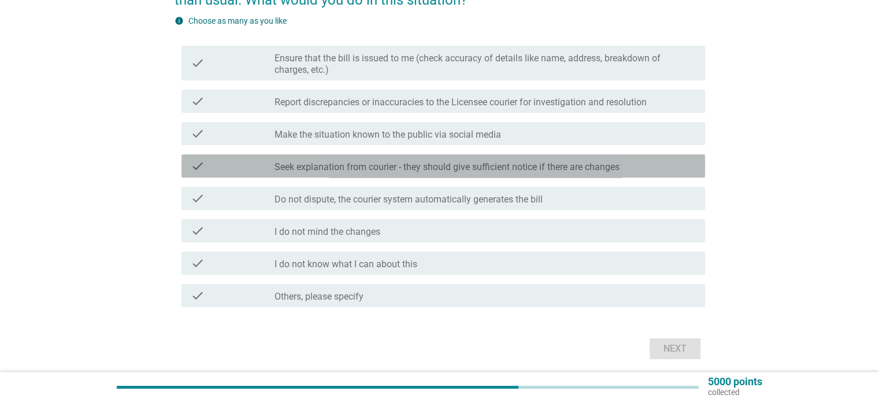
click at [319, 166] on label "Seek explanation from courier - they should give sufficient notice if there are…" at bounding box center [447, 167] width 345 height 12
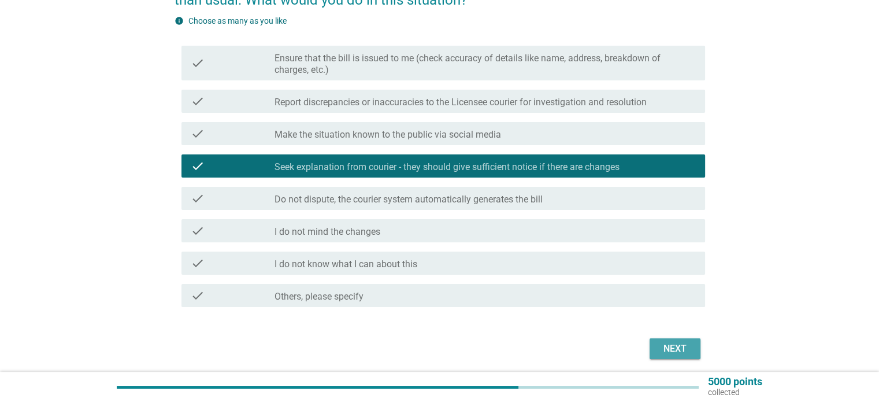
click at [671, 347] on div "Next" at bounding box center [675, 349] width 32 height 14
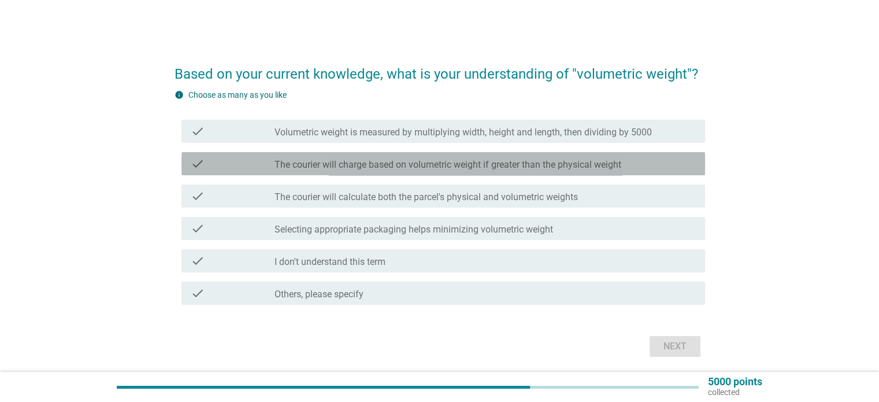
click at [360, 168] on label "The courier will charge based on volumetric weight if greater than the physical…" at bounding box center [448, 165] width 347 height 12
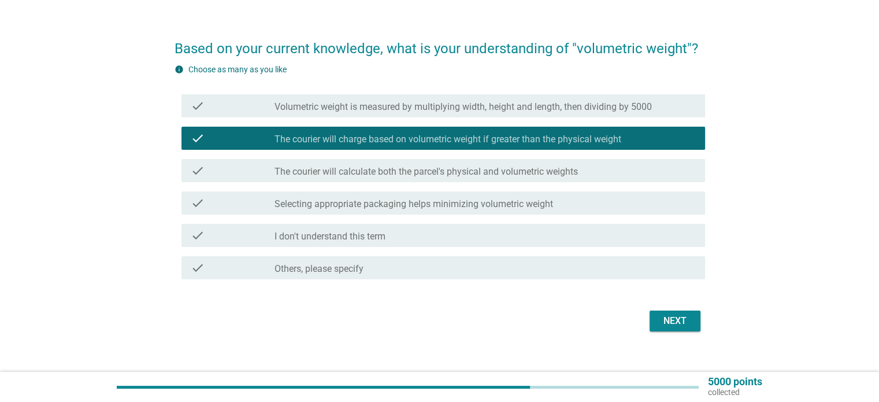
scroll to position [40, 0]
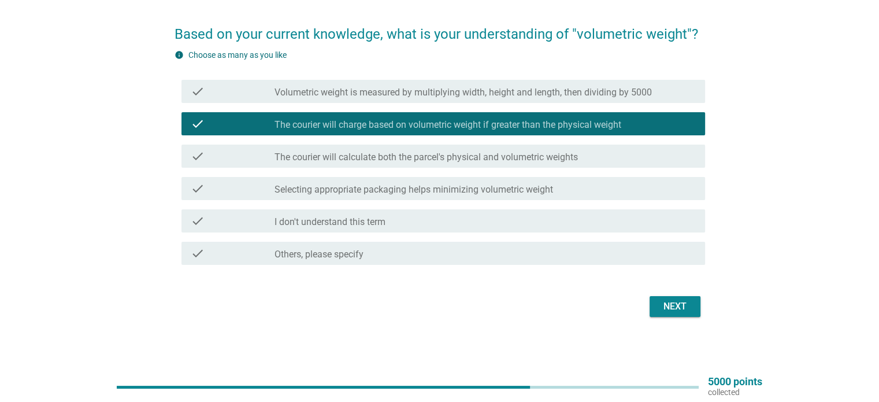
click at [396, 193] on label "Selecting appropriate packaging helps minimizing volumetric weight" at bounding box center [414, 190] width 279 height 12
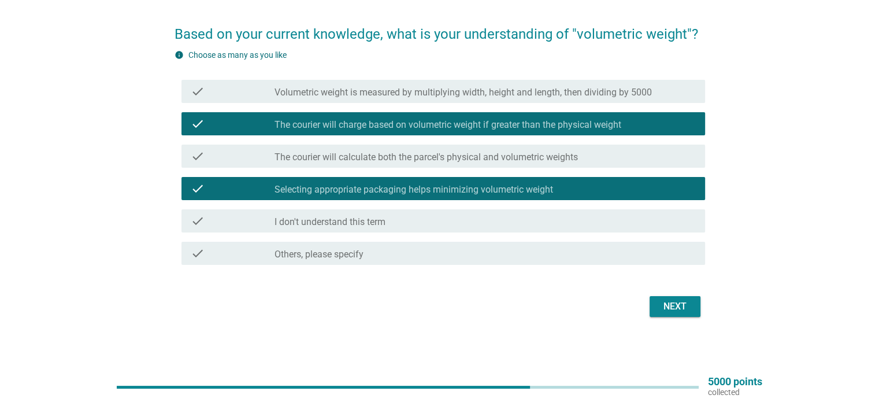
click at [600, 132] on div "check check_box The courier will charge based on volumetric weight if greater t…" at bounding box center [444, 123] width 524 height 23
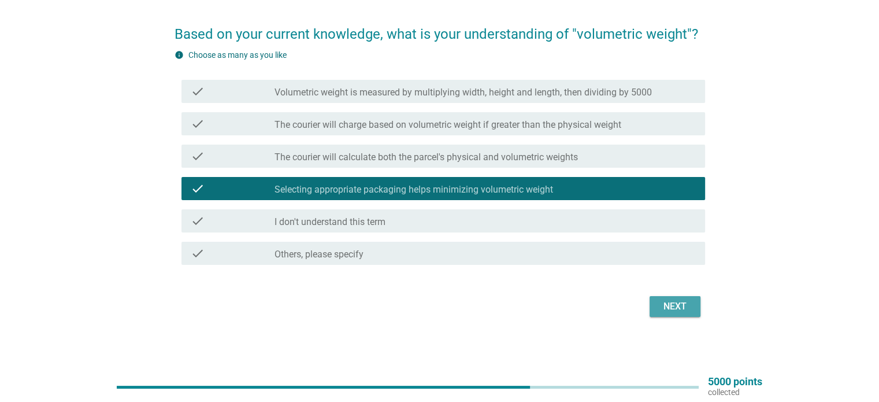
click at [670, 312] on div "Next" at bounding box center [675, 306] width 32 height 14
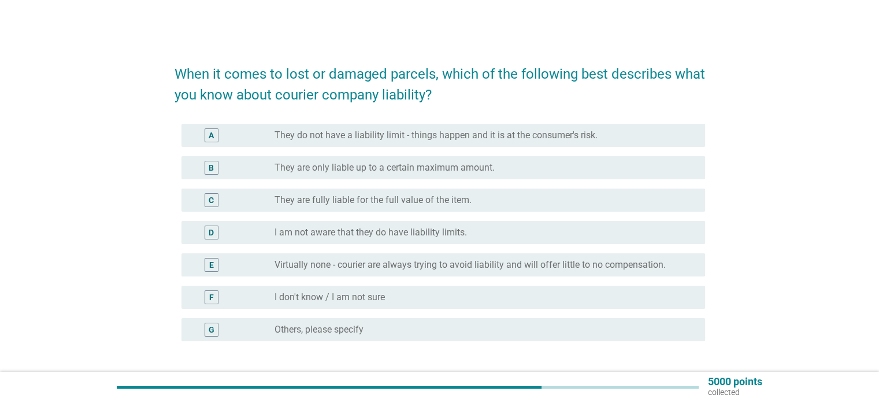
click at [316, 269] on label "Virtually none - courier are always trying to avoid liability and will offer li…" at bounding box center [470, 265] width 391 height 12
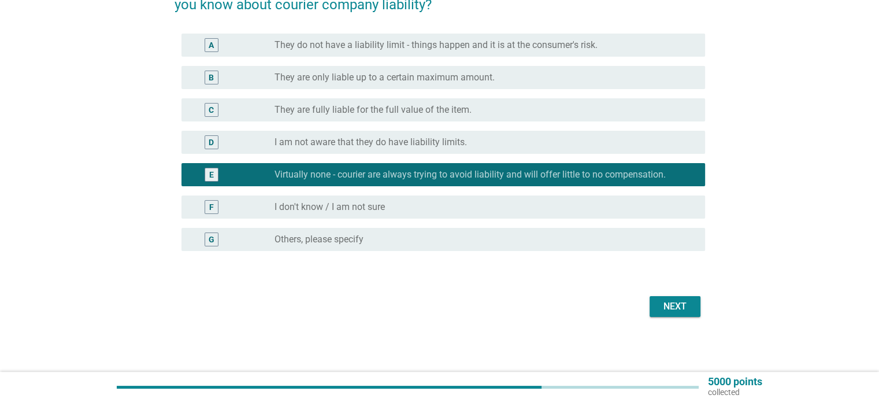
scroll to position [90, 0]
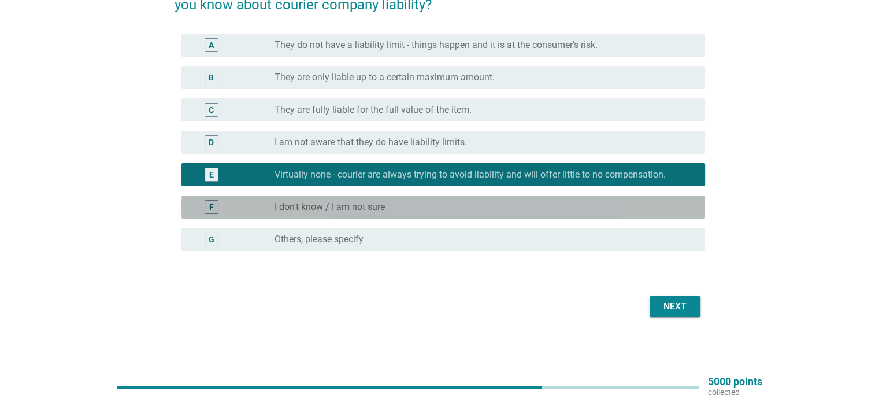
click at [379, 208] on label "I don't know / I am not sure" at bounding box center [330, 207] width 110 height 12
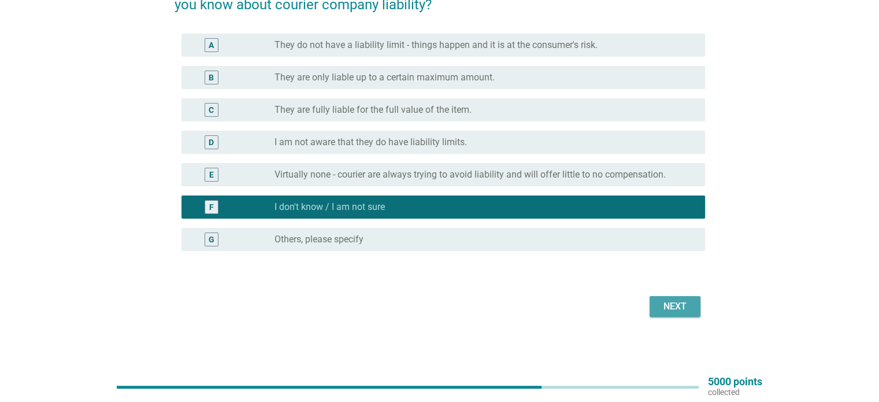
click at [661, 305] on div "Next" at bounding box center [675, 306] width 32 height 14
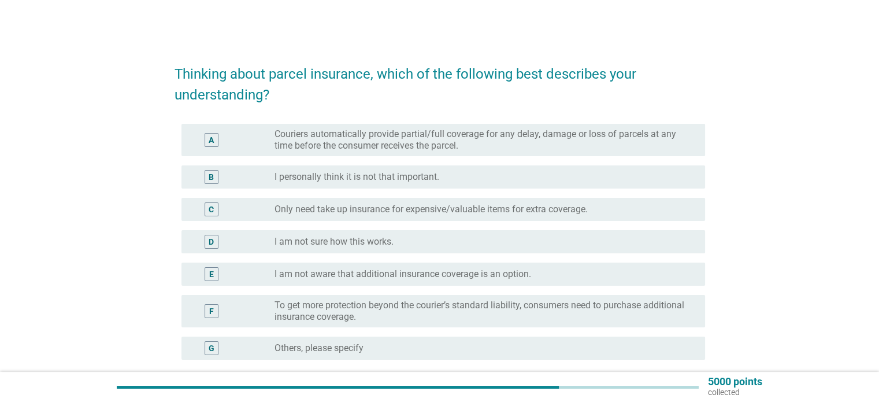
click at [321, 143] on label "Couriers automatically provide partial/full coverage for any delay, damage or l…" at bounding box center [481, 139] width 412 height 23
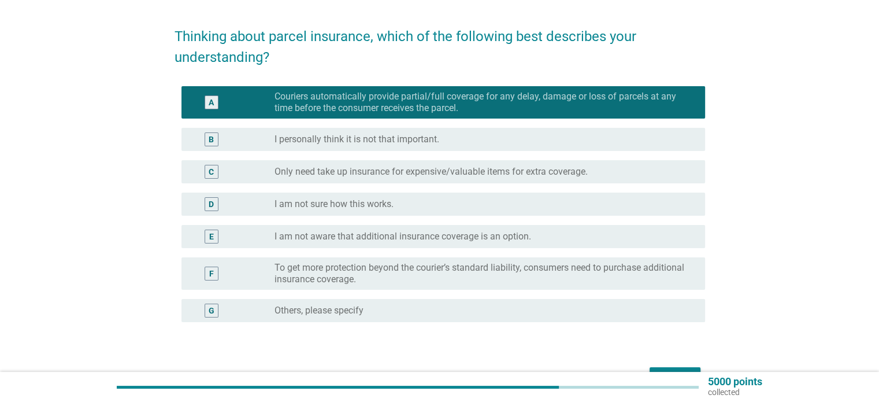
scroll to position [58, 0]
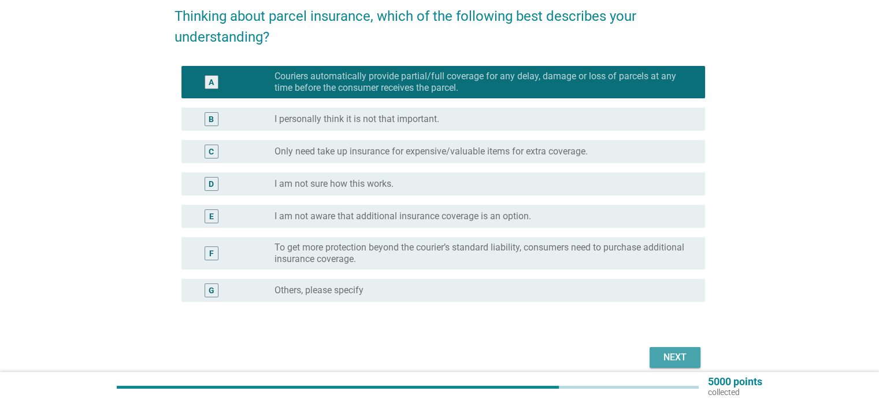
click at [683, 351] on div "Next" at bounding box center [675, 357] width 32 height 14
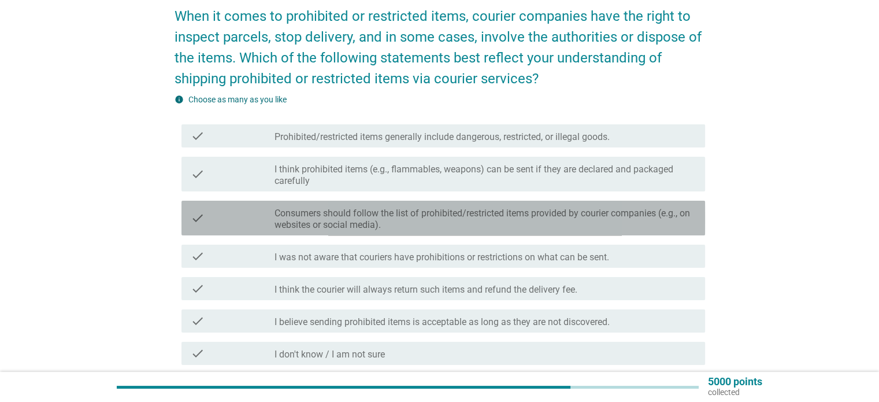
click at [419, 221] on label "Consumers should follow the list of prohibited/restricted items provided by cou…" at bounding box center [485, 219] width 421 height 23
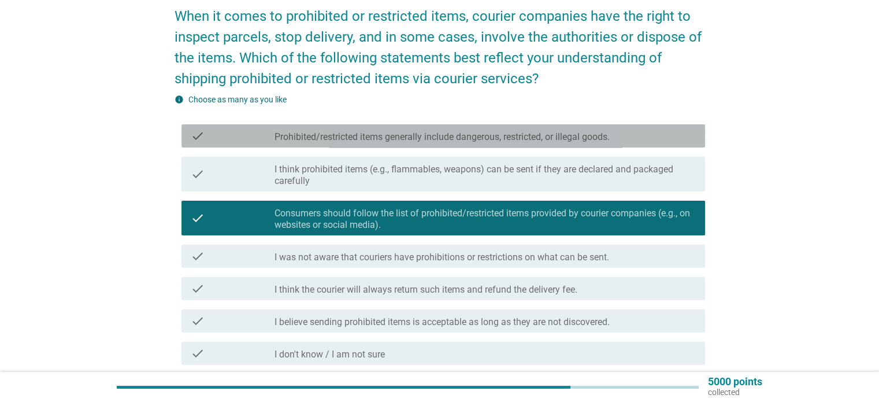
click at [301, 130] on div "check_box_outline_blank Prohibited/restricted items generally include dangerous…" at bounding box center [485, 136] width 421 height 14
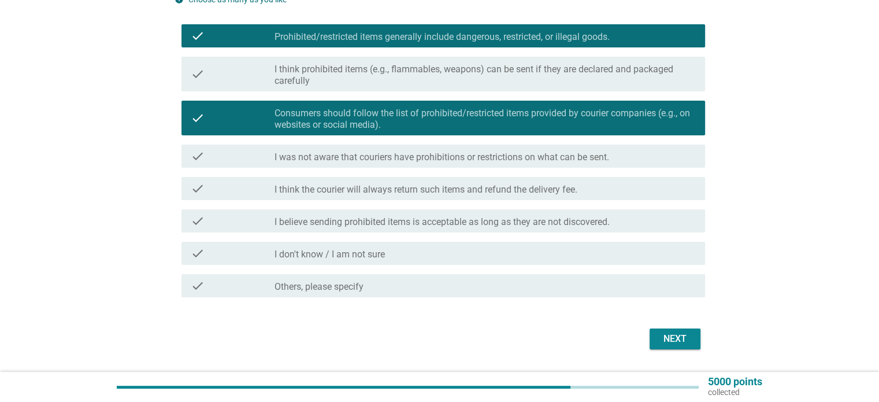
scroll to position [190, 0]
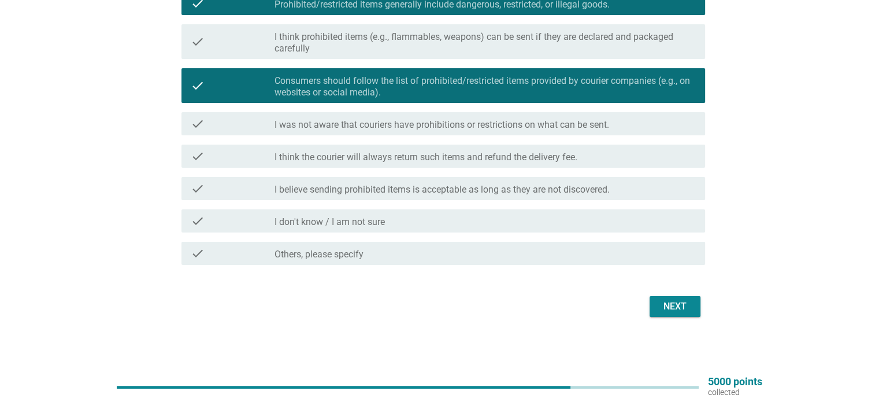
click at [678, 303] on div "Next" at bounding box center [675, 306] width 32 height 14
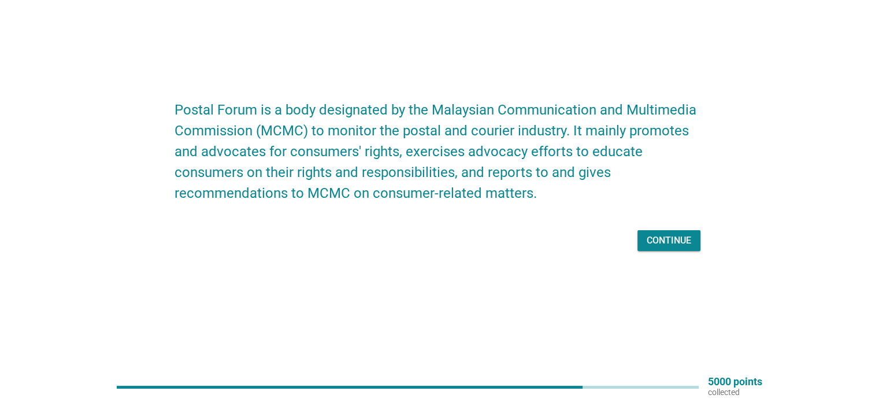
scroll to position [0, 0]
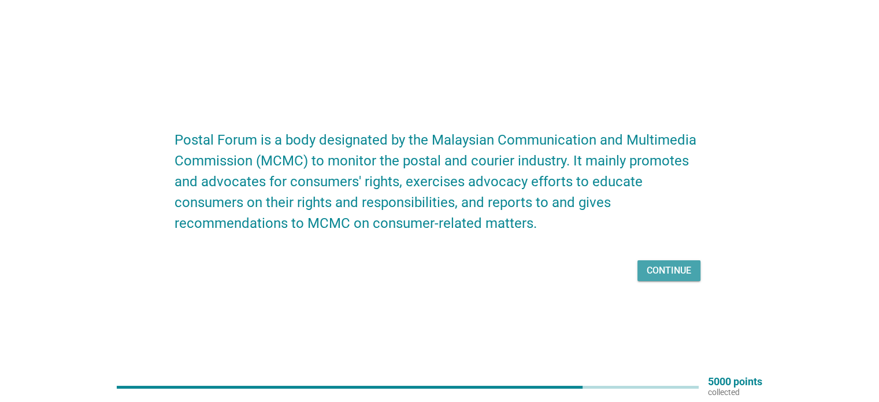
click at [668, 268] on div "Continue" at bounding box center [669, 271] width 45 height 14
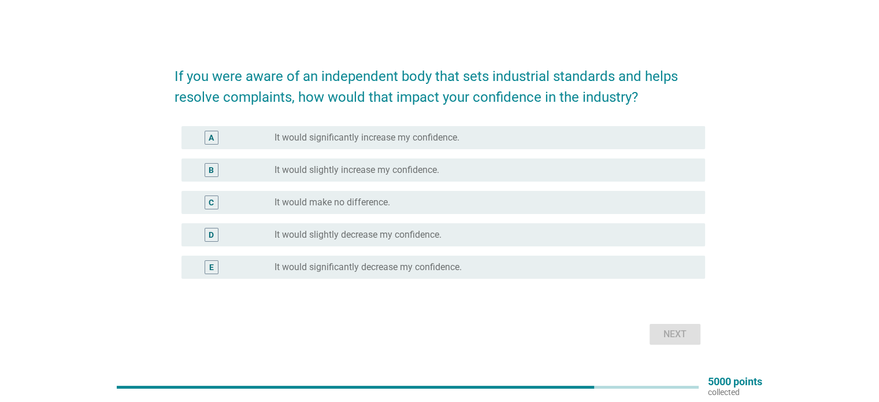
click at [409, 142] on label "It would significantly increase my confidence." at bounding box center [367, 138] width 185 height 12
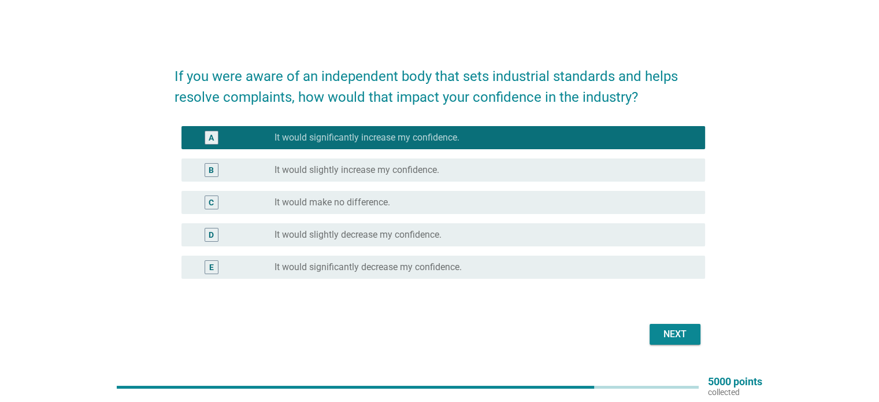
click at [678, 329] on div "Next" at bounding box center [675, 334] width 32 height 14
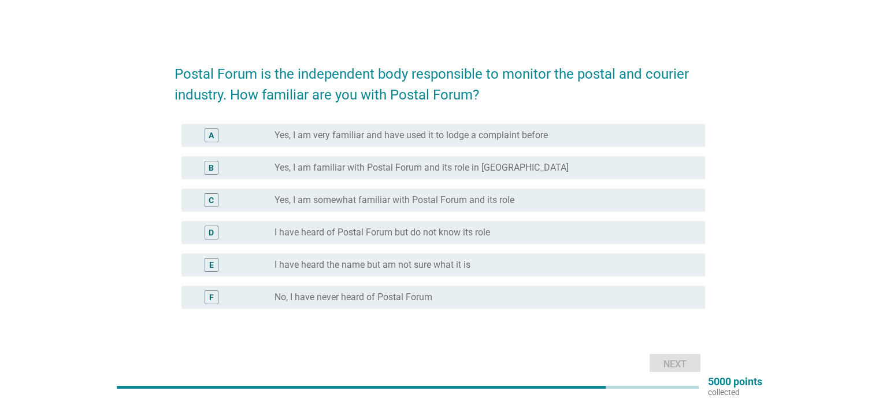
click at [465, 170] on label "Yes, I am familiar with Postal Forum and its role in [GEOGRAPHIC_DATA]" at bounding box center [422, 168] width 294 height 12
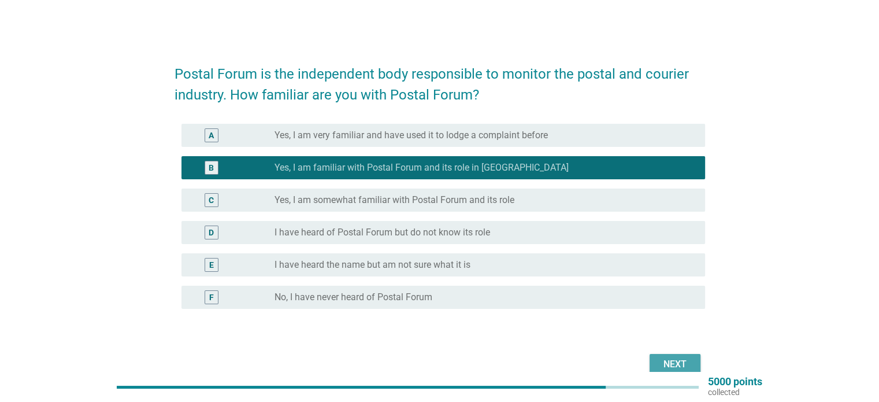
click at [675, 359] on div "Next" at bounding box center [675, 364] width 32 height 14
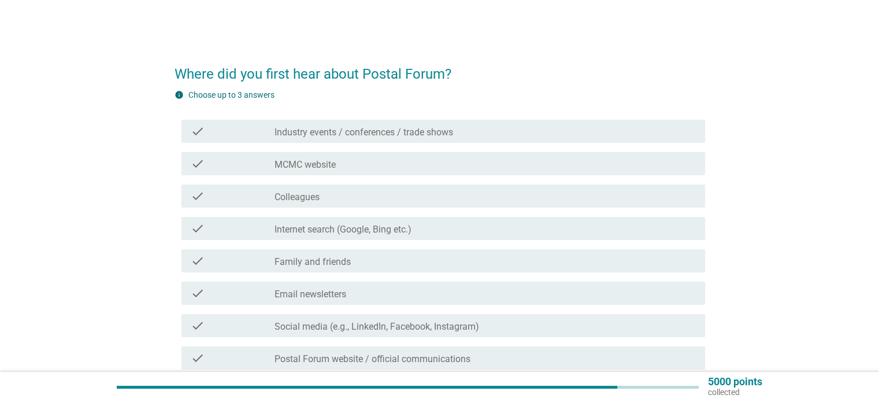
click at [364, 169] on div "check_box_outline_blank MCMC website" at bounding box center [485, 164] width 421 height 14
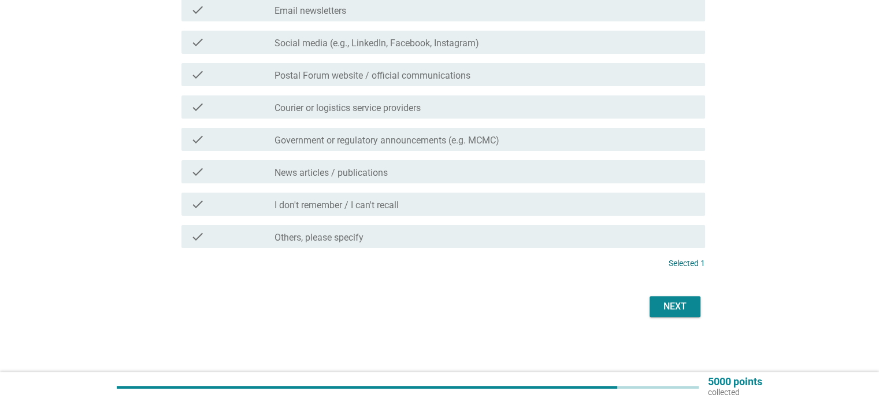
scroll to position [284, 0]
click at [408, 12] on div "check_box_outline_blank Email newsletters" at bounding box center [485, 9] width 421 height 14
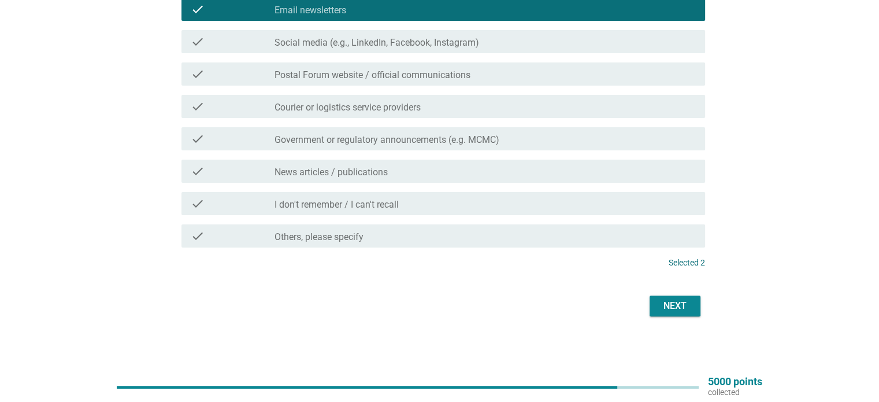
click at [410, 109] on label "Courier or logistics service providers" at bounding box center [348, 108] width 146 height 12
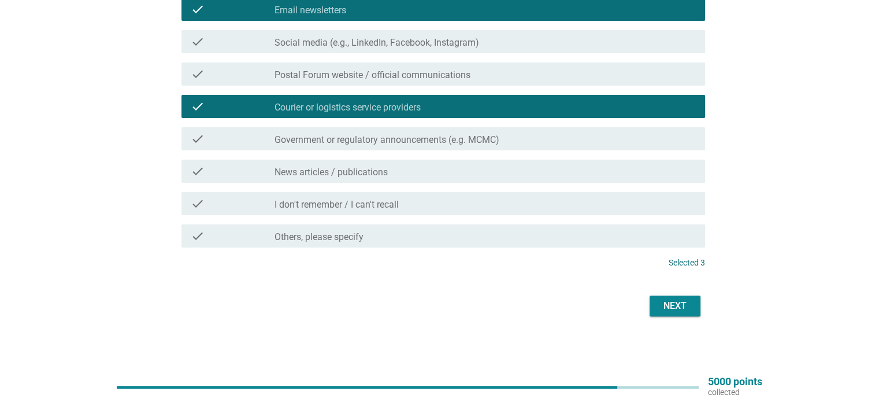
click at [663, 312] on div "Next" at bounding box center [675, 306] width 32 height 14
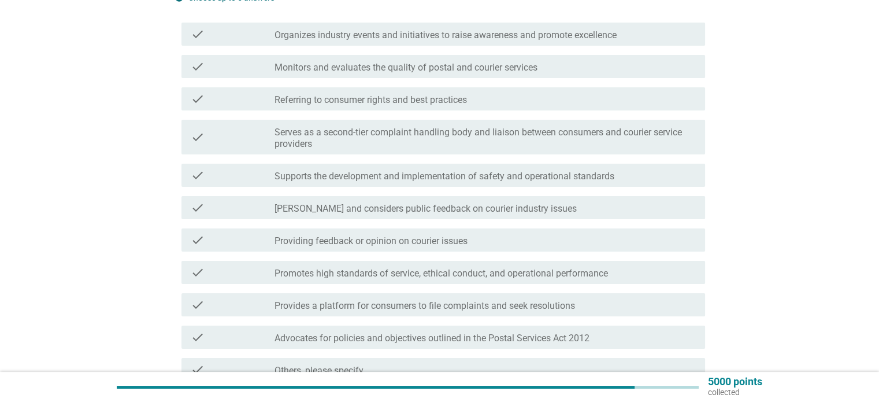
scroll to position [116, 0]
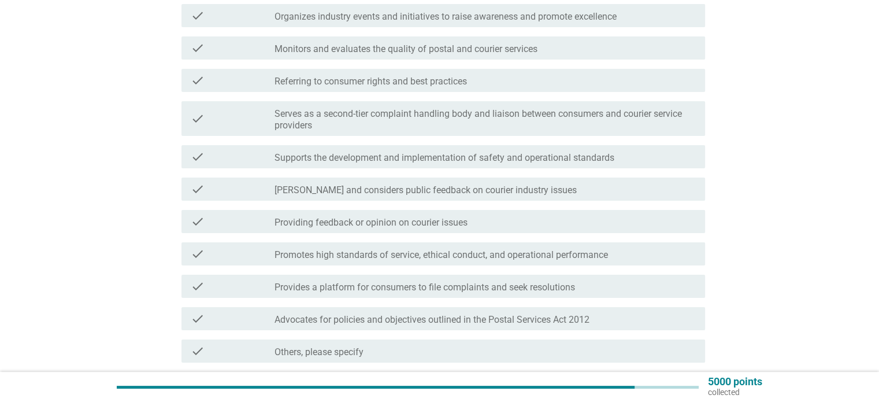
click at [416, 158] on label "Supports the development and implementation of safety and operational standards" at bounding box center [445, 158] width 340 height 12
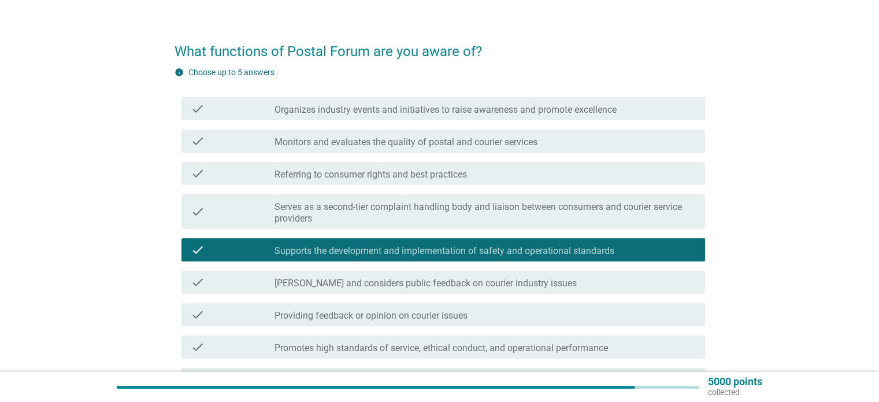
scroll to position [58, 0]
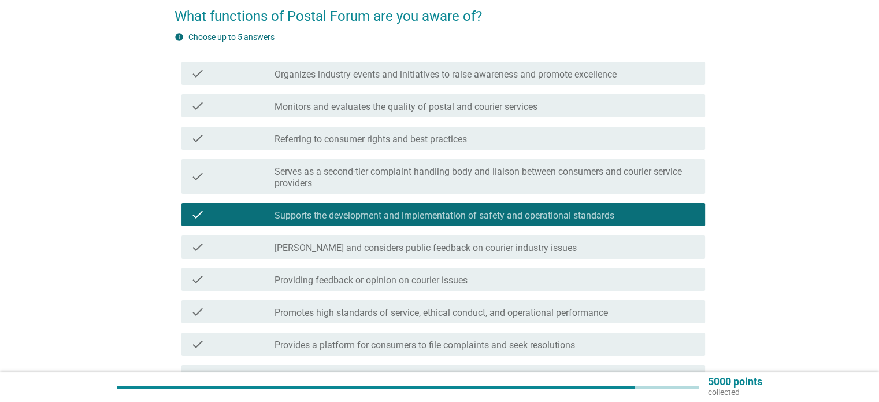
click at [365, 279] on label "Providing feedback or opinion on courier issues" at bounding box center [371, 281] width 193 height 12
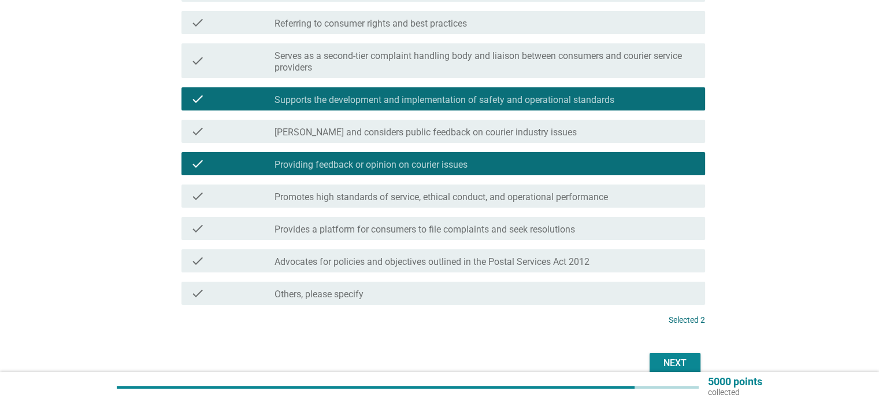
scroll to position [231, 0]
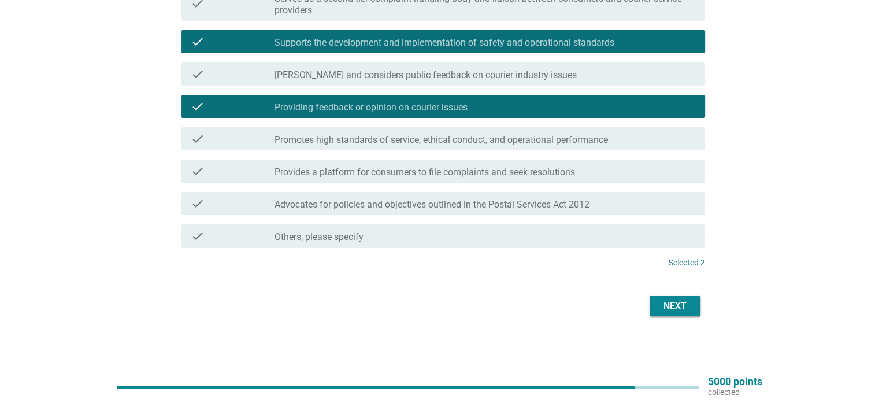
click at [679, 307] on div "Next" at bounding box center [675, 306] width 32 height 14
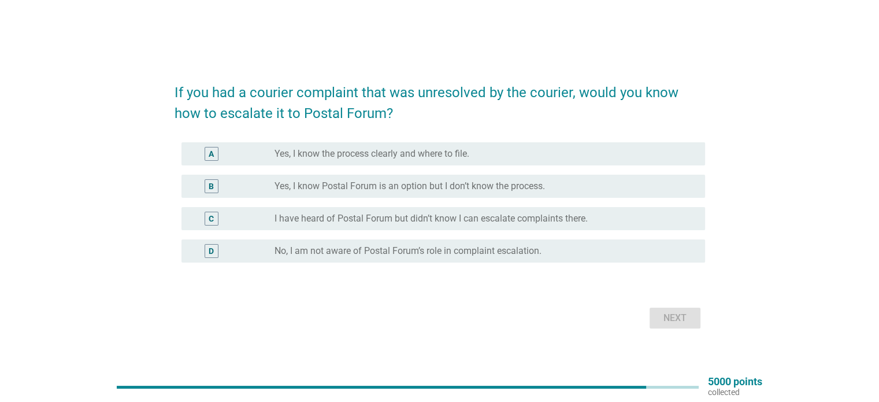
click at [432, 153] on label "Yes, I know the process clearly and where to file." at bounding box center [372, 154] width 195 height 12
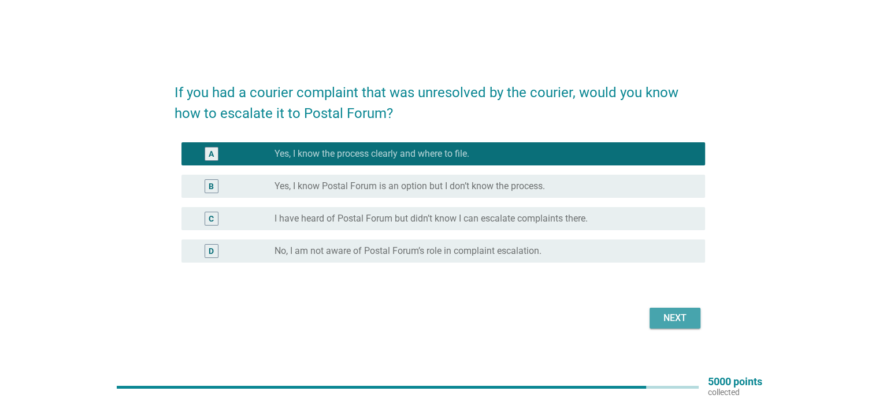
click at [685, 319] on div "Next" at bounding box center [675, 318] width 32 height 14
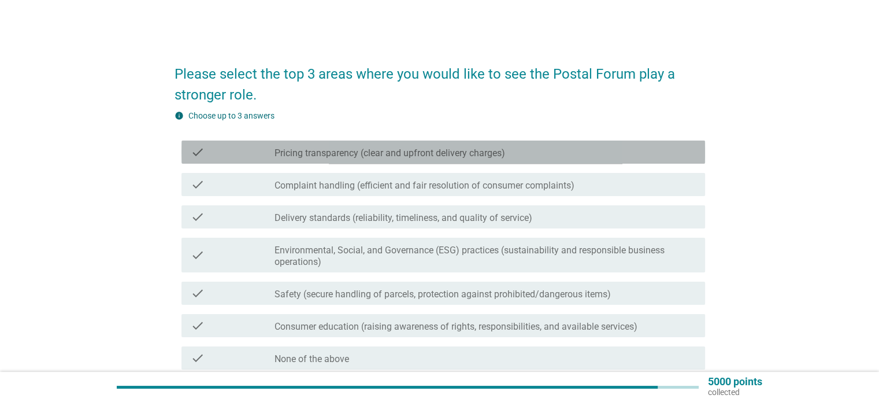
click at [546, 157] on div "check_box_outline_blank Pricing transparency (clear and upfront delivery charge…" at bounding box center [485, 152] width 421 height 14
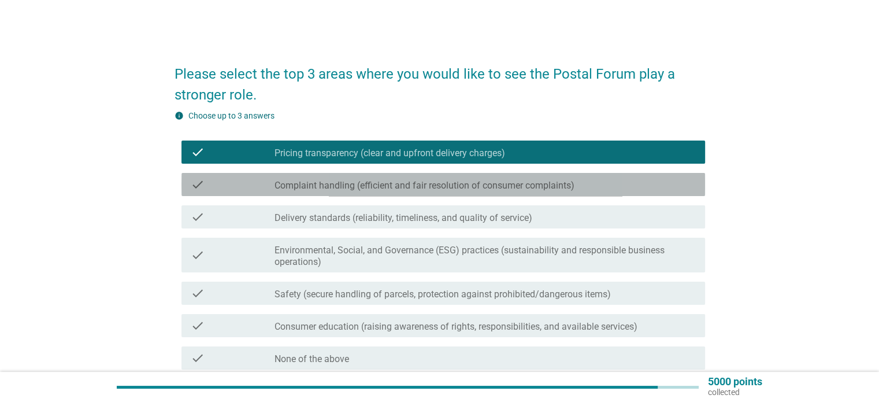
click at [545, 194] on div "check check_box_outline_blank Complaint handling (efficient and fair resolution…" at bounding box center [444, 184] width 524 height 23
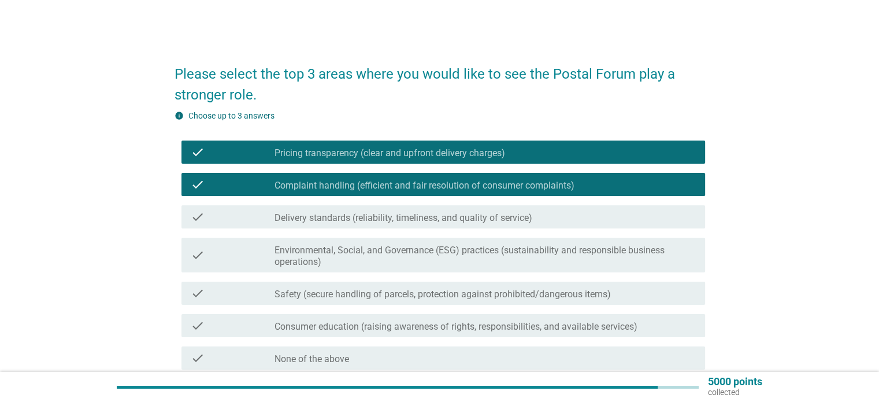
click at [516, 328] on label "Consumer education (raising awareness of rights, responsibilities, and availabl…" at bounding box center [456, 327] width 363 height 12
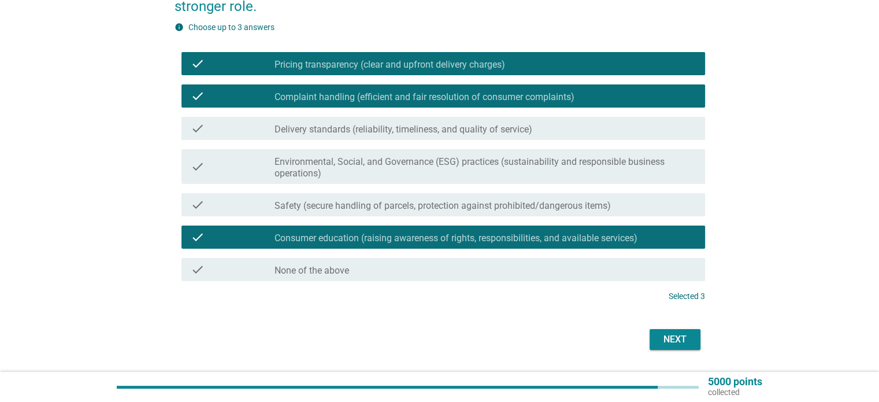
scroll to position [116, 0]
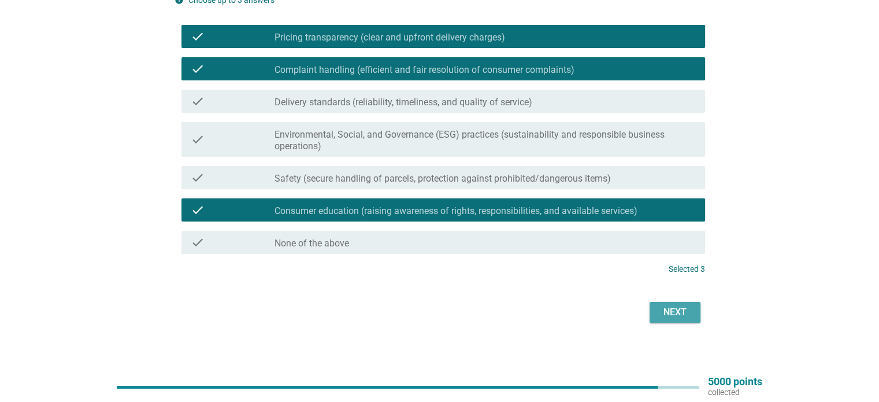
click at [678, 316] on div "Next" at bounding box center [675, 312] width 32 height 14
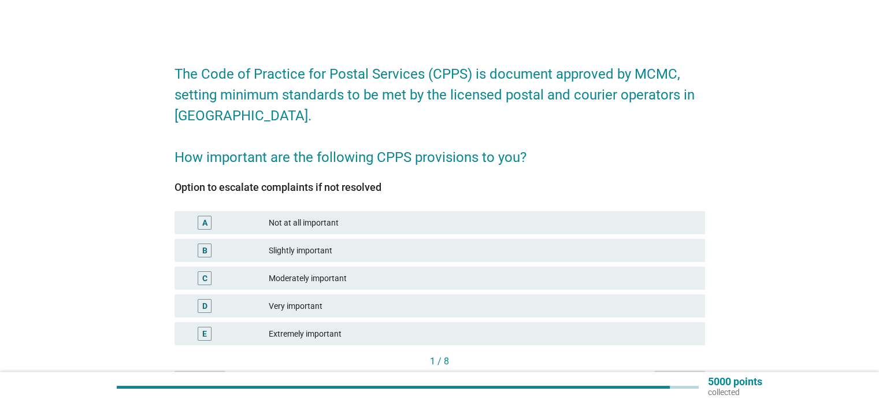
click at [328, 335] on div "Extremely important" at bounding box center [482, 334] width 427 height 14
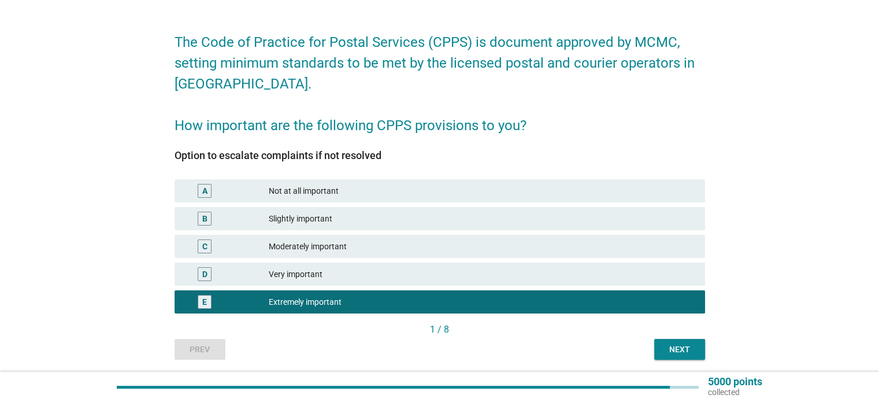
scroll to position [72, 0]
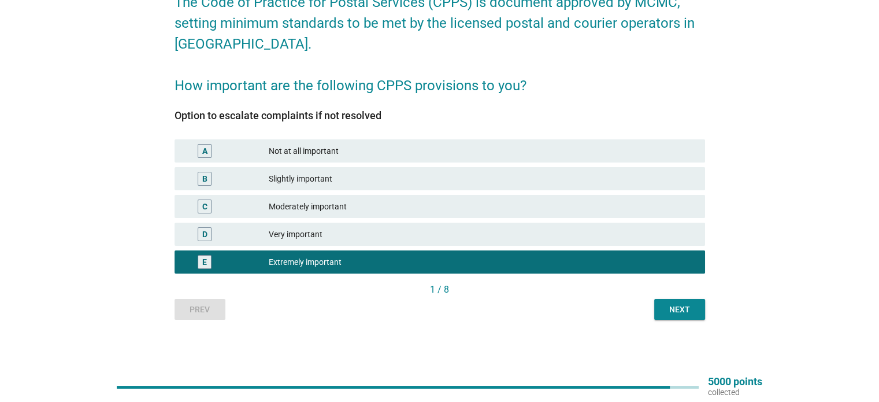
click at [690, 302] on button "Next" at bounding box center [679, 309] width 51 height 21
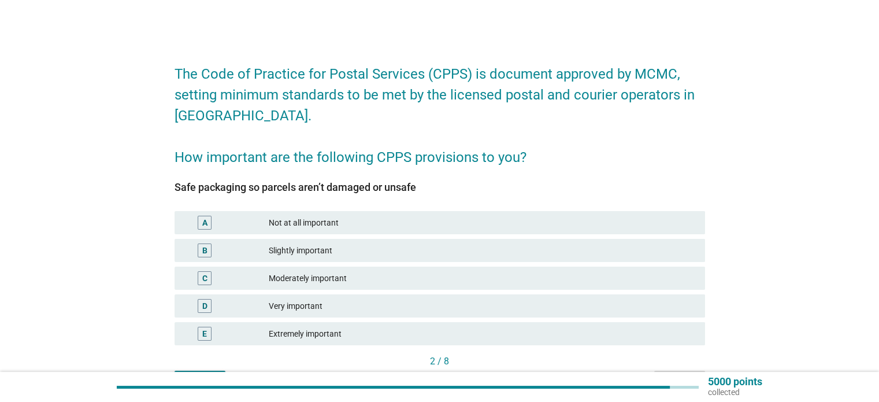
click at [343, 331] on div "Extremely important" at bounding box center [482, 334] width 427 height 14
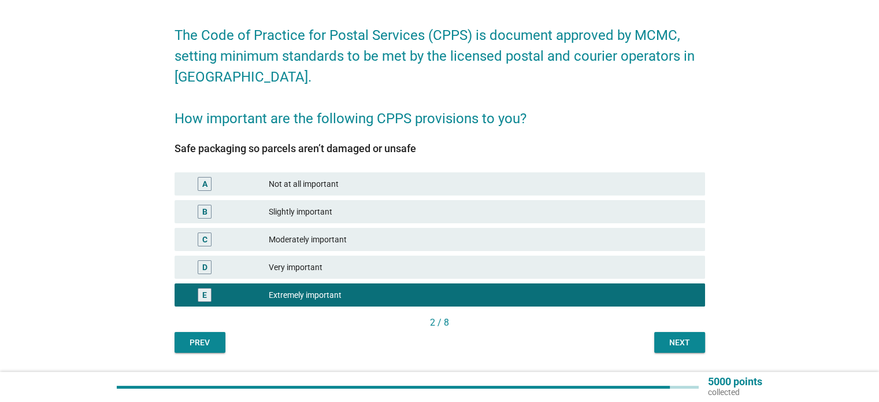
scroll to position [72, 0]
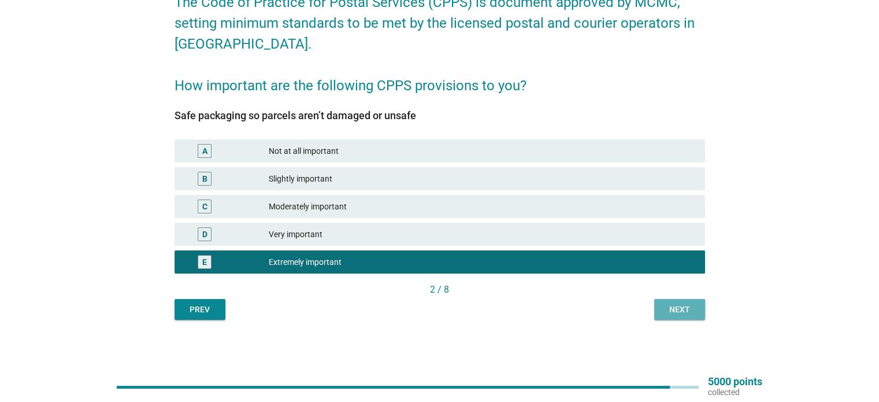
click at [683, 310] on div "Next" at bounding box center [680, 310] width 32 height 12
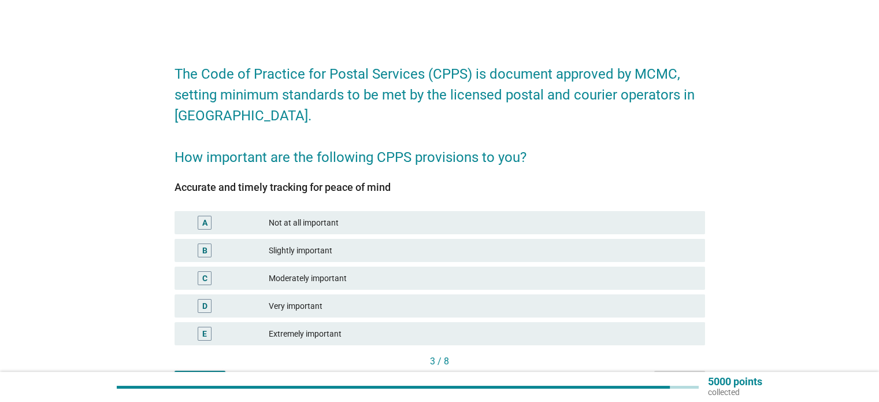
click at [347, 330] on div "Extremely important" at bounding box center [482, 334] width 427 height 14
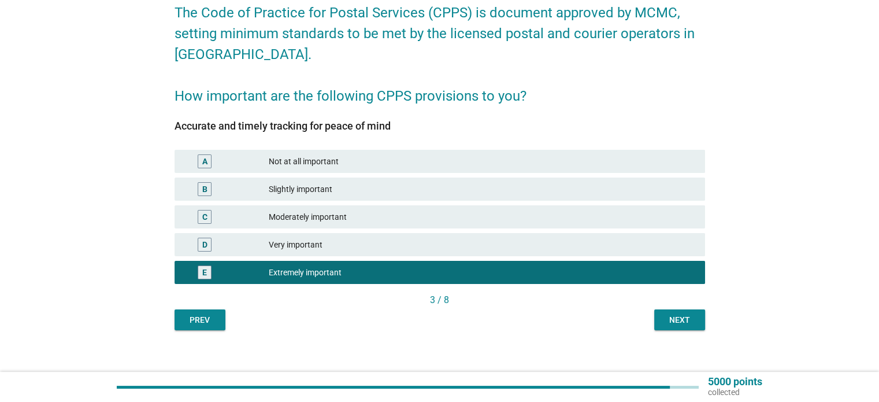
scroll to position [72, 0]
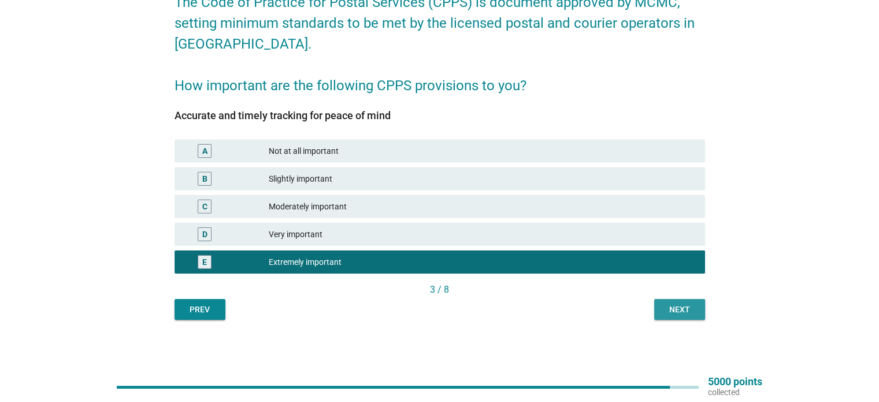
click at [665, 300] on button "Next" at bounding box center [679, 309] width 51 height 21
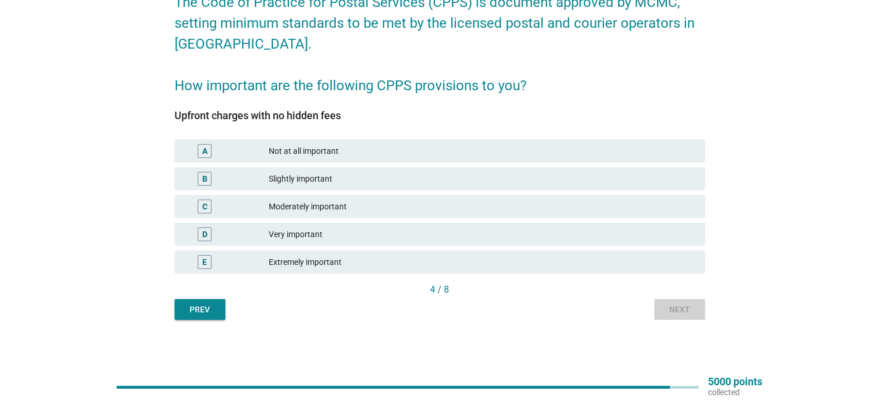
scroll to position [0, 0]
